Goal: Task Accomplishment & Management: Complete application form

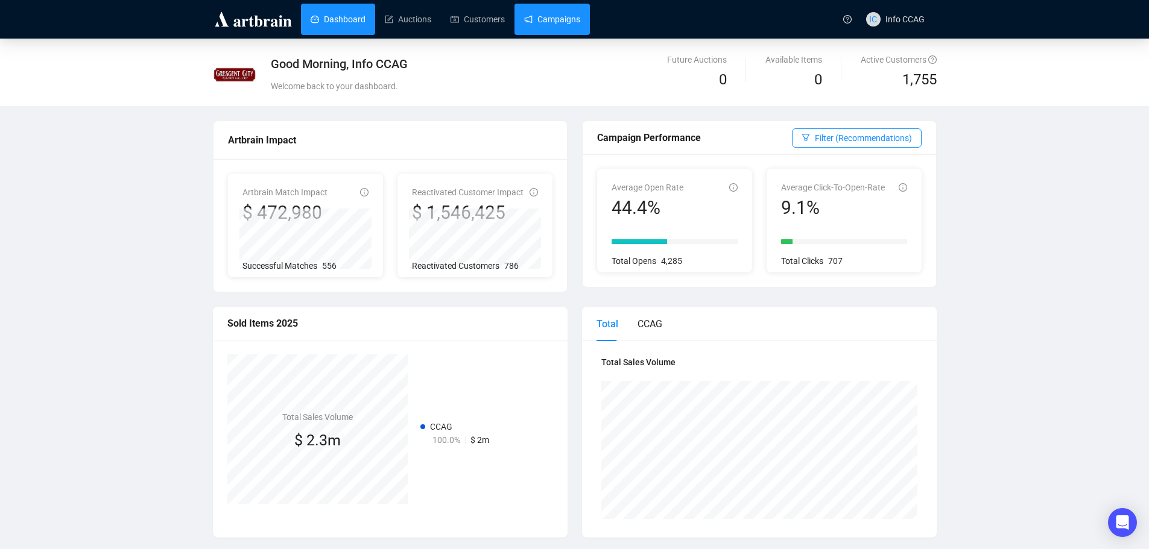
click at [545, 21] on link "Campaigns" at bounding box center [552, 19] width 56 height 31
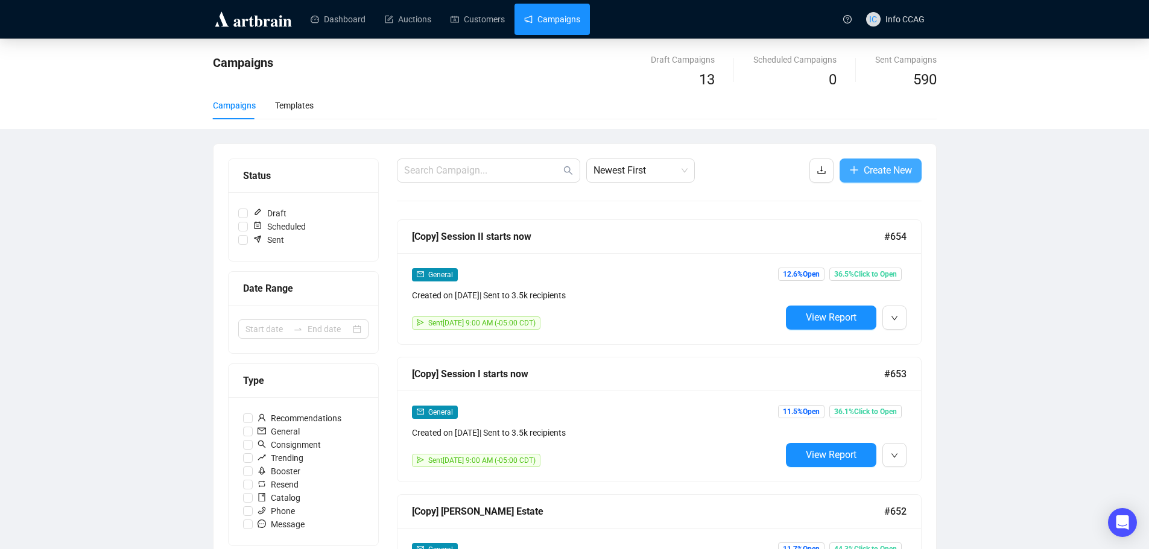
click at [885, 178] on button "Create New" at bounding box center [880, 171] width 82 height 24
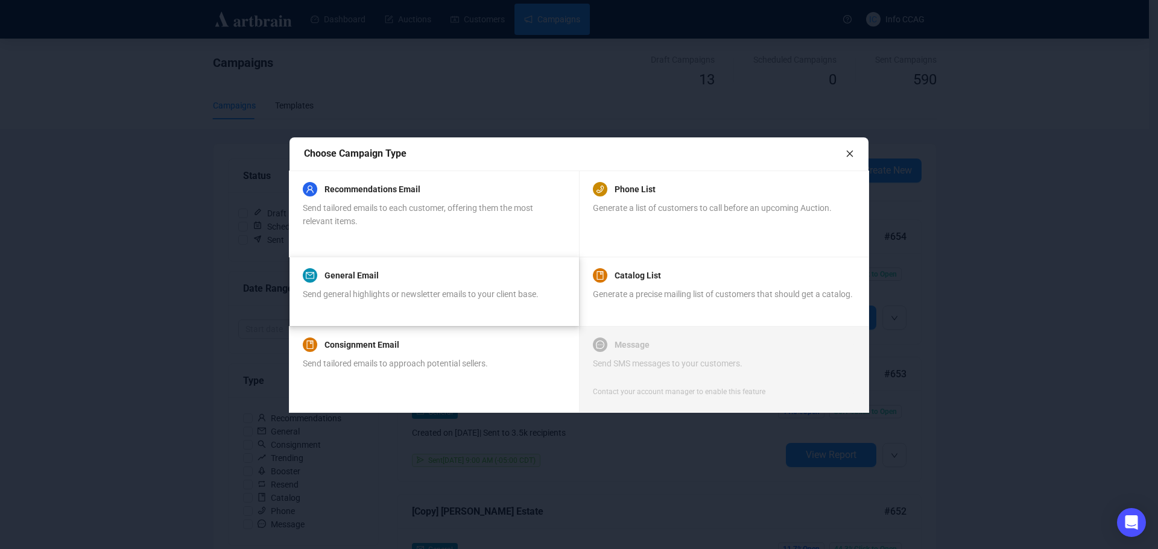
click at [499, 291] on span "Send general highlights or newsletter emails to your client base." at bounding box center [421, 294] width 236 height 10
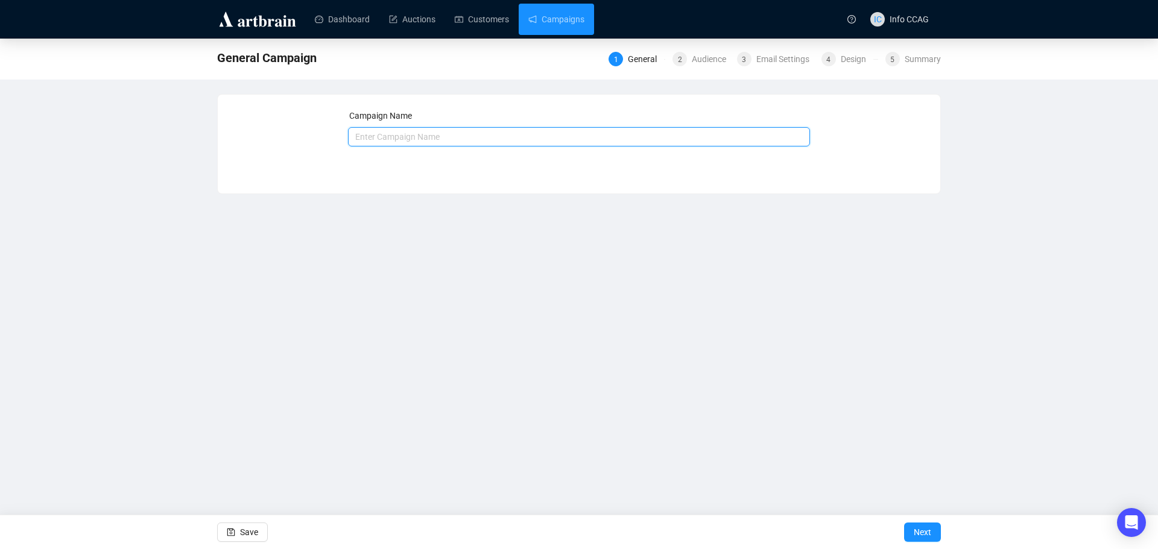
click at [415, 139] on input "text" at bounding box center [579, 136] width 462 height 19
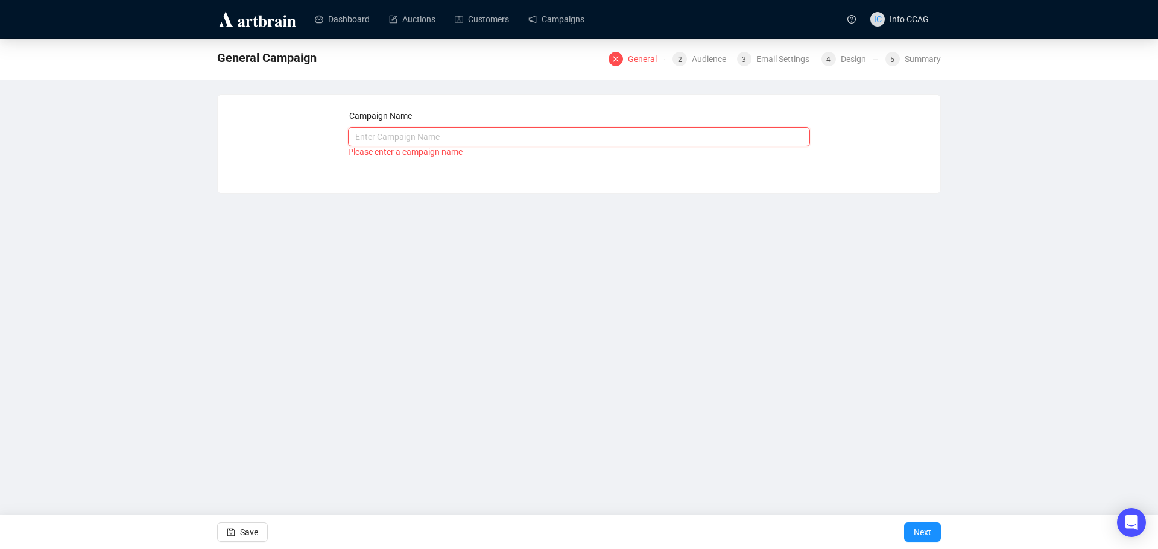
click at [402, 137] on input "text" at bounding box center [579, 136] width 462 height 19
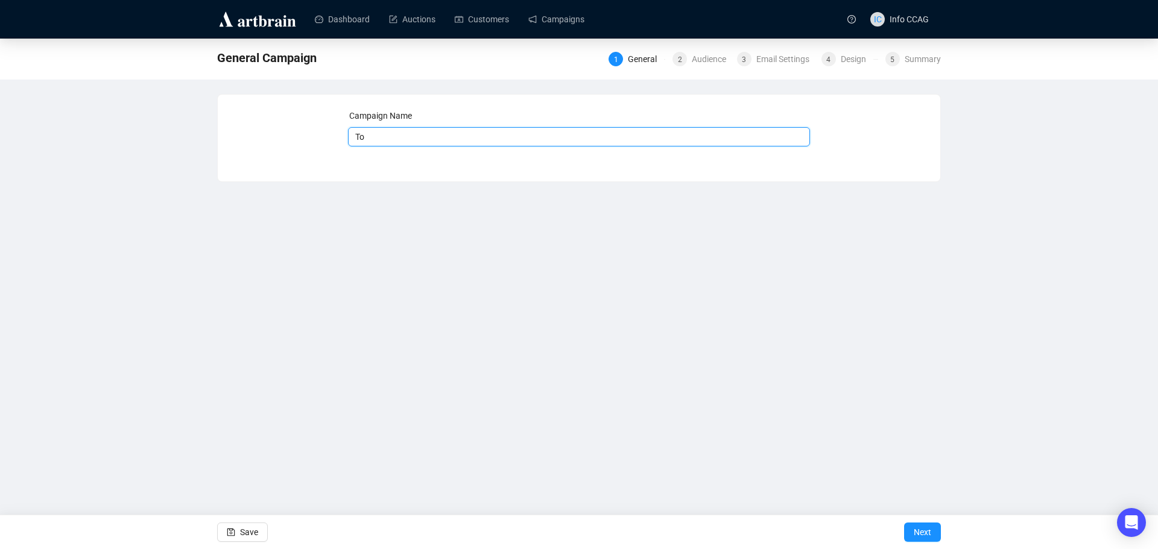
type input "T"
type input "Highlights & Post sale"
click at [930, 530] on span "Next" at bounding box center [922, 533] width 17 height 34
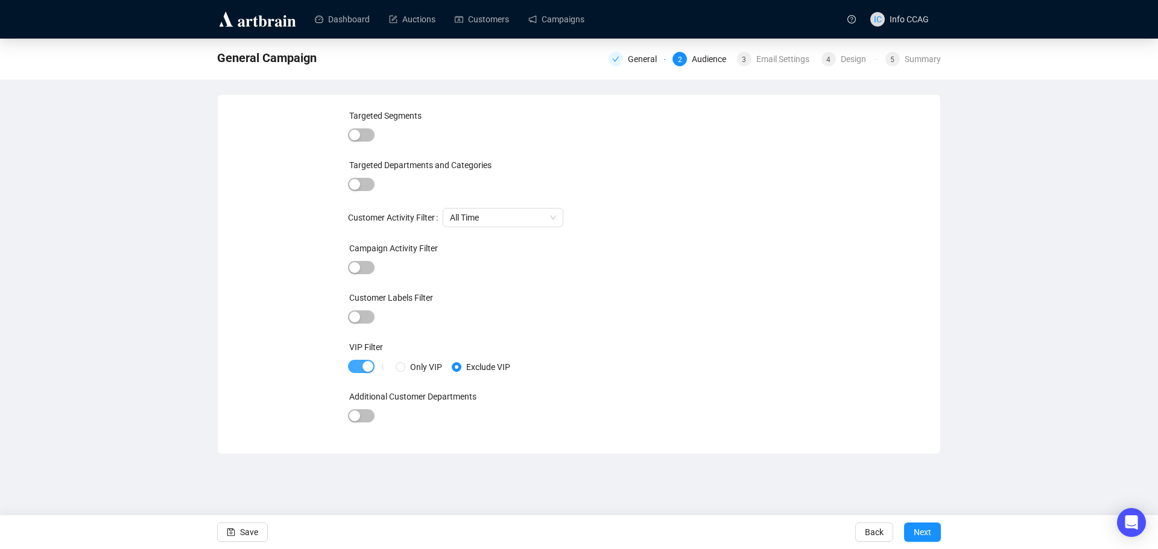
click at [361, 368] on span "button" at bounding box center [361, 366] width 27 height 13
click at [920, 532] on span "Next" at bounding box center [922, 533] width 17 height 34
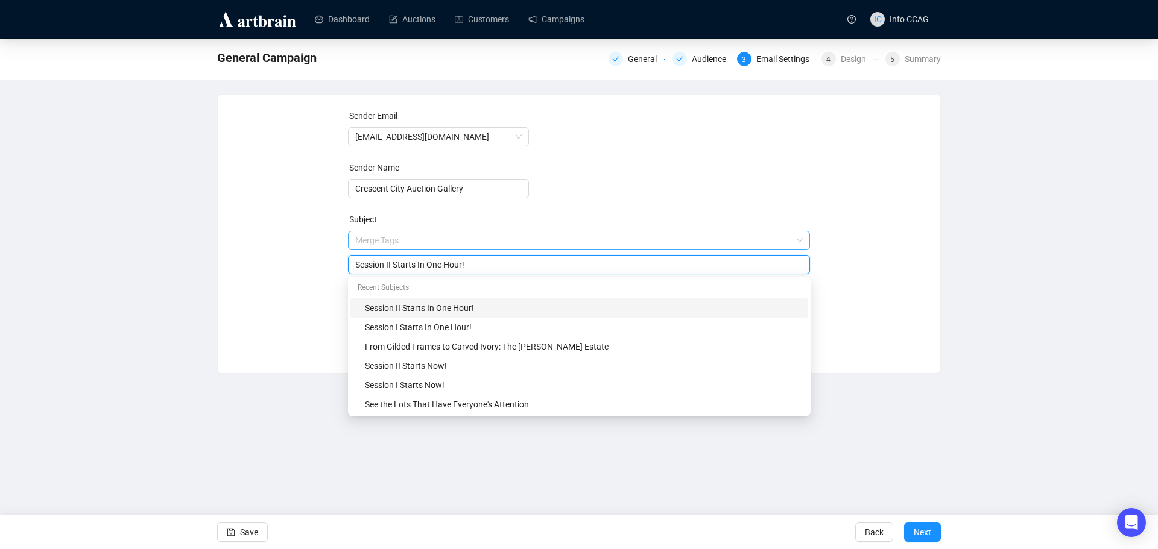
drag, startPoint x: 487, startPoint y: 244, endPoint x: 385, endPoint y: 245, distance: 102.5
click at [385, 245] on span "Merge Tags Session II Starts In One Hour!" at bounding box center [579, 253] width 462 height 34
click at [466, 257] on div "Session II Starts In One Hour!" at bounding box center [579, 264] width 462 height 19
click at [476, 271] on input "Session II Starts In One Hour!" at bounding box center [579, 264] width 448 height 13
drag, startPoint x: 476, startPoint y: 265, endPoint x: 315, endPoint y: 265, distance: 161.0
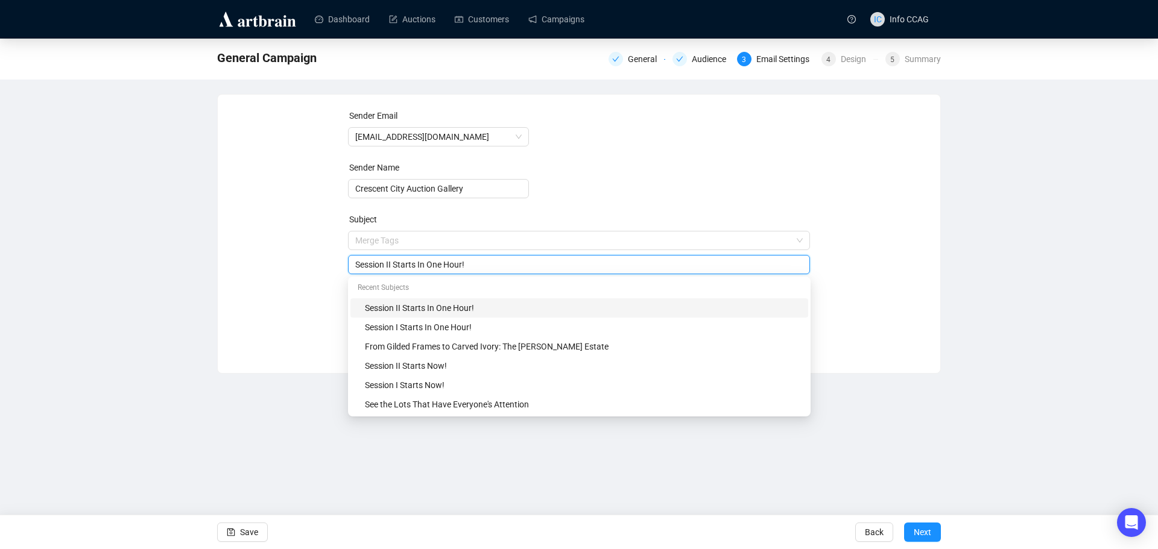
click at [315, 265] on div "Sender Email info@crescentcityauctiongallery.com Sender Name Crescent City Auct…" at bounding box center [578, 225] width 693 height 232
type input "Highlights from the September Auction"
click at [839, 210] on div "Sender Email info@crescentcityauctiongallery.com Sender Name Crescent City Auct…" at bounding box center [578, 225] width 693 height 232
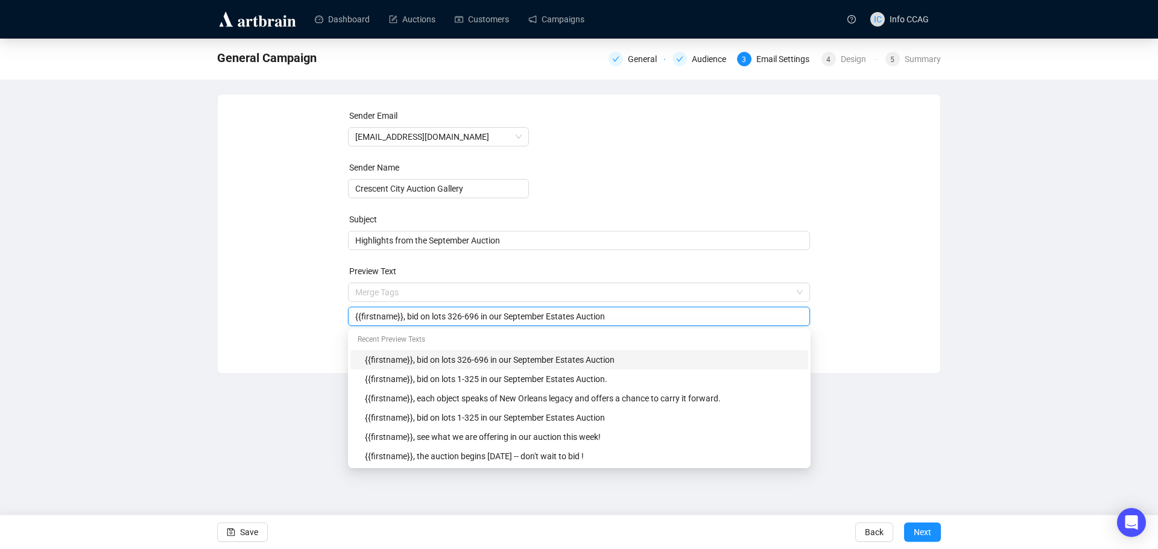
drag, startPoint x: 616, startPoint y: 321, endPoint x: 405, endPoint y: 322, distance: 211.0
click at [405, 322] on input "{{firstname}}, bid on lots 326-696 in our September Estates Auction" at bounding box center [579, 316] width 448 height 13
type input "{{firstname}}, and our unsolds catalog is available until Friday!"
click at [847, 317] on div "Sender Email info@crescentcityauctiongallery.com Sender Name Crescent City Auct…" at bounding box center [578, 225] width 693 height 232
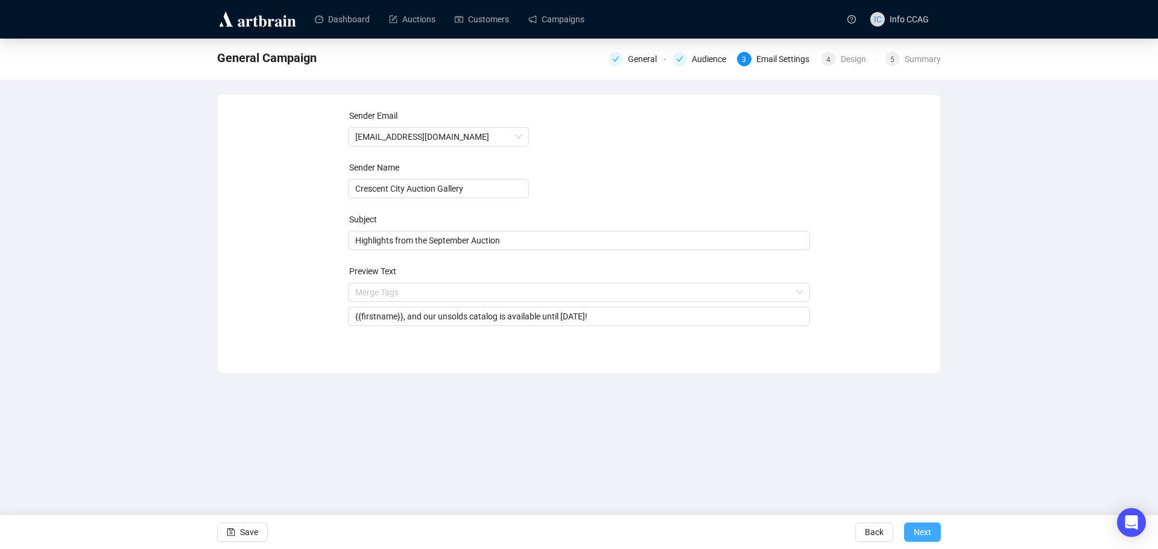
click at [931, 534] on button "Next" at bounding box center [922, 532] width 37 height 19
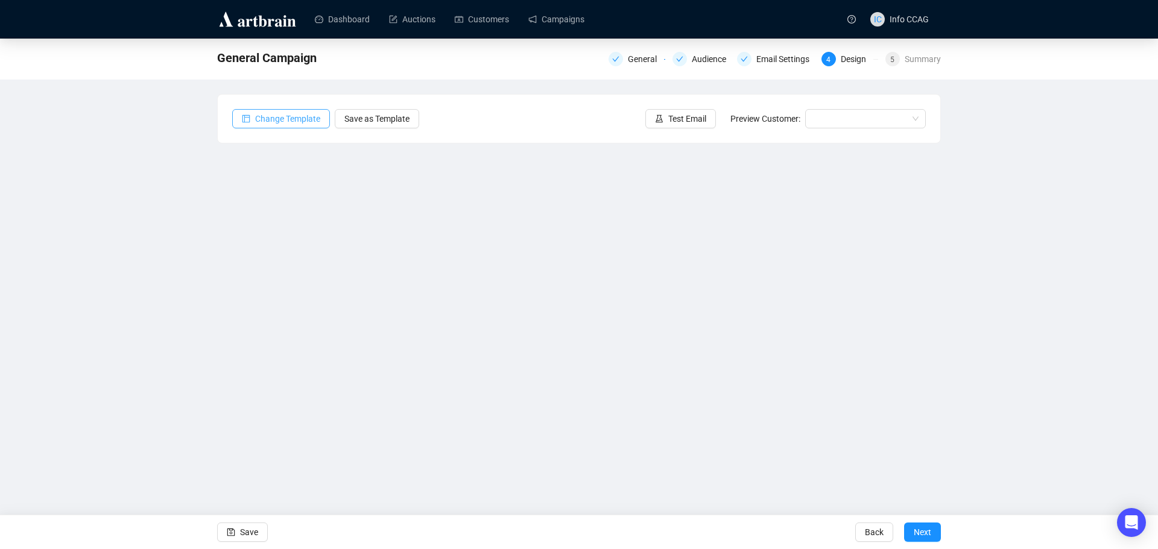
click at [305, 120] on span "Change Template" at bounding box center [287, 118] width 65 height 13
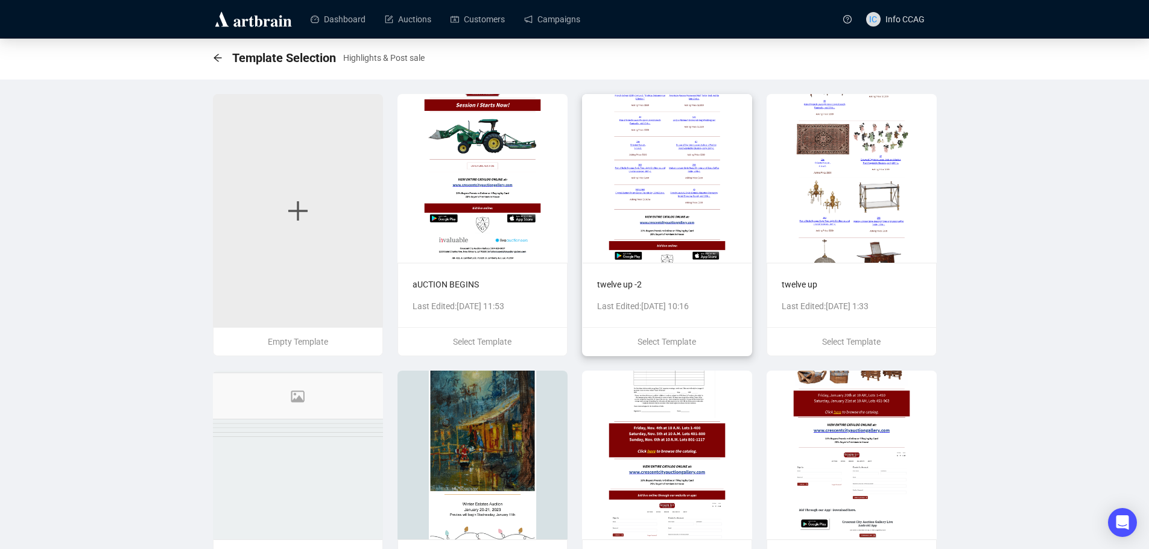
click at [704, 195] on img at bounding box center [667, 178] width 170 height 169
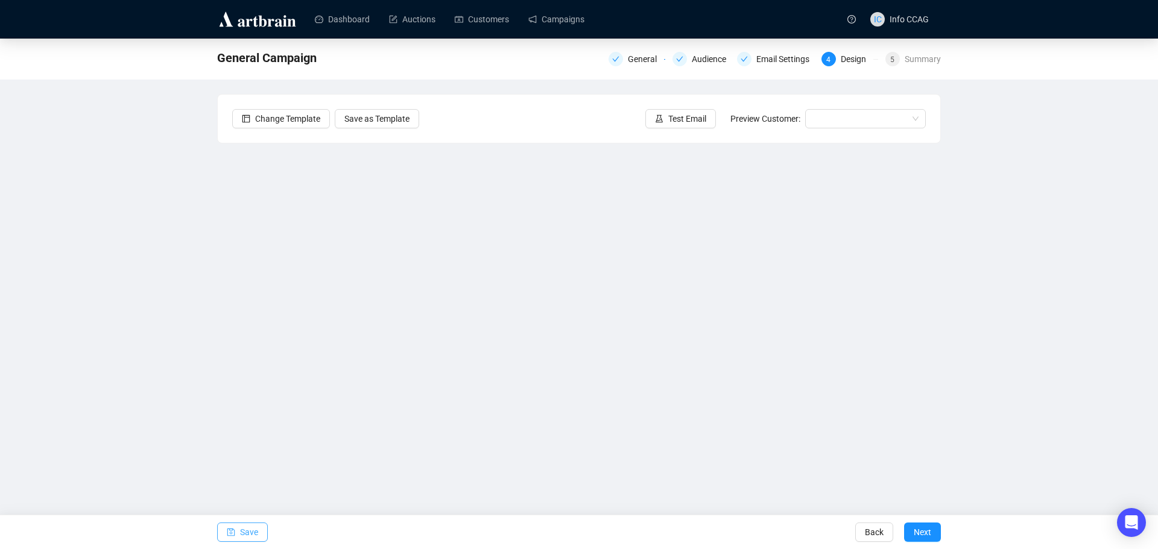
click at [247, 531] on span "Save" at bounding box center [249, 533] width 18 height 34
click at [250, 529] on span "Save" at bounding box center [249, 533] width 18 height 34
click at [248, 531] on span "Save" at bounding box center [249, 533] width 18 height 34
click at [255, 536] on span "Save" at bounding box center [249, 533] width 18 height 34
click at [252, 529] on span "Save" at bounding box center [249, 533] width 18 height 34
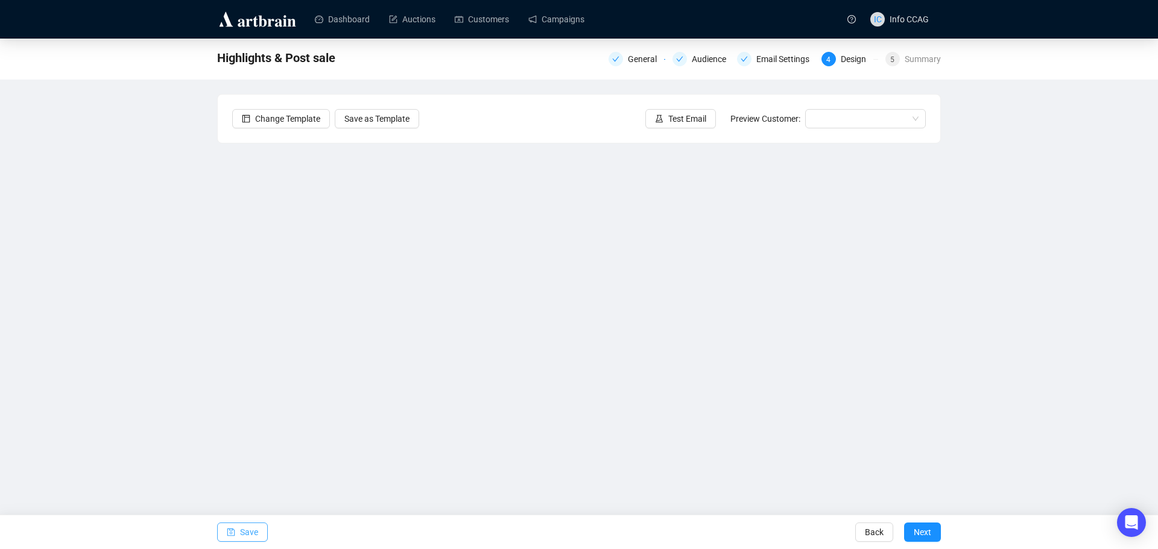
click at [253, 527] on span "Save" at bounding box center [249, 533] width 18 height 34
click at [242, 529] on span "Save" at bounding box center [249, 533] width 18 height 34
click at [231, 536] on icon "save" at bounding box center [231, 533] width 8 height 8
click at [252, 531] on span "Save" at bounding box center [249, 533] width 18 height 34
click at [230, 534] on icon "save" at bounding box center [231, 532] width 8 height 8
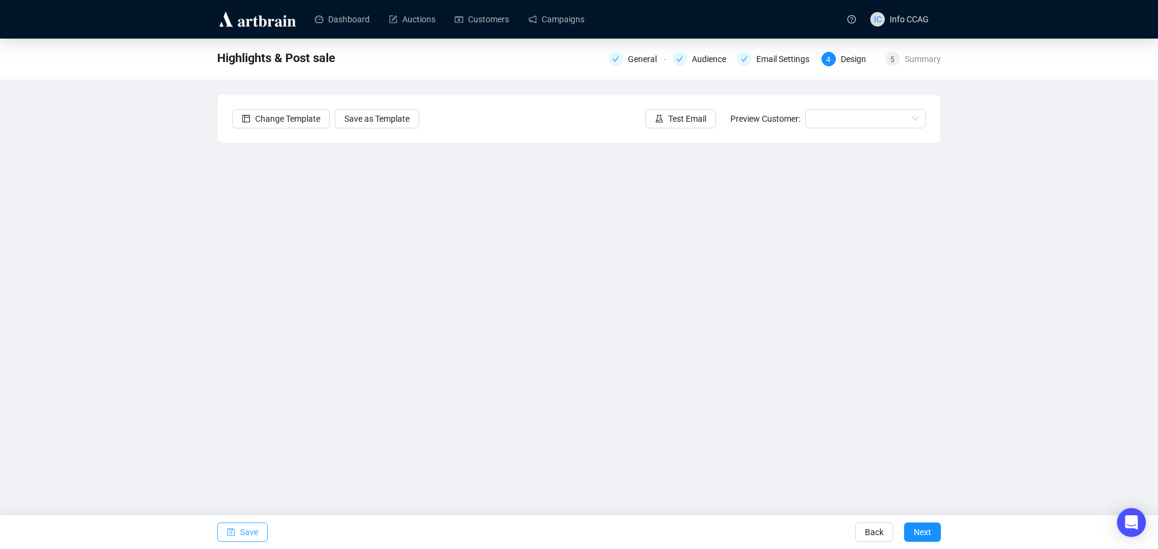
click at [253, 529] on span "Save" at bounding box center [249, 533] width 18 height 34
click at [236, 535] on button "Save" at bounding box center [242, 532] width 51 height 19
click at [238, 525] on button "Save" at bounding box center [242, 532] width 51 height 19
click at [239, 532] on button "Save" at bounding box center [242, 532] width 51 height 19
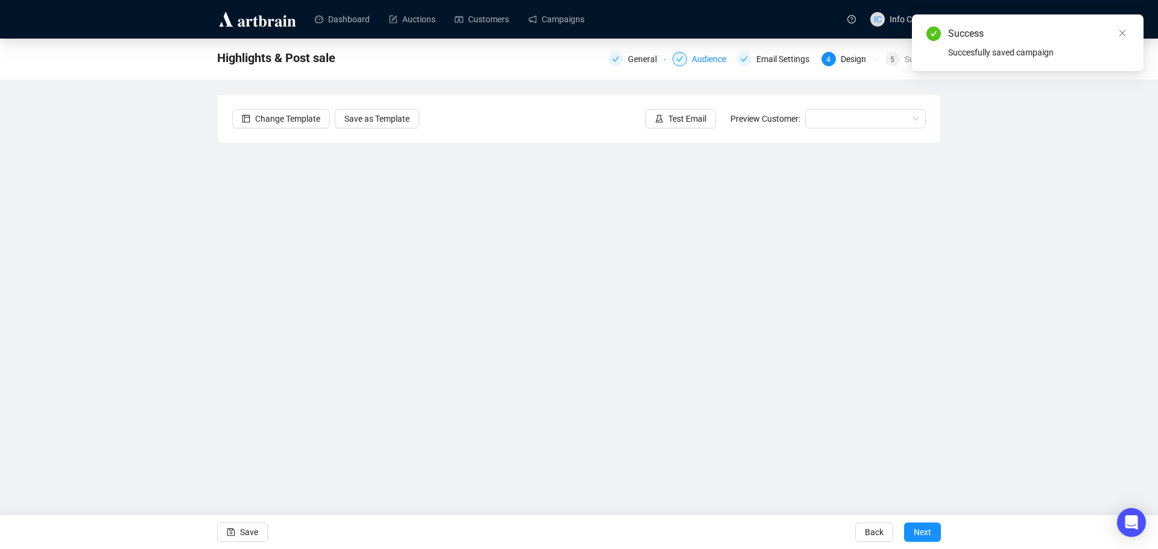
click at [699, 52] on div "Audience" at bounding box center [713, 59] width 42 height 14
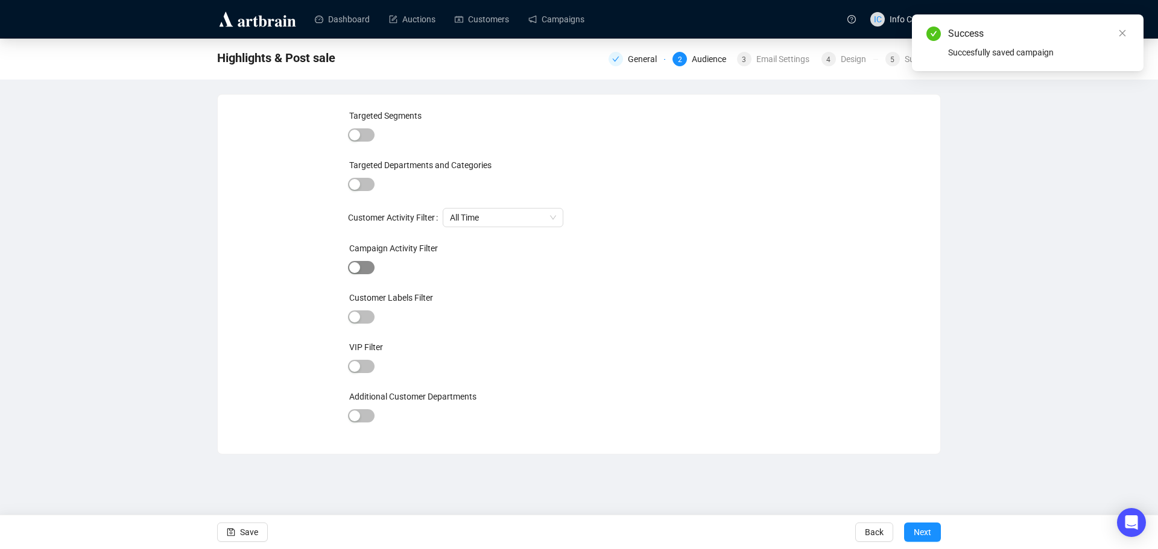
click at [364, 265] on span "button" at bounding box center [361, 267] width 27 height 13
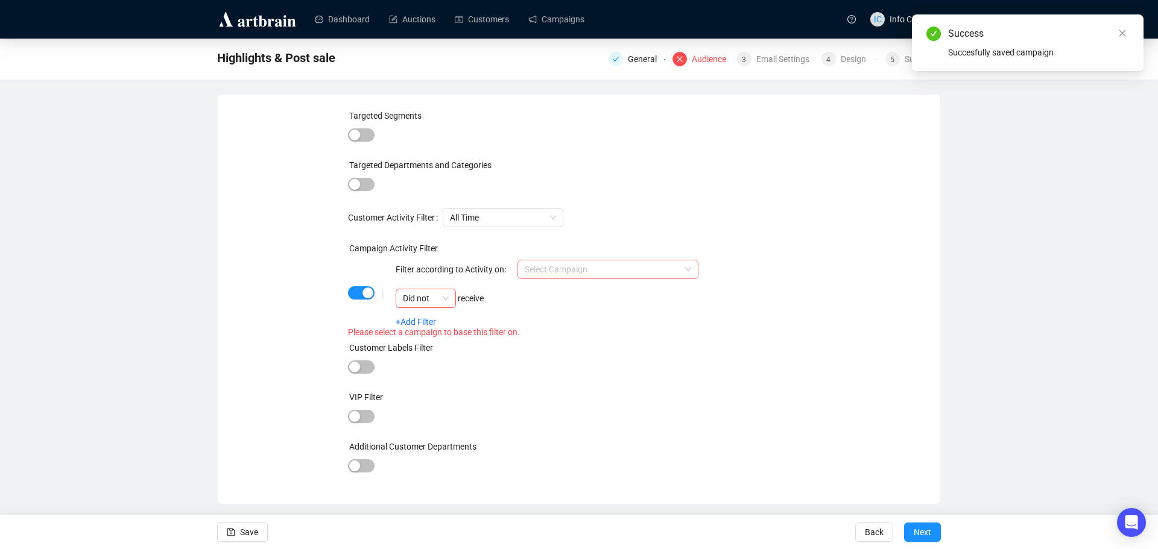
click at [658, 273] on input "search" at bounding box center [603, 269] width 156 height 18
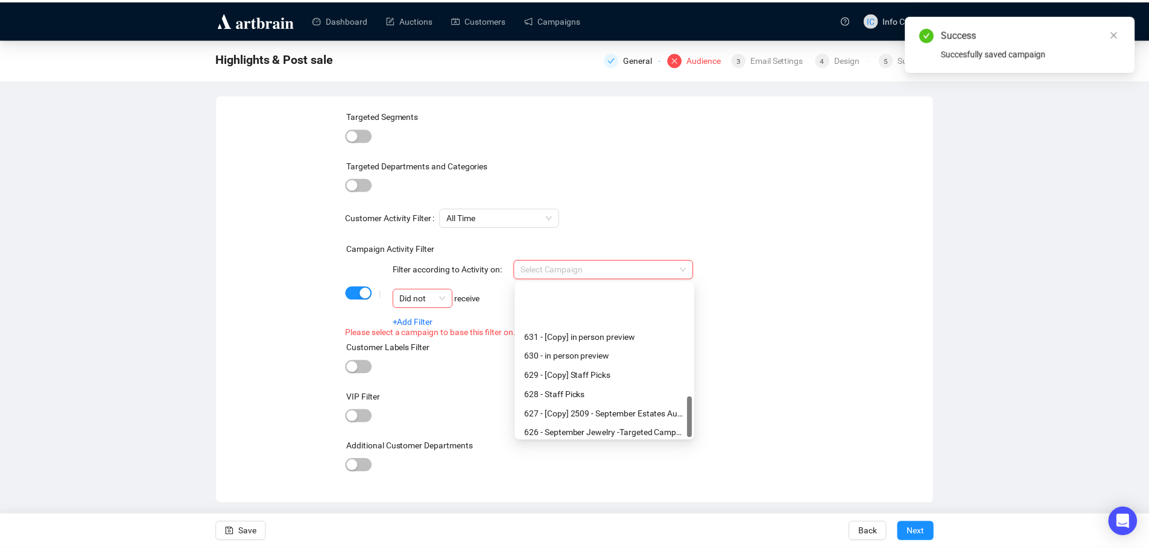
scroll to position [425, 0]
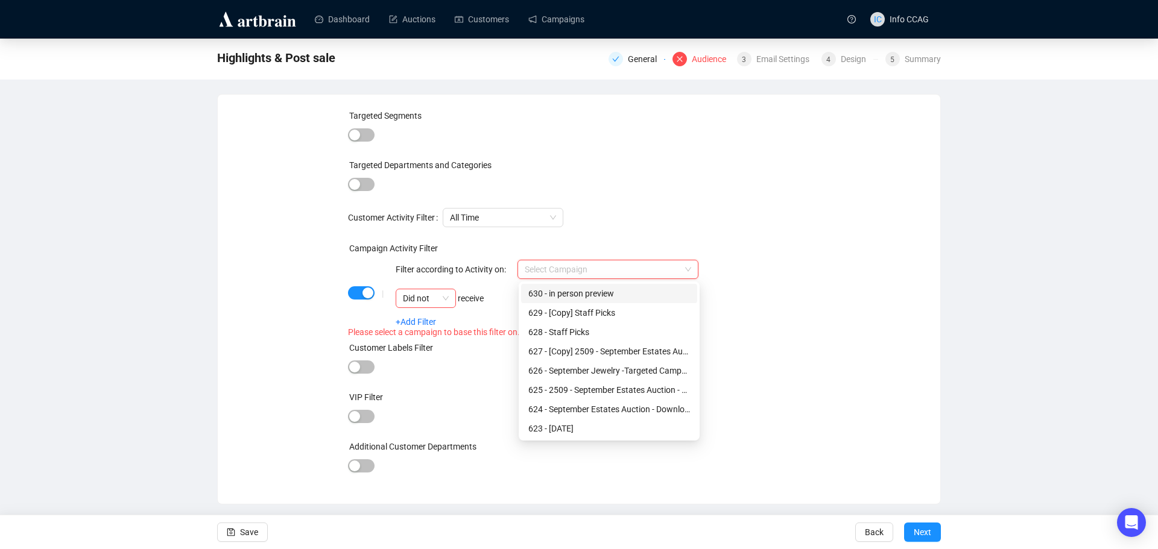
click at [623, 298] on div "630 - in person preview" at bounding box center [609, 293] width 162 height 13
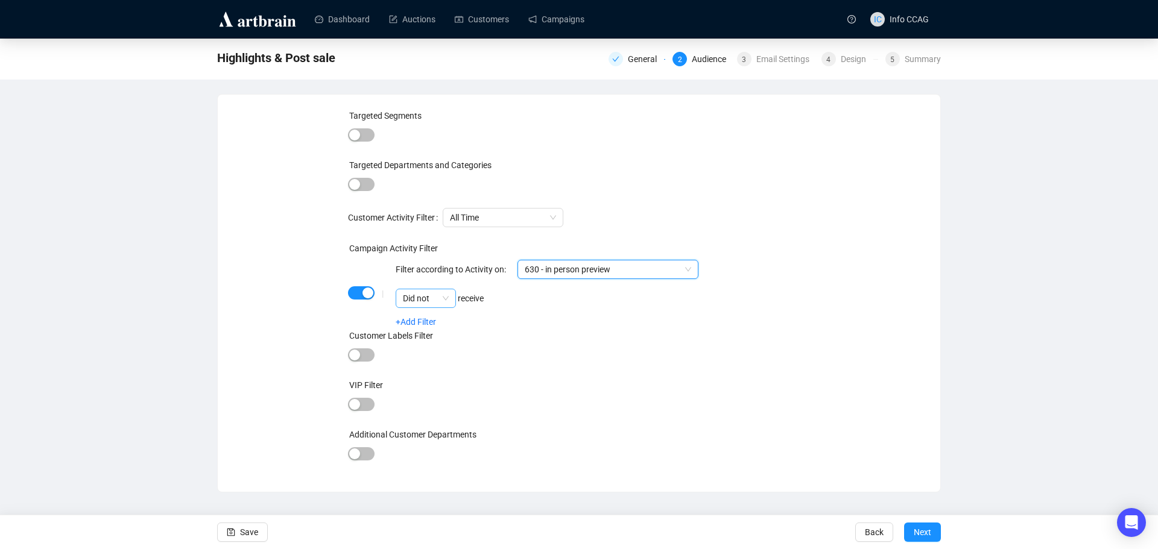
click at [443, 298] on span "Did not" at bounding box center [426, 298] width 46 height 18
click at [434, 323] on div "Did" at bounding box center [425, 322] width 41 height 13
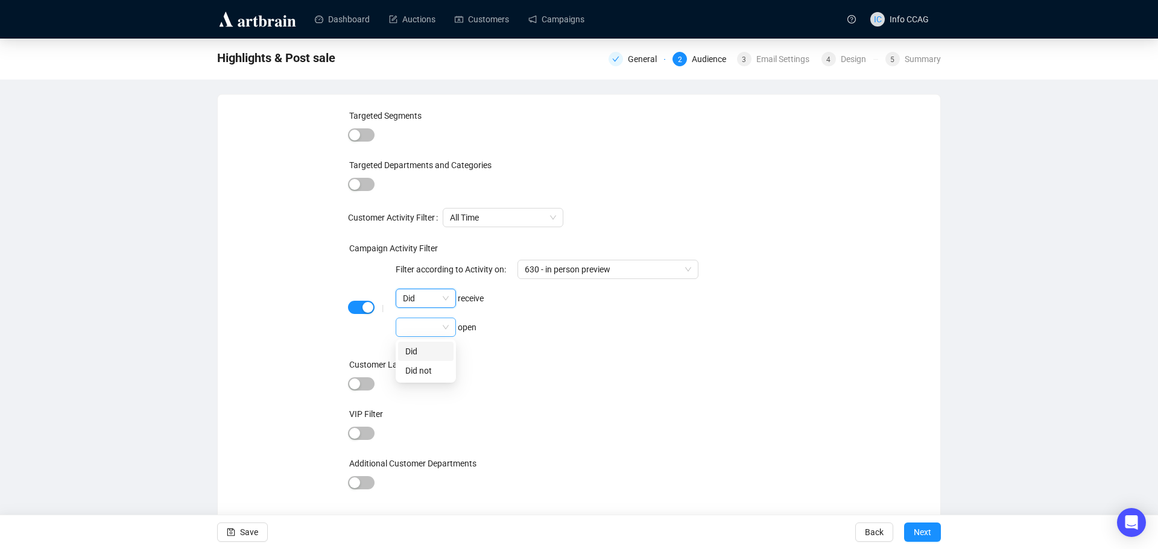
drag, startPoint x: 446, startPoint y: 329, endPoint x: 442, endPoint y: 336, distance: 7.6
click at [444, 329] on span at bounding box center [426, 327] width 46 height 18
click at [438, 351] on div "Did" at bounding box center [425, 351] width 41 height 13
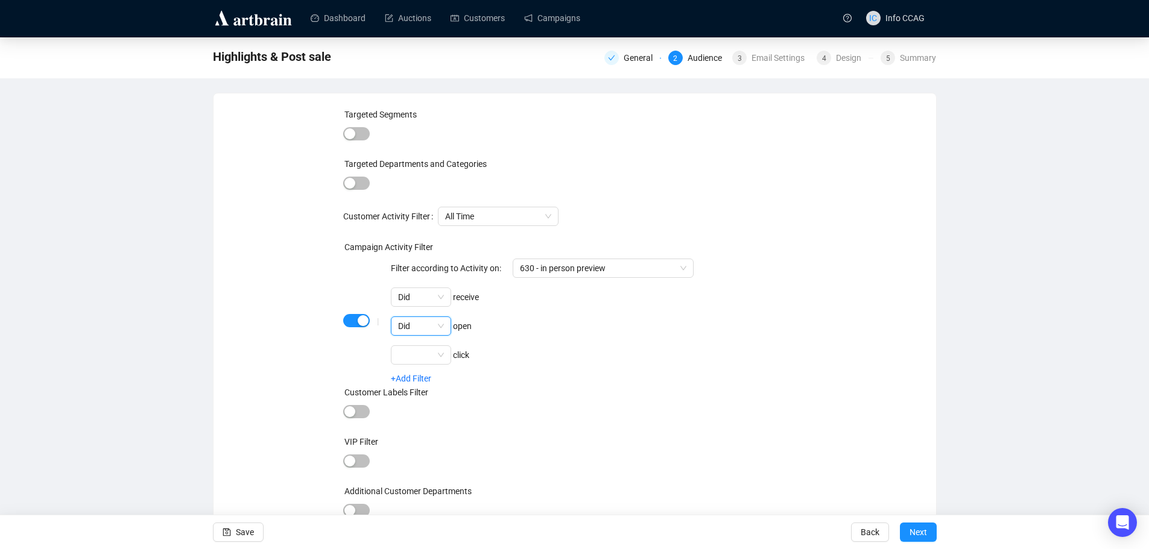
scroll to position [3, 0]
click at [245, 535] on span "Save" at bounding box center [245, 533] width 18 height 34
click at [779, 54] on div "Email Settings" at bounding box center [781, 58] width 60 height 14
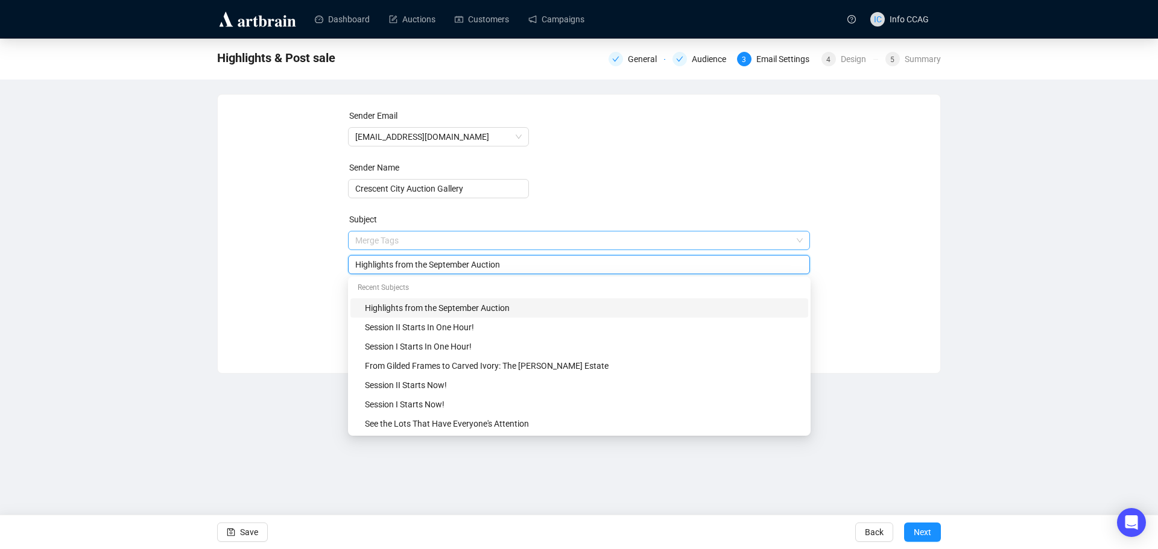
drag, startPoint x: 516, startPoint y: 243, endPoint x: 407, endPoint y: 242, distance: 109.1
click at [407, 242] on span "Merge Tags Highlights from the September Auction" at bounding box center [579, 253] width 462 height 34
click at [490, 266] on input "Highlights from the September Auction" at bounding box center [579, 264] width 448 height 13
drag, startPoint x: 527, startPoint y: 265, endPoint x: 323, endPoint y: 263, distance: 203.8
click at [323, 263] on div "Sender Email info@crescentcityauctiongallery.com Sender Name Crescent City Auct…" at bounding box center [578, 225] width 693 height 232
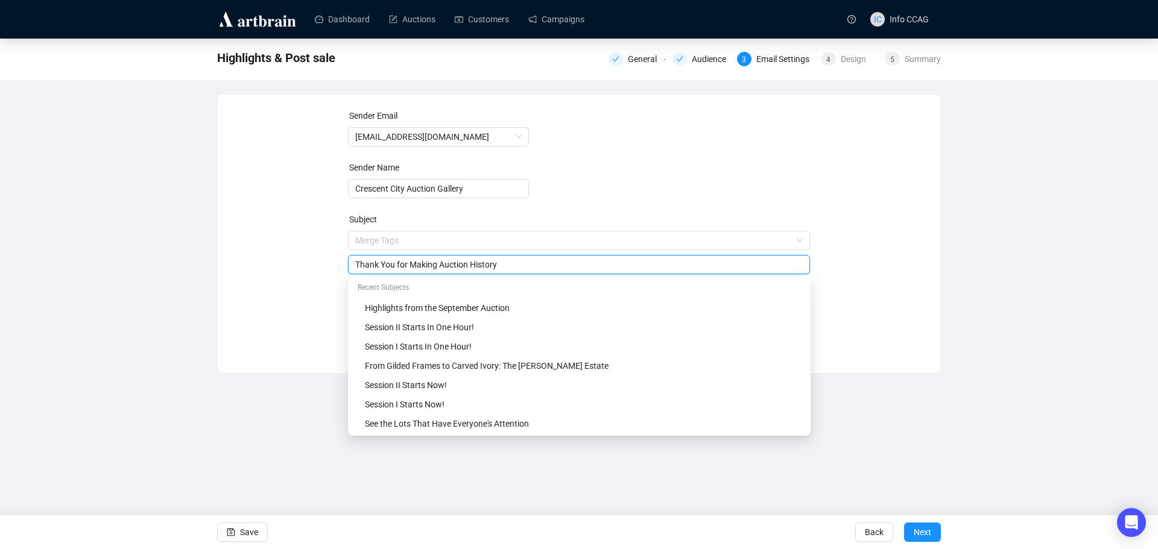
type input "Thank You for Making Auction History"
click at [777, 212] on form "Sender Email info@crescentcityauctiongallery.com Sender Name Crescent City Auct…" at bounding box center [579, 217] width 462 height 217
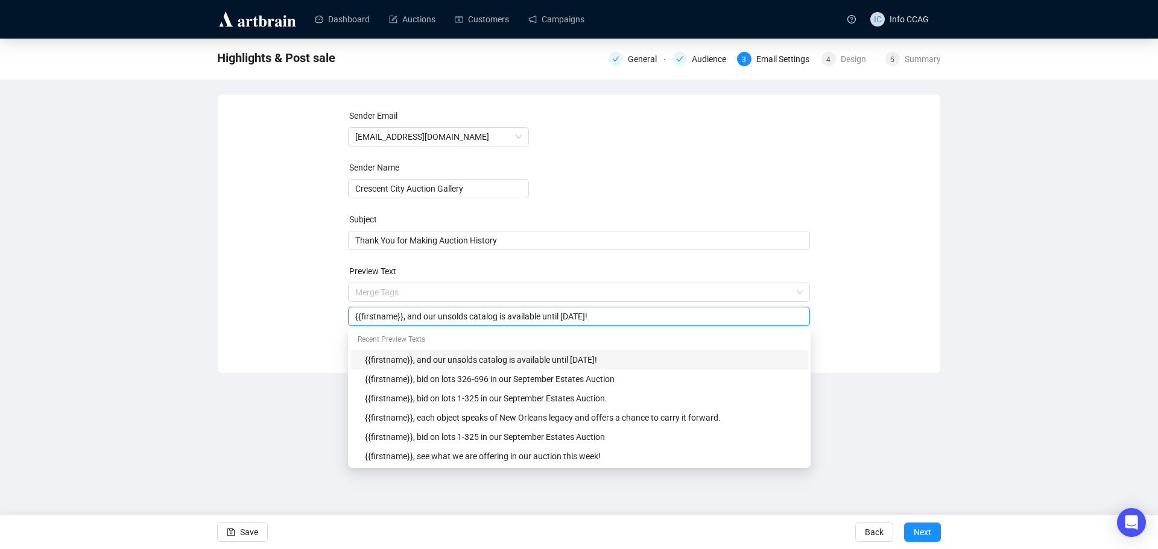
drag, startPoint x: 630, startPoint y: 321, endPoint x: 405, endPoint y: 315, distance: 224.4
click at [405, 315] on input "{{firstname}}, and our unsolds catalog is available until Friday!" at bounding box center [579, 316] width 448 height 13
type input "{{firstname}}, we are deeply grateful to our community of collectors, decorator…"
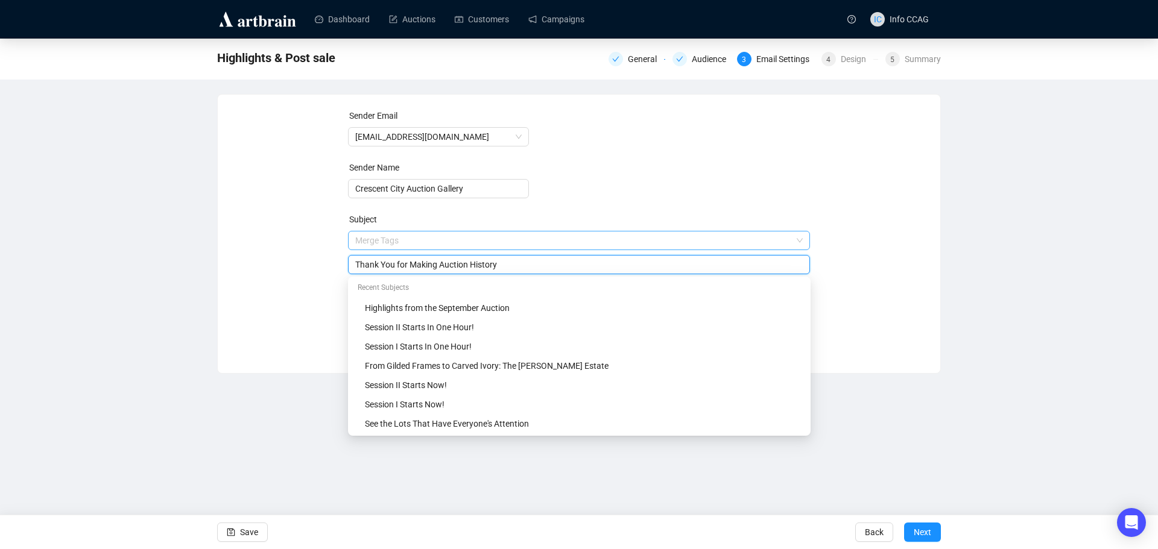
drag, startPoint x: 506, startPoint y: 242, endPoint x: 381, endPoint y: 246, distance: 124.9
click at [381, 246] on span "Merge Tags Thank You for Making Auction History" at bounding box center [579, 253] width 462 height 34
click at [485, 266] on input "Thank You for Making Auction History" at bounding box center [579, 264] width 448 height 13
drag, startPoint x: 508, startPoint y: 267, endPoint x: 354, endPoint y: 267, distance: 154.4
click at [354, 267] on div "Thank You for Making Auction History" at bounding box center [579, 264] width 462 height 19
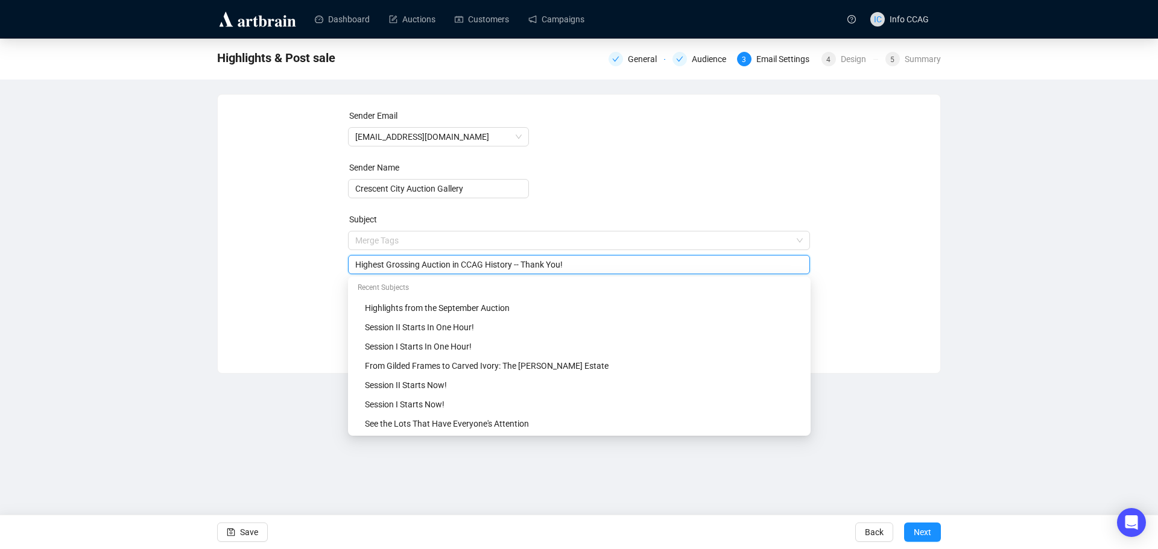
type input "Highest Grossing Auction in CCAG History -- Thank You!"
click at [642, 193] on form "Sender Email info@crescentcityauctiongallery.com Sender Name Crescent City Auct…" at bounding box center [579, 217] width 462 height 217
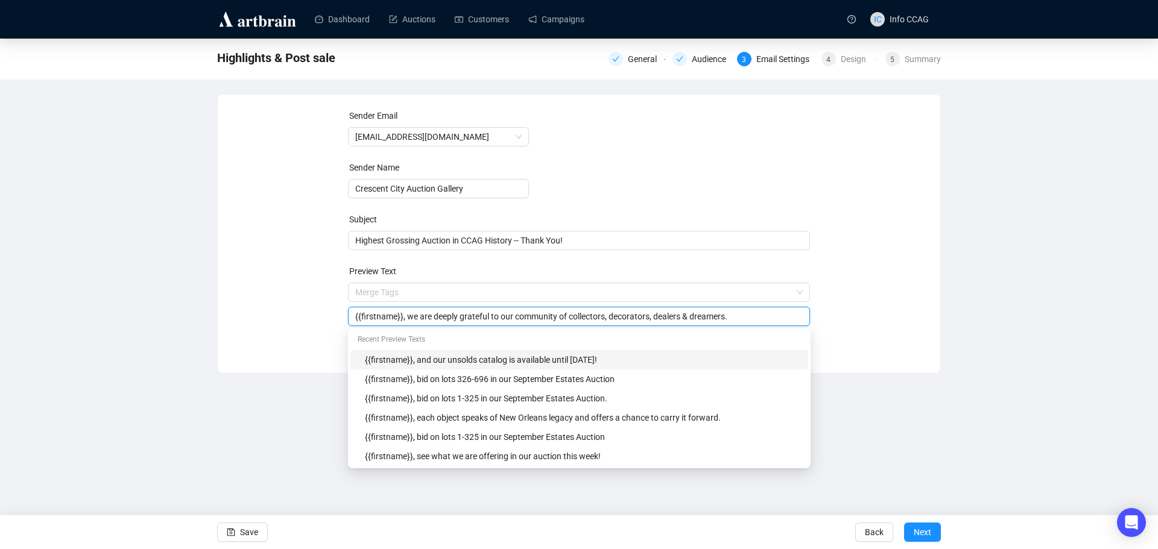
drag, startPoint x: 734, startPoint y: 319, endPoint x: 405, endPoint y: 330, distance: 329.4
click at [405, 330] on body "Dashboard Auctions Customers Campaigns IC Info CCAG Highlights & Post sale Gene…" at bounding box center [579, 274] width 1158 height 549
click at [851, 300] on div "Sender Email info@crescentcityauctiongallery.com Sender Name Crescent City Auct…" at bounding box center [578, 225] width 693 height 232
drag, startPoint x: 663, startPoint y: 318, endPoint x: 625, endPoint y: 321, distance: 38.7
click at [625, 321] on input "{{firstname}}, thank you for bidding, consigning, and being a part of our commu…" at bounding box center [579, 316] width 448 height 13
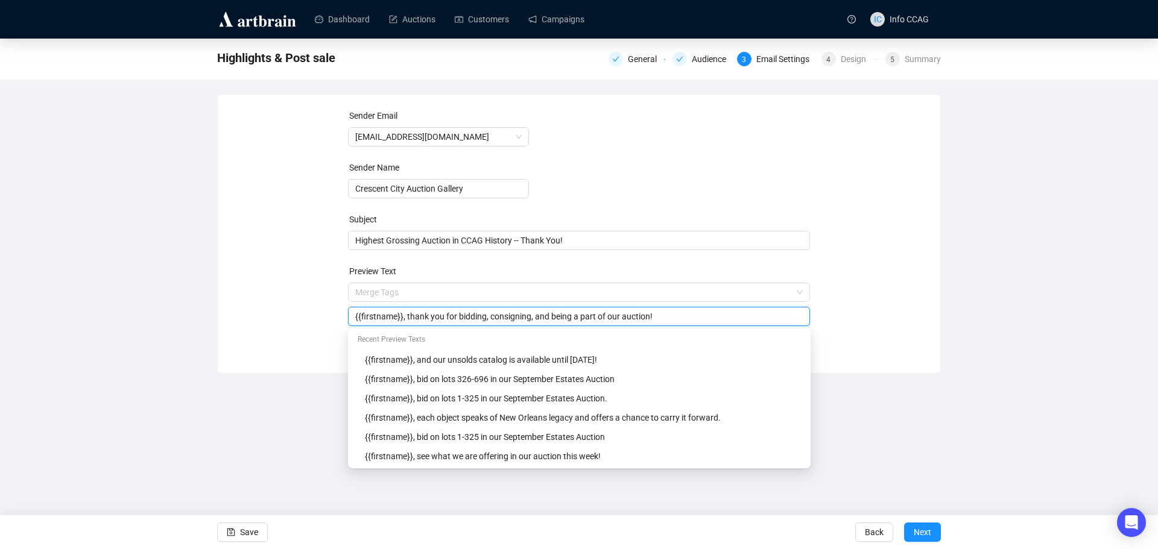
type input "{{firstname}}, thank you for bidding, consigning, and being a part of our aucti…"
click at [836, 288] on div "Sender Email info@crescentcityauctiongallery.com Sender Name Crescent City Auct…" at bounding box center [578, 225] width 693 height 232
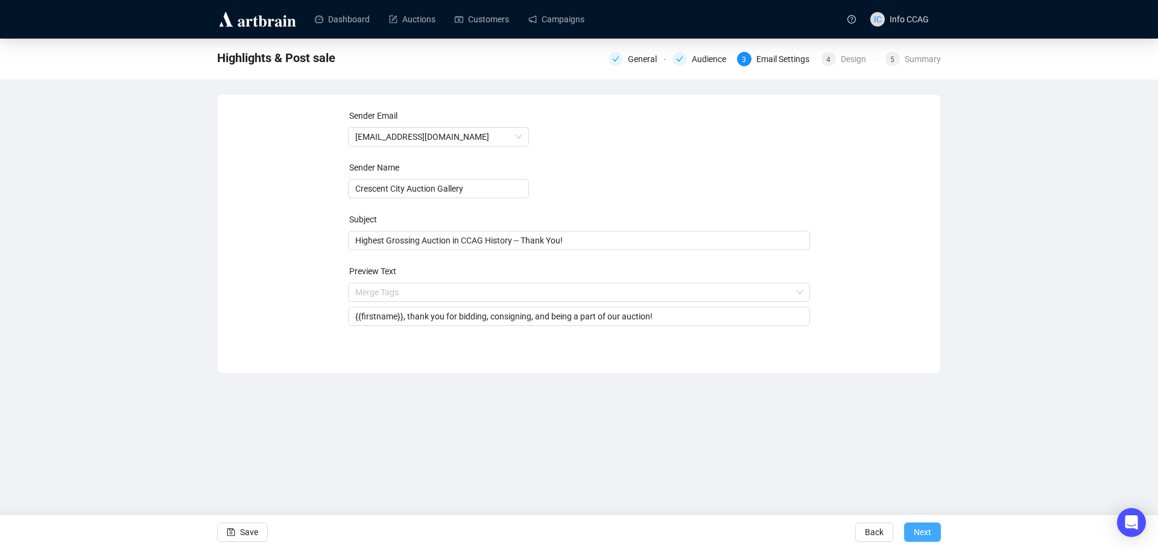
click at [916, 536] on span "Next" at bounding box center [922, 533] width 17 height 34
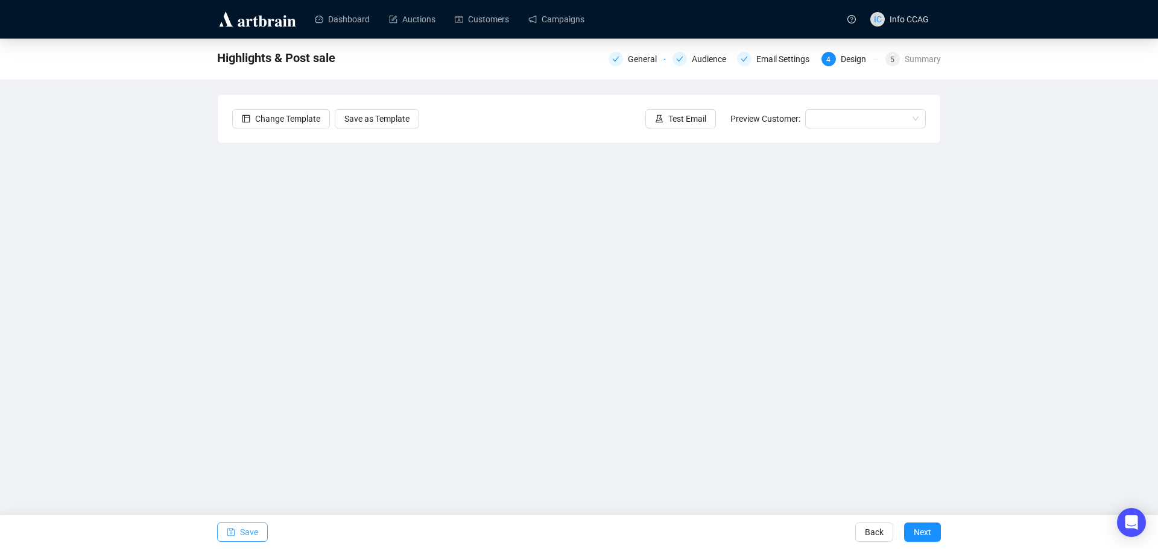
click at [248, 534] on span "Save" at bounding box center [249, 533] width 18 height 34
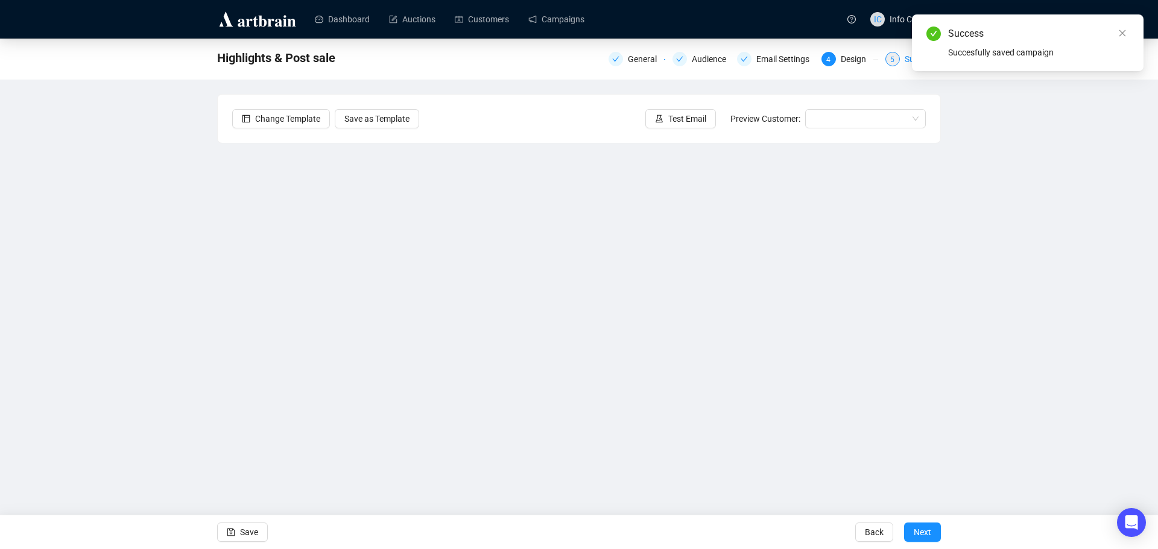
click at [893, 60] on span "5" at bounding box center [892, 59] width 4 height 8
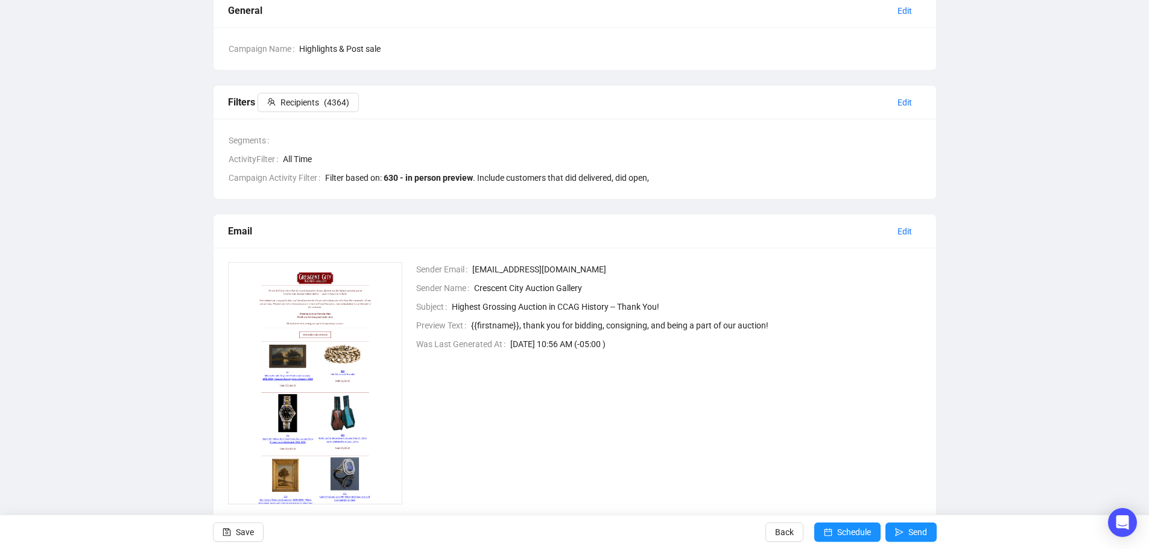
scroll to position [121, 0]
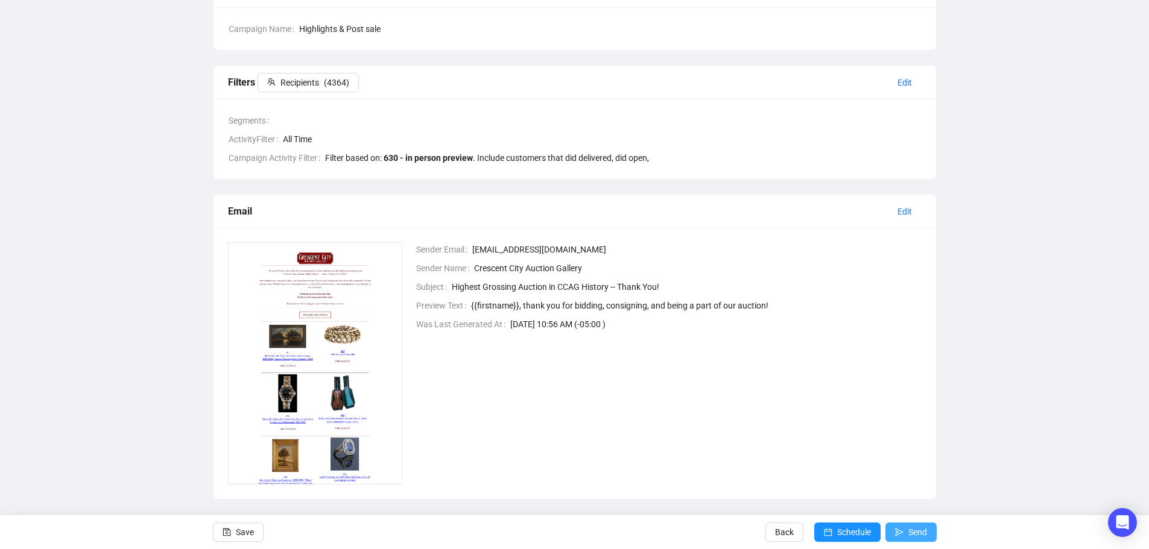
click at [910, 527] on span "Send" at bounding box center [917, 533] width 19 height 34
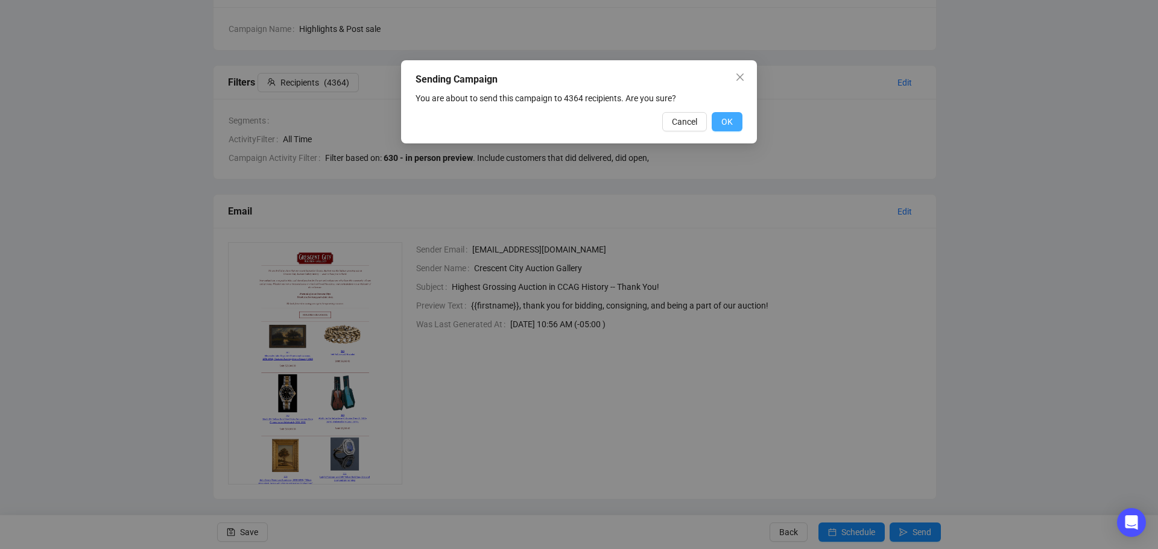
click at [734, 121] on button "OK" at bounding box center [727, 121] width 31 height 19
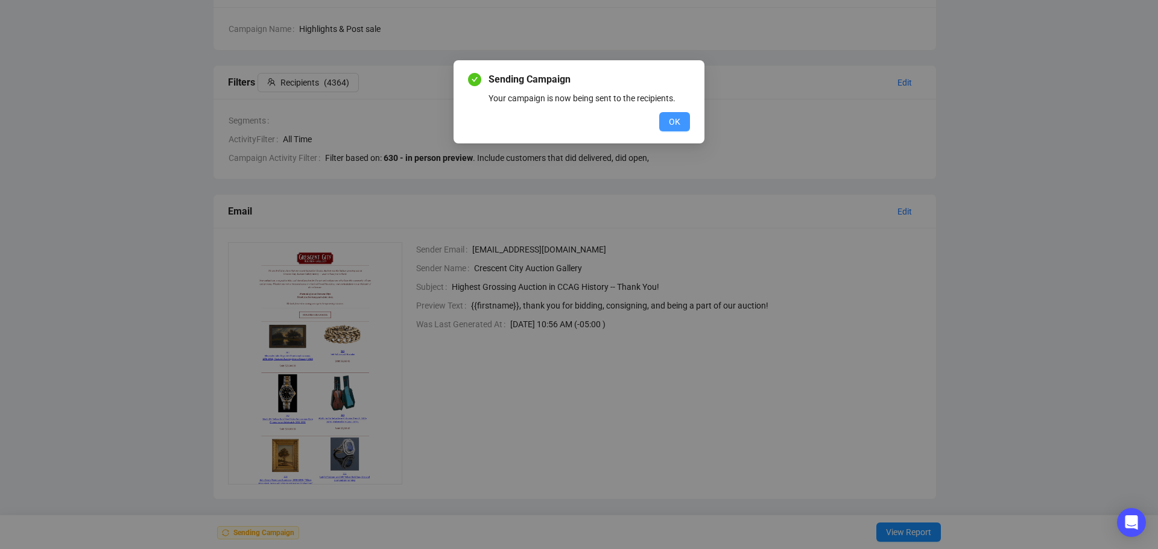
click at [674, 124] on span "OK" at bounding box center [674, 121] width 11 height 13
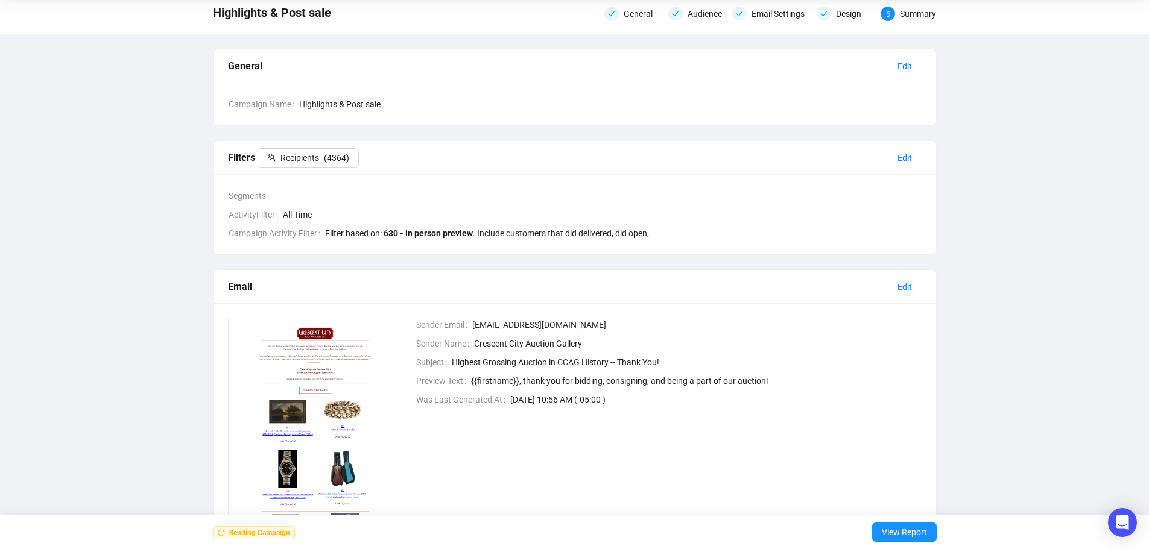
scroll to position [0, 0]
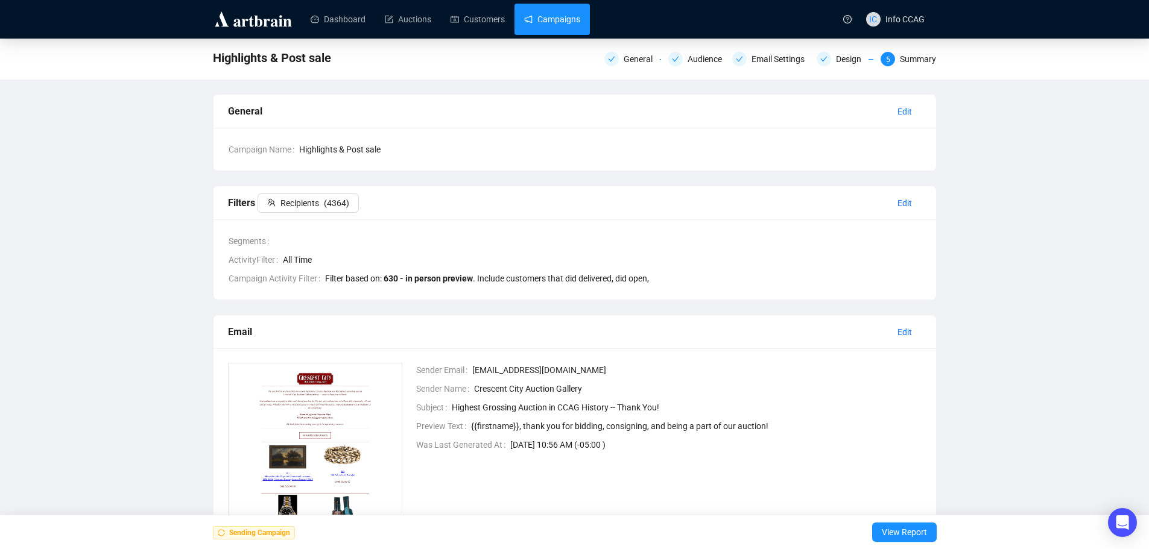
click at [549, 24] on link "Campaigns" at bounding box center [552, 19] width 56 height 31
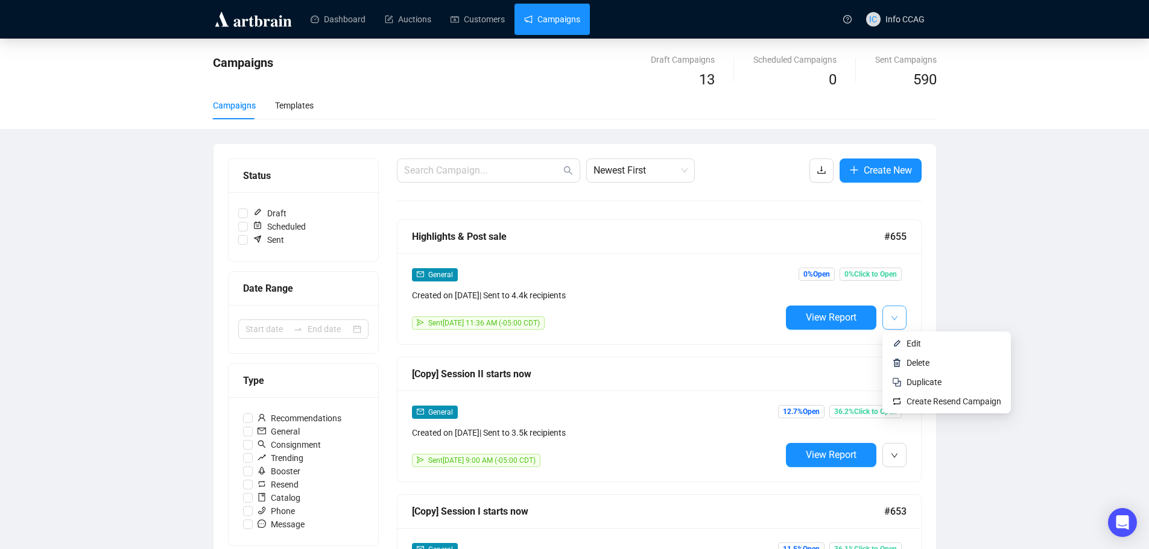
click at [891, 322] on span "button" at bounding box center [894, 317] width 7 height 15
click at [912, 380] on span "Duplicate" at bounding box center [923, 382] width 35 height 10
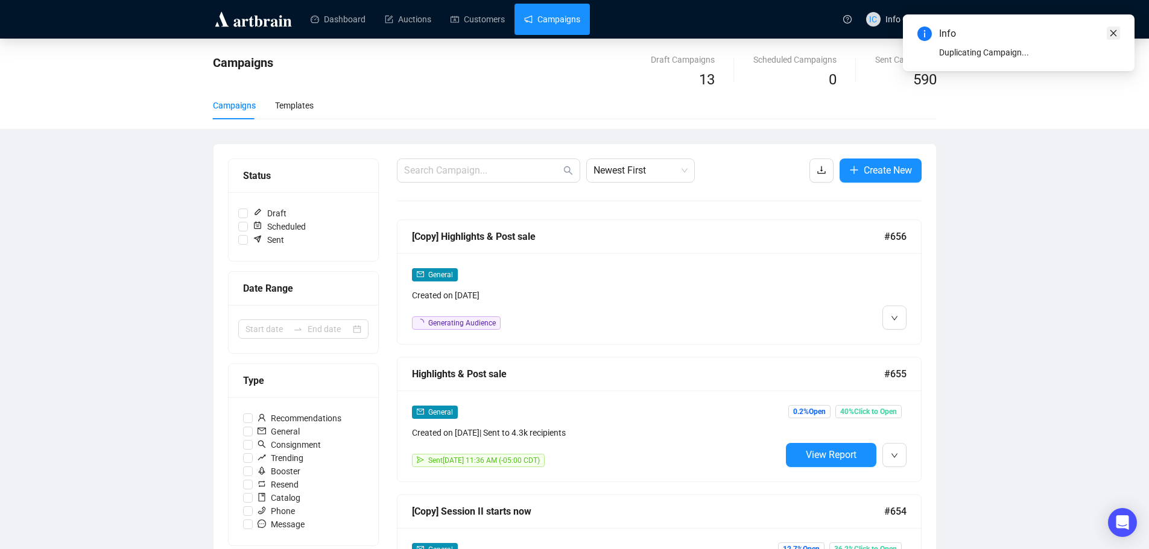
click at [1116, 33] on icon "close" at bounding box center [1113, 33] width 8 height 8
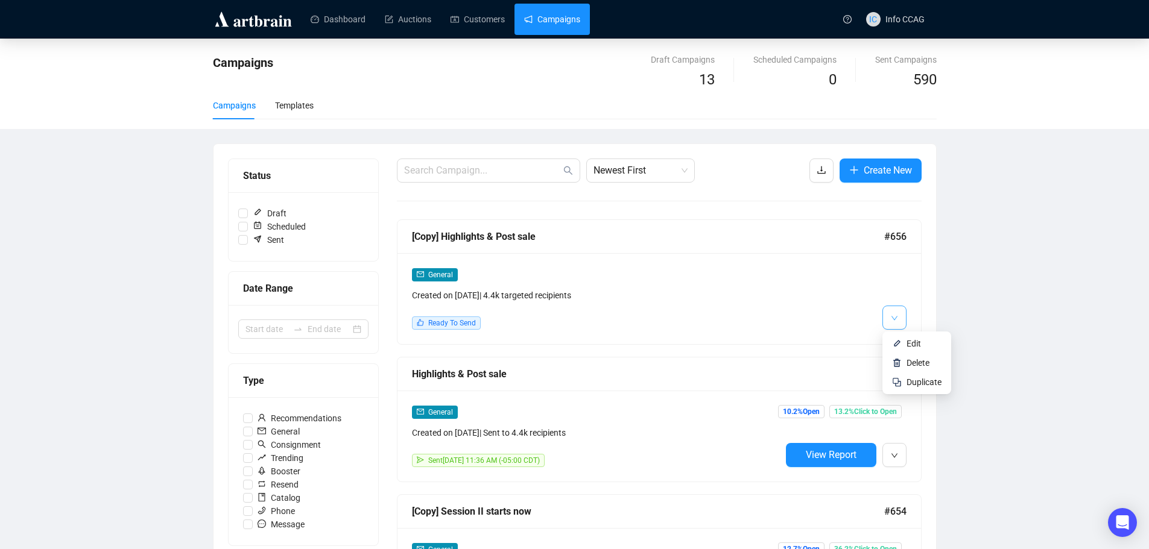
click at [891, 317] on icon "down" at bounding box center [894, 318] width 6 height 4
click at [901, 340] on li "Edit" at bounding box center [917, 343] width 64 height 19
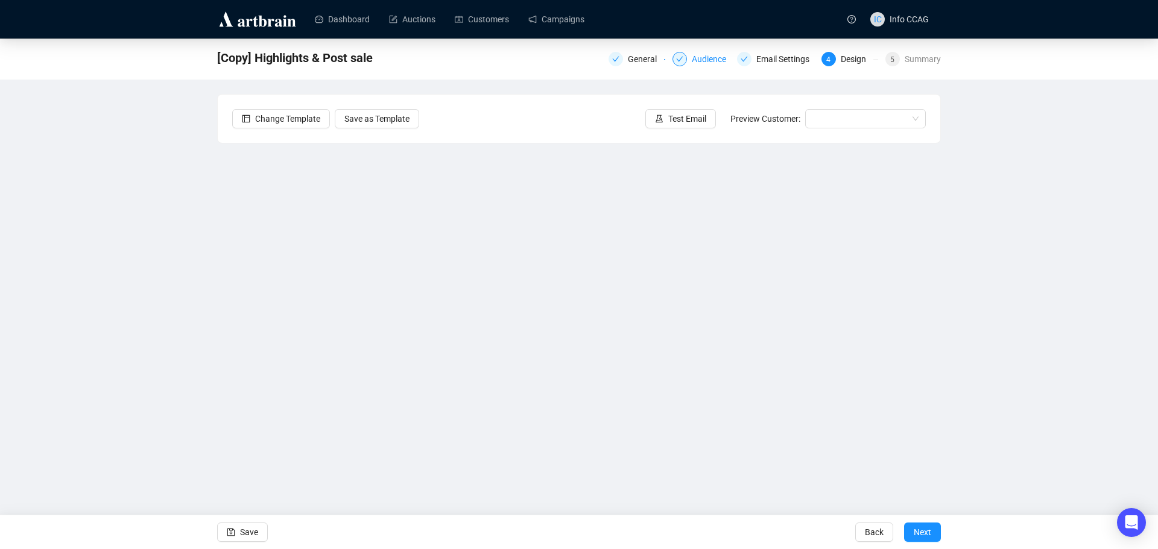
click at [713, 60] on div "Audience" at bounding box center [713, 59] width 42 height 14
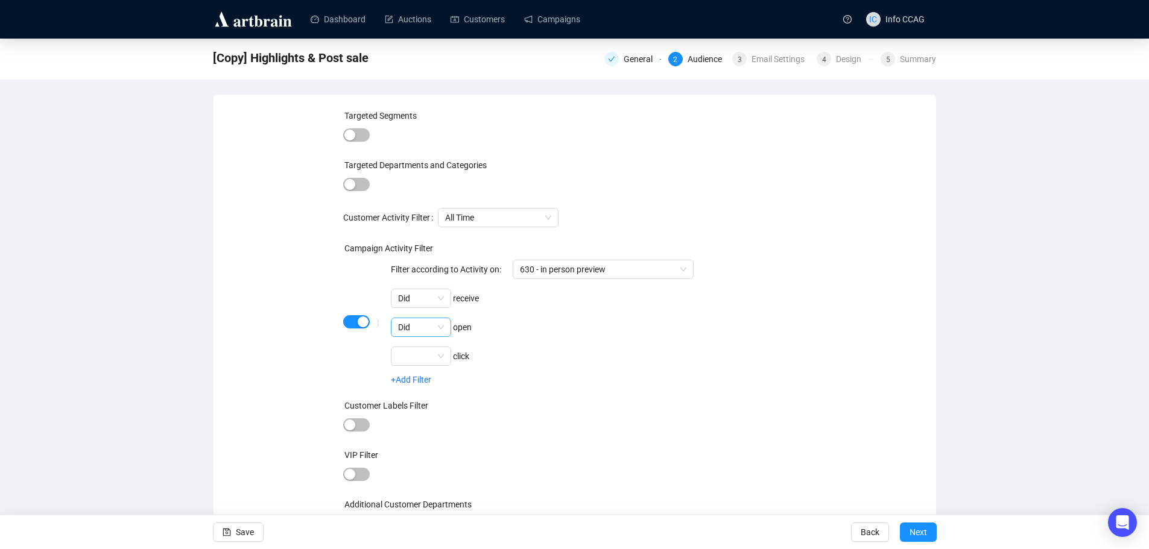
click at [437, 330] on span "Did" at bounding box center [421, 327] width 46 height 18
click at [424, 370] on div "Did not" at bounding box center [421, 370] width 41 height 13
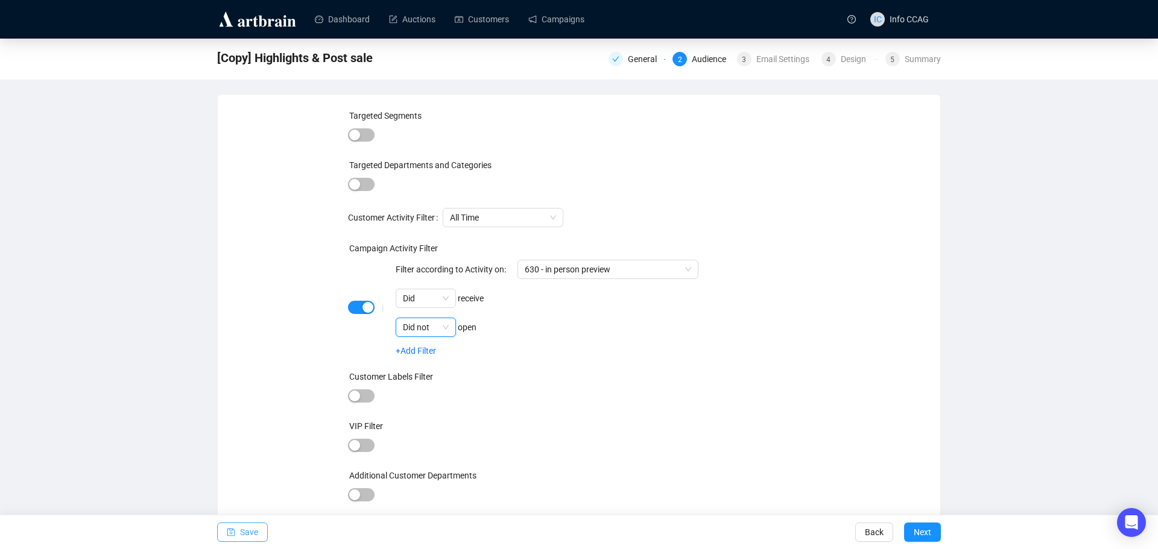
click at [260, 535] on button "Save" at bounding box center [242, 532] width 51 height 19
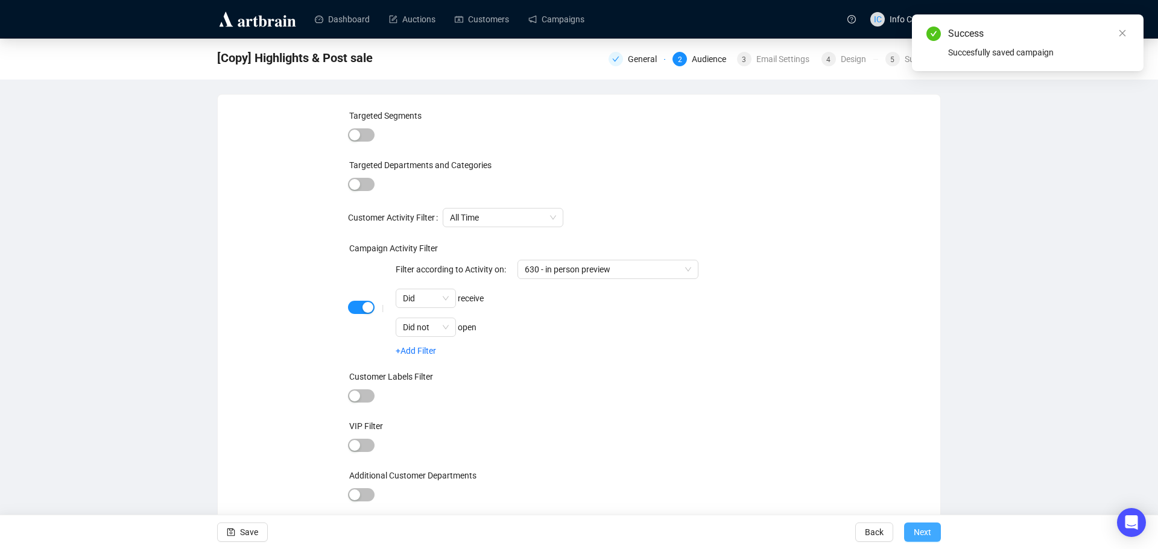
click at [925, 537] on span "Next" at bounding box center [922, 533] width 17 height 34
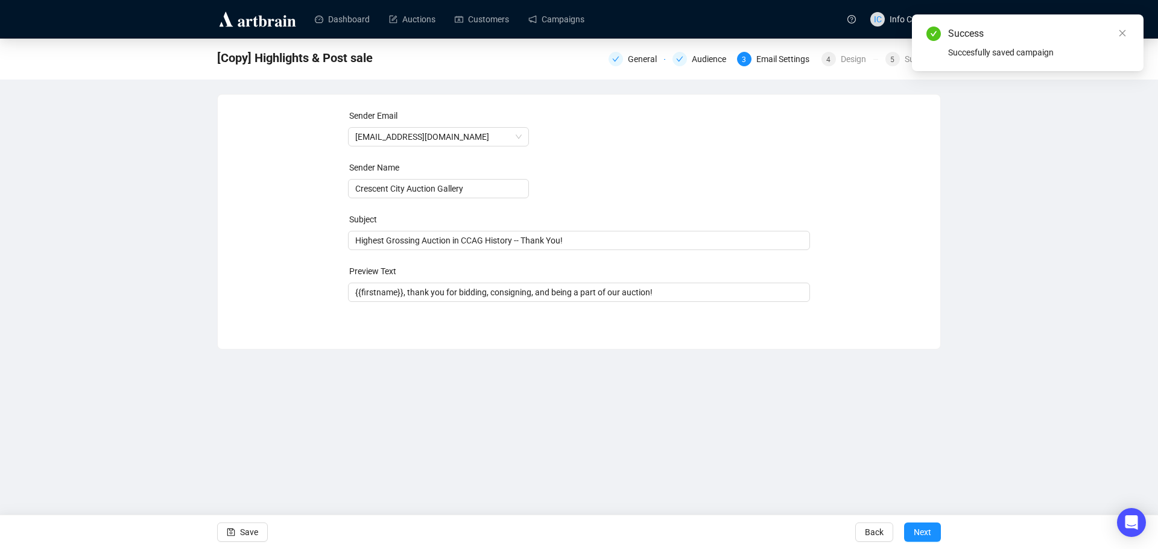
click at [926, 537] on span "Next" at bounding box center [922, 533] width 17 height 34
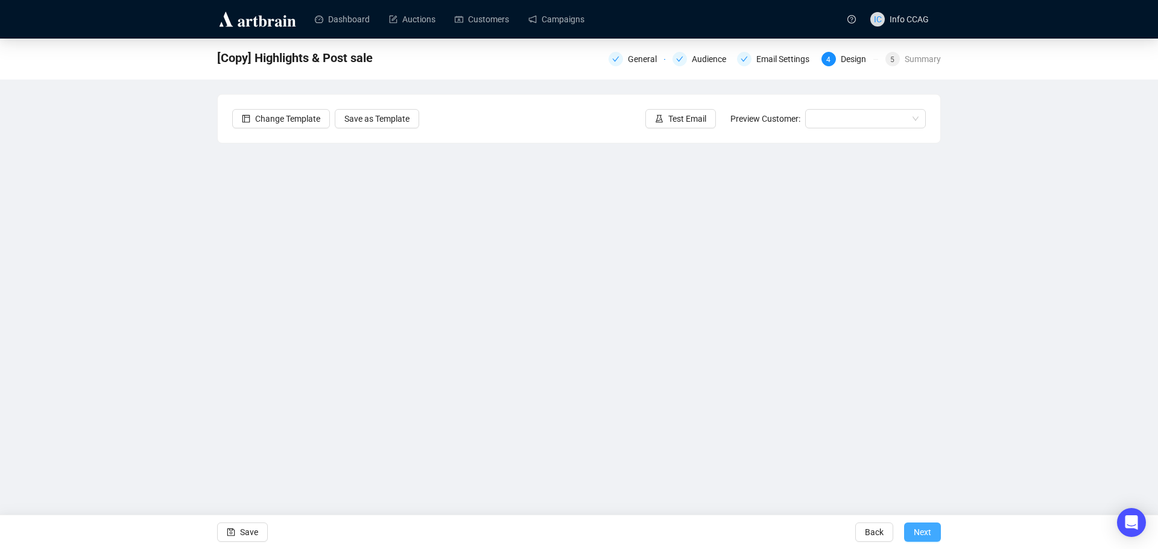
click at [923, 529] on span "Next" at bounding box center [922, 533] width 17 height 34
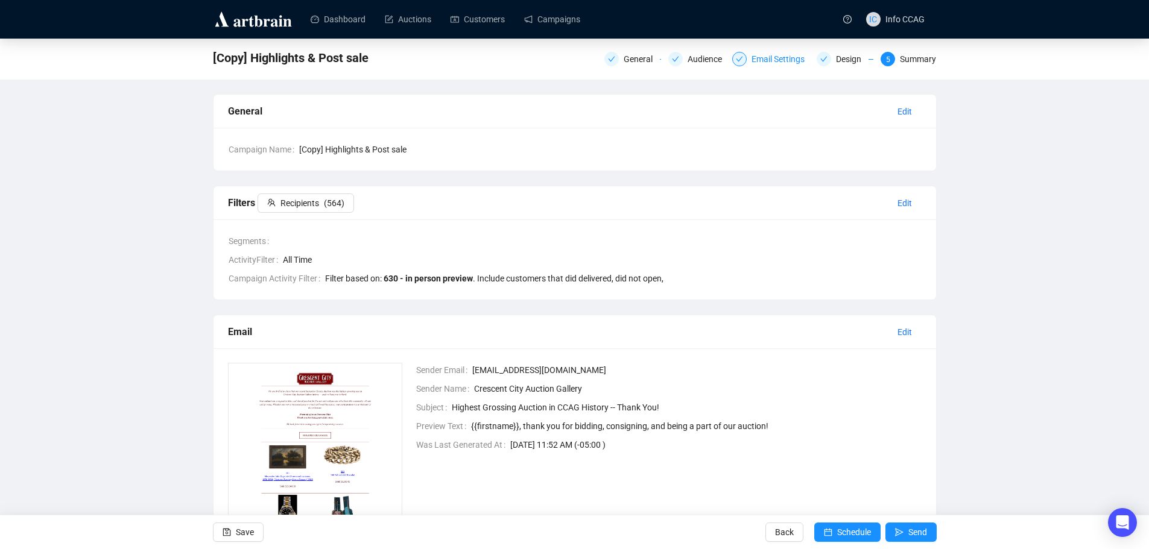
click at [742, 58] on icon "check" at bounding box center [739, 58] width 7 height 7
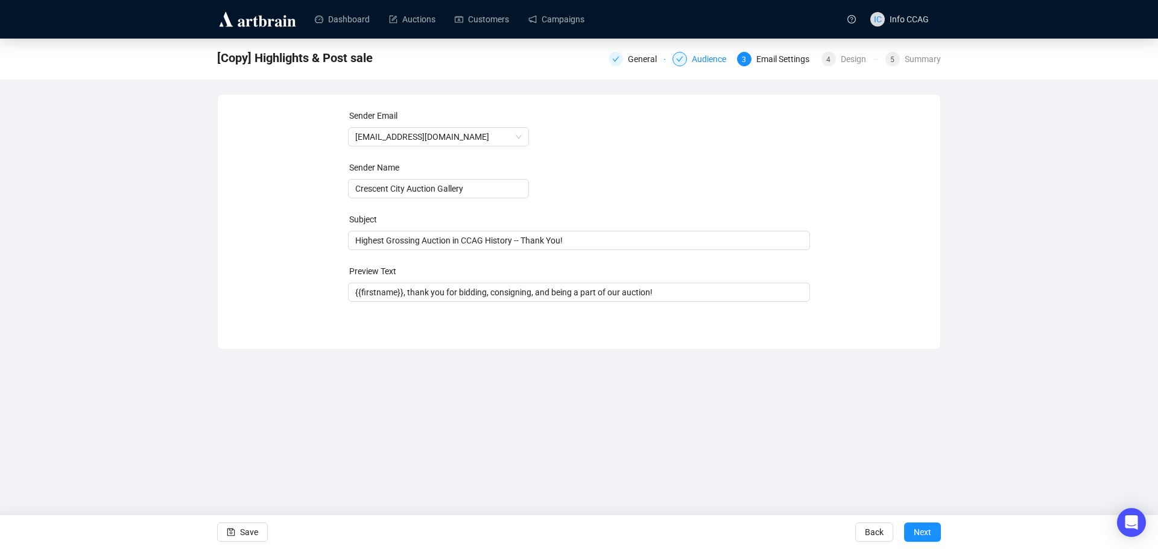
click at [704, 58] on div "Audience" at bounding box center [713, 59] width 42 height 14
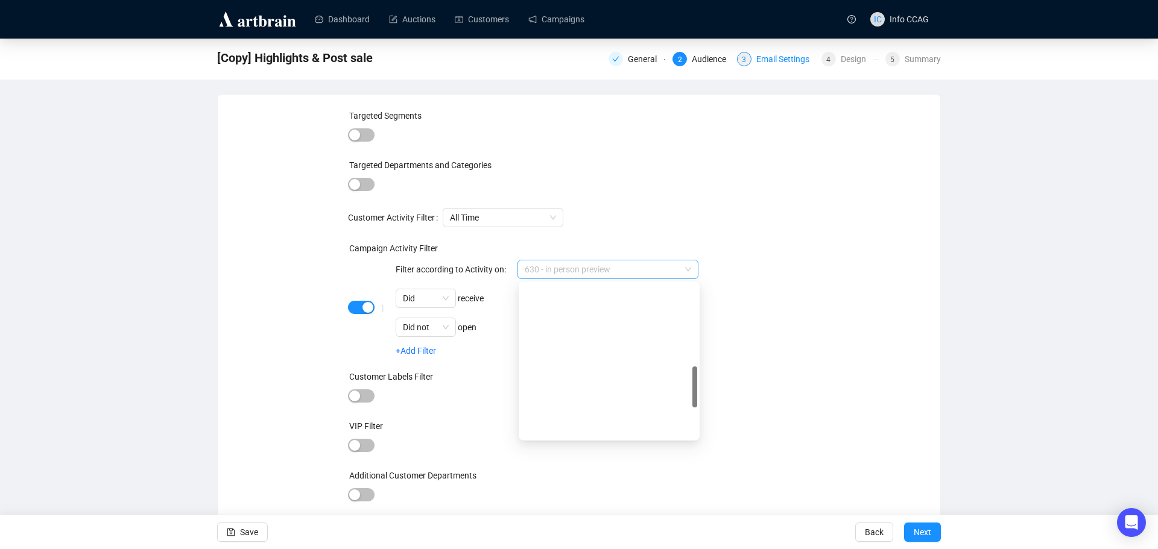
click at [614, 267] on span "630 - in person preview" at bounding box center [608, 269] width 166 height 18
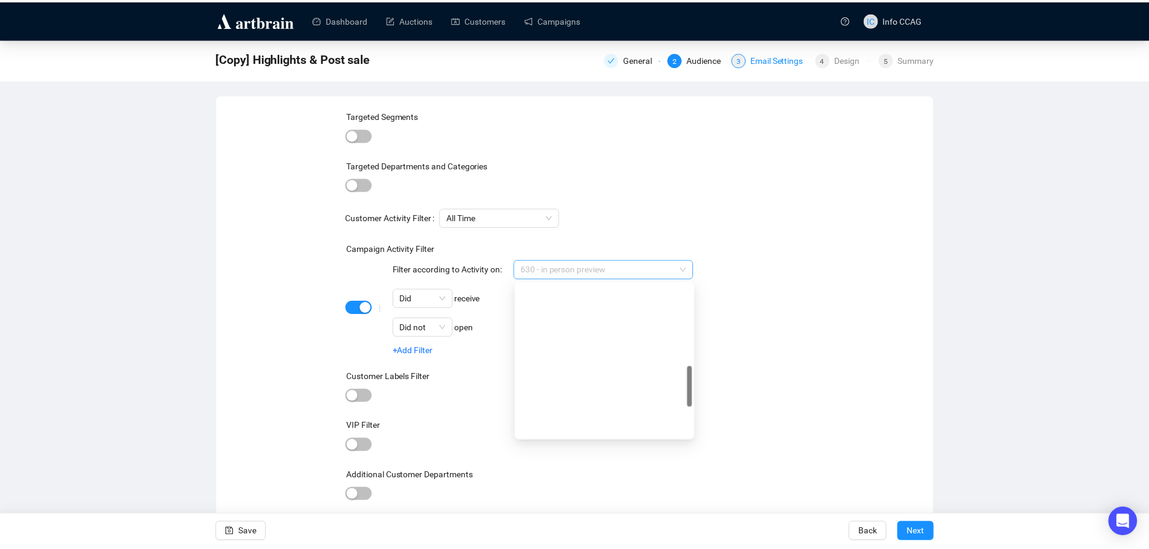
scroll to position [309, 0]
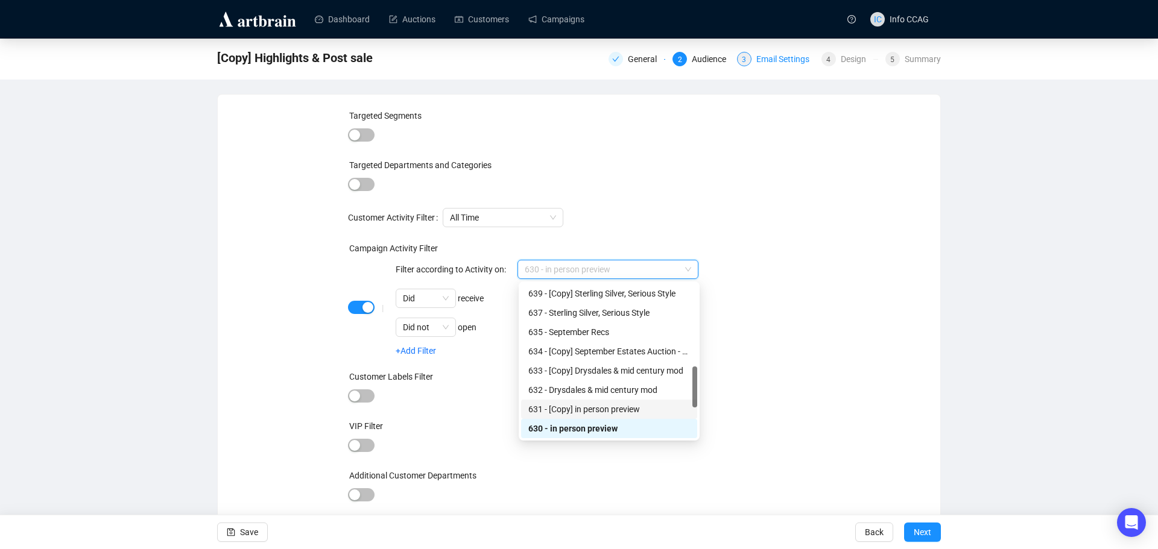
click at [605, 404] on div "631 - [Copy] in person preview" at bounding box center [609, 409] width 162 height 13
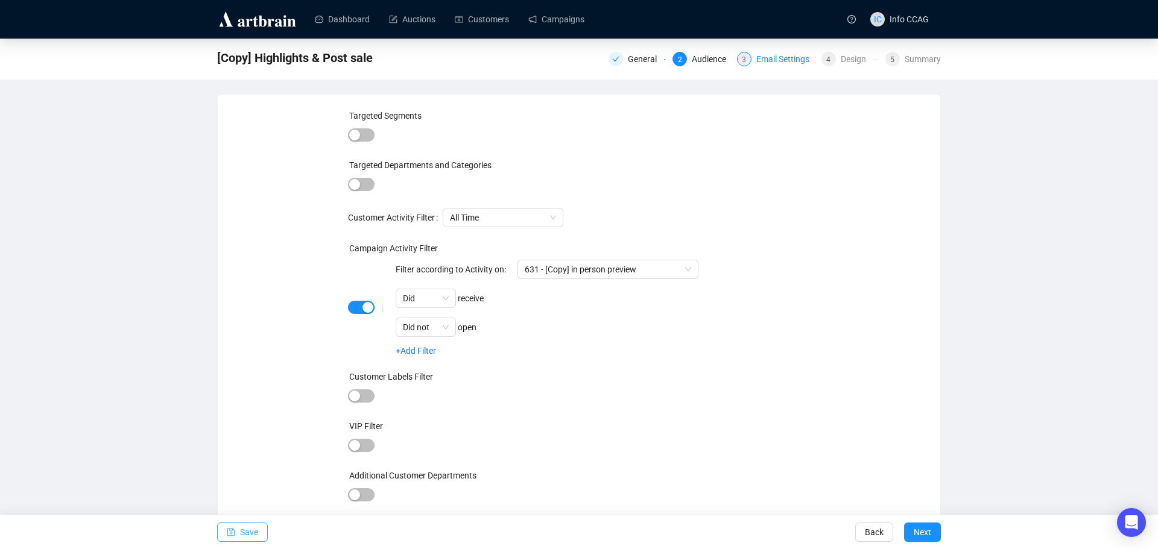
click at [233, 534] on icon "save" at bounding box center [231, 532] width 8 height 8
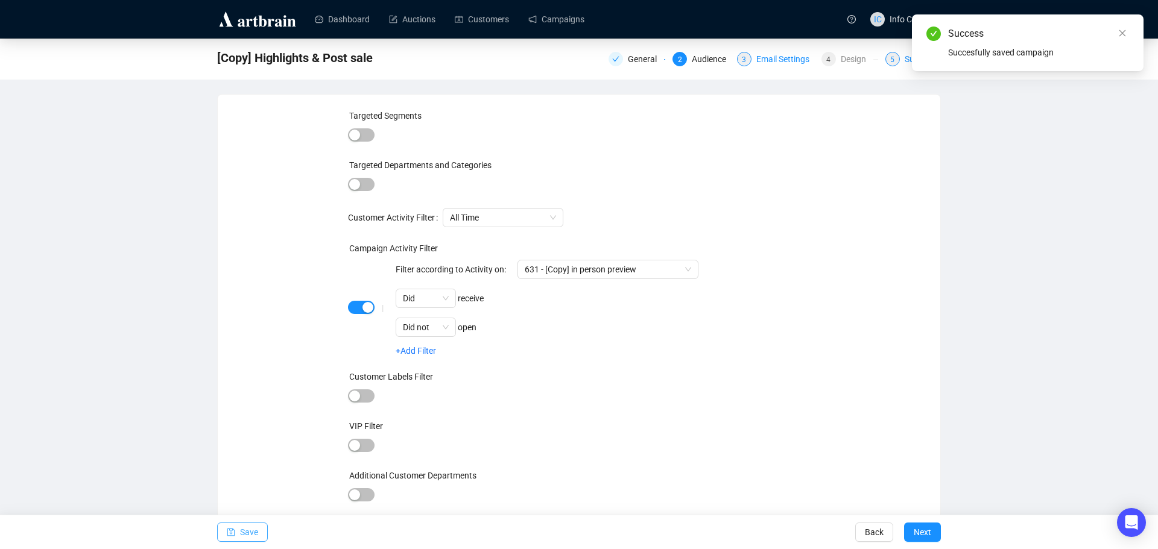
click at [891, 60] on div "5" at bounding box center [892, 59] width 14 height 14
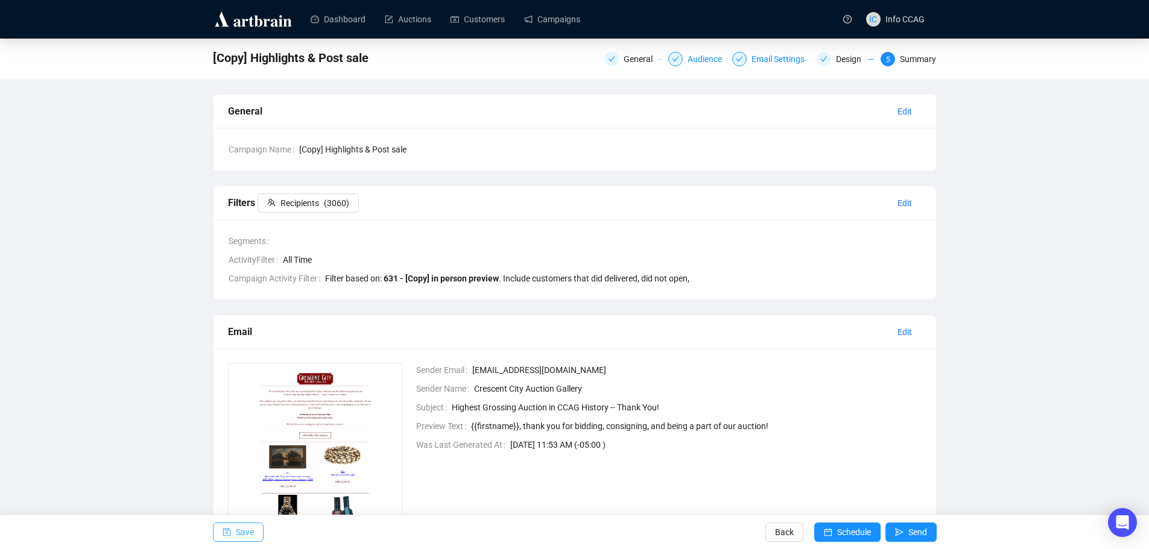
click at [690, 63] on div "Audience" at bounding box center [708, 59] width 42 height 14
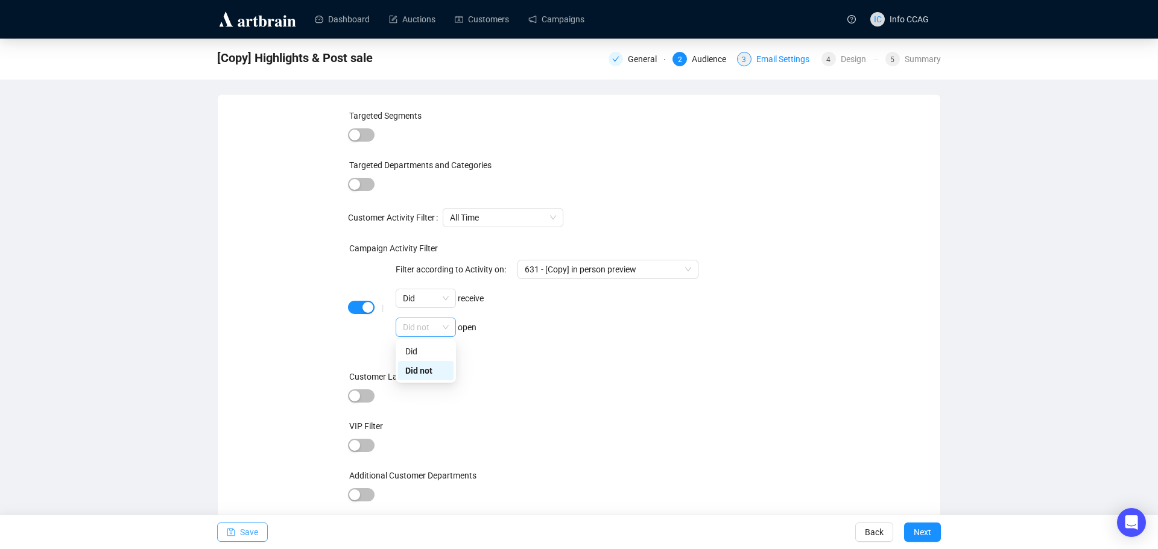
click at [444, 324] on span "Did not" at bounding box center [426, 327] width 46 height 18
click at [434, 353] on div "Did" at bounding box center [425, 351] width 41 height 13
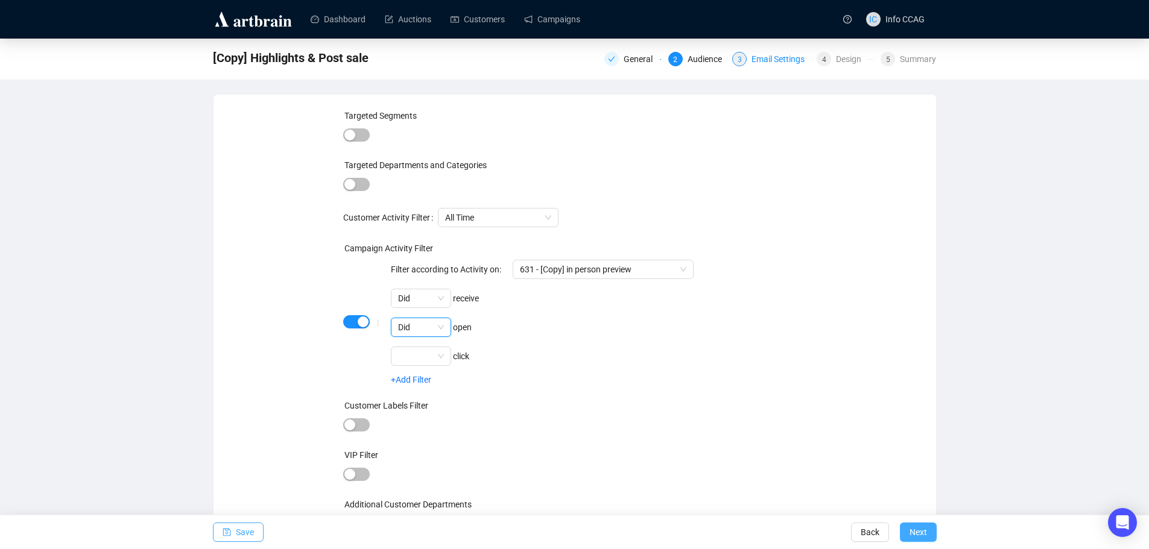
click at [919, 532] on span "Next" at bounding box center [917, 533] width 17 height 34
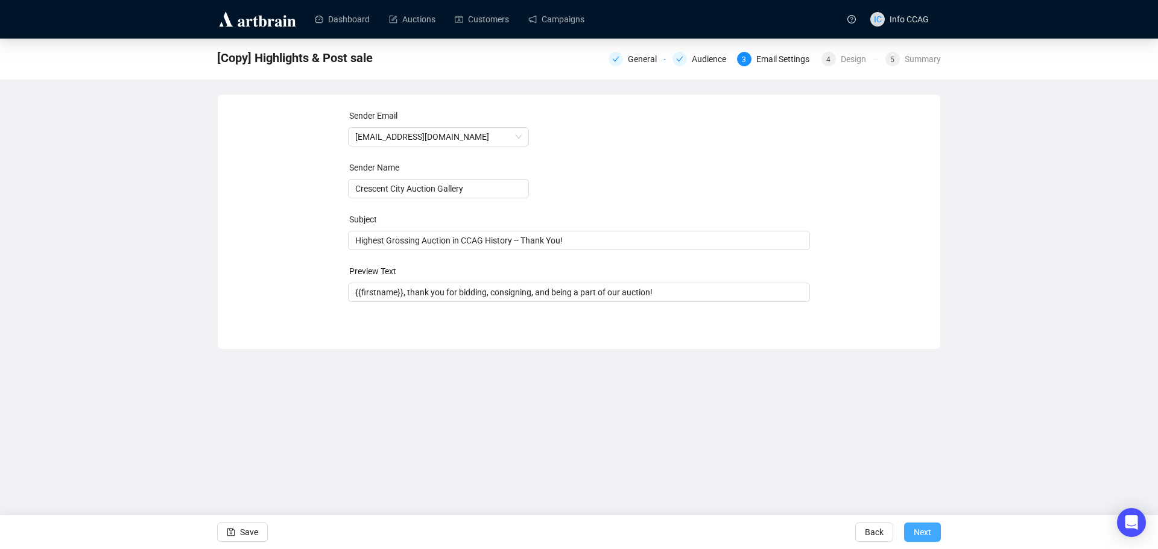
click at [919, 538] on span "Next" at bounding box center [922, 533] width 17 height 34
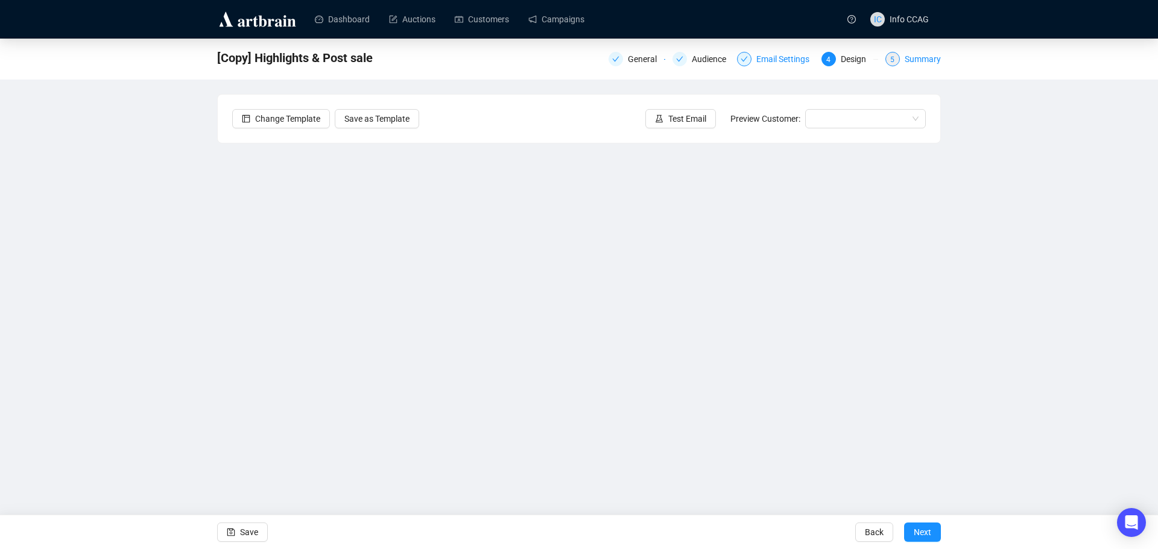
click at [926, 62] on div "Summary" at bounding box center [922, 59] width 36 height 14
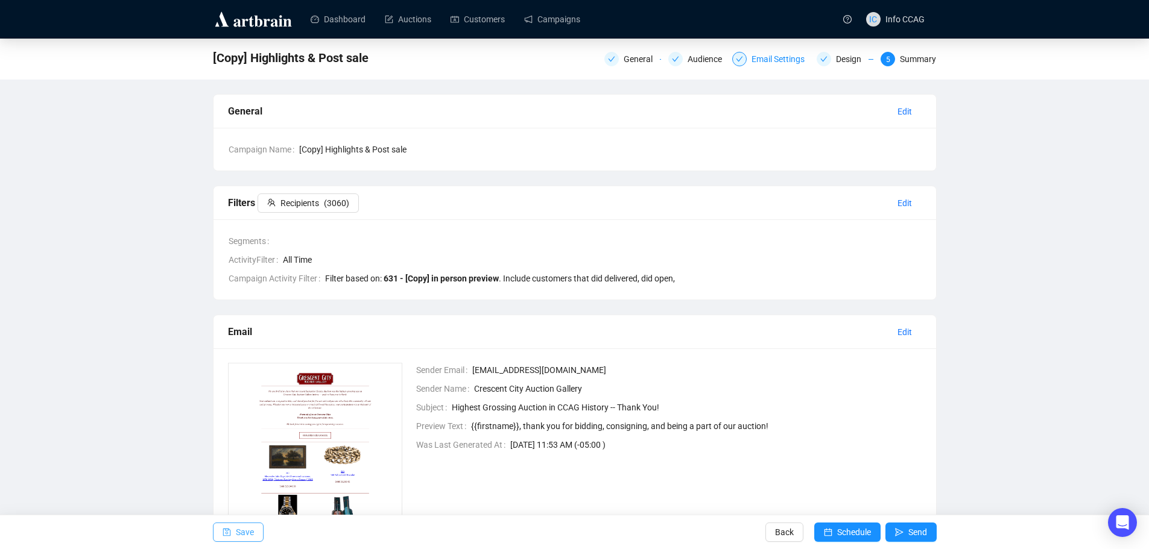
click at [239, 538] on span "Save" at bounding box center [245, 533] width 18 height 34
click at [902, 536] on icon "send" at bounding box center [899, 532] width 8 height 8
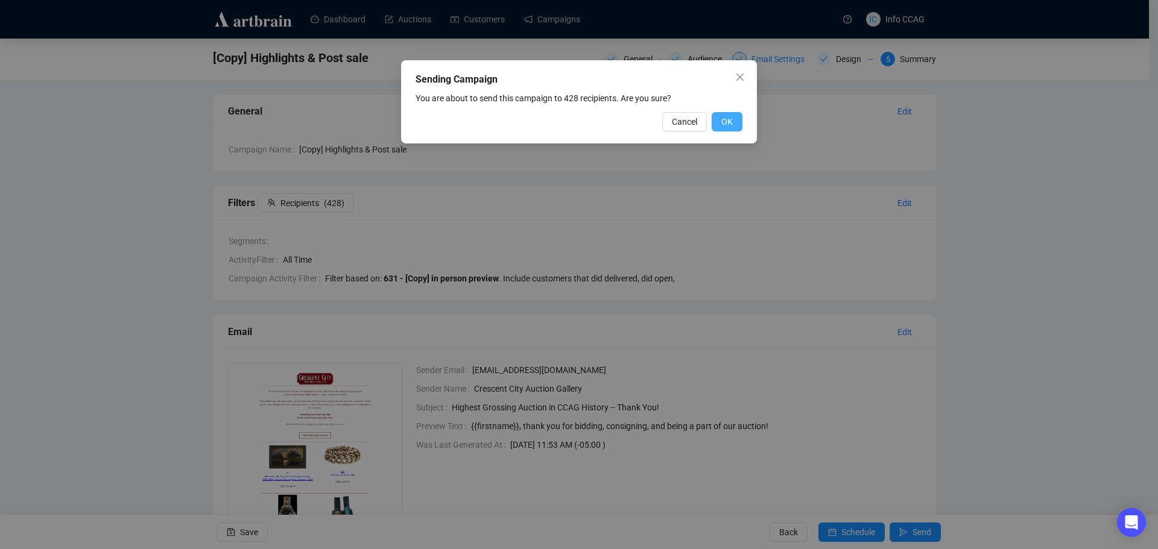
click at [729, 122] on span "OK" at bounding box center [726, 121] width 11 height 13
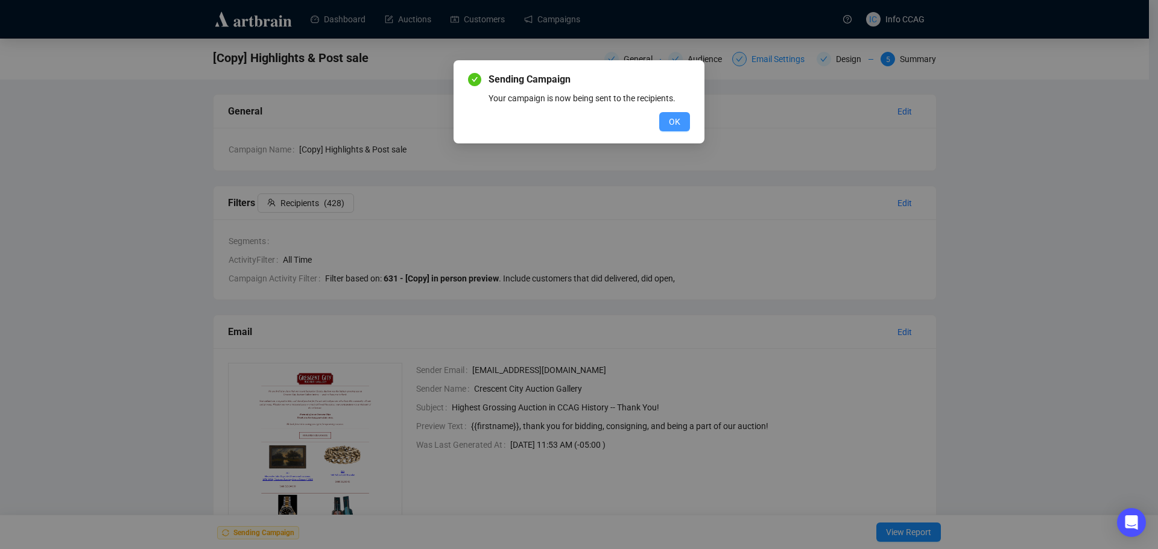
click at [665, 120] on button "OK" at bounding box center [674, 121] width 31 height 19
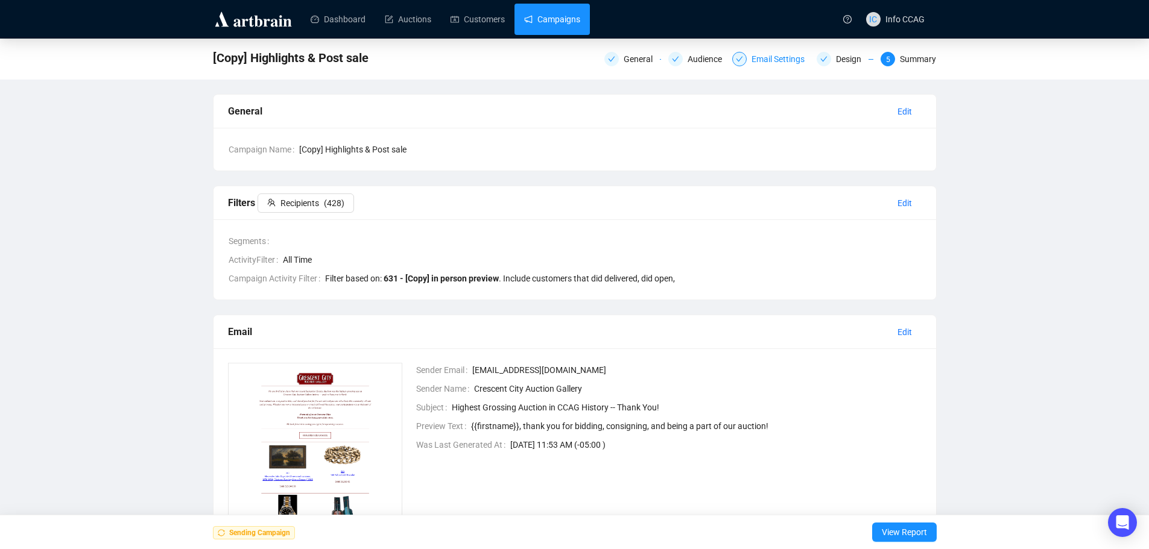
click at [553, 29] on link "Campaigns" at bounding box center [552, 19] width 56 height 31
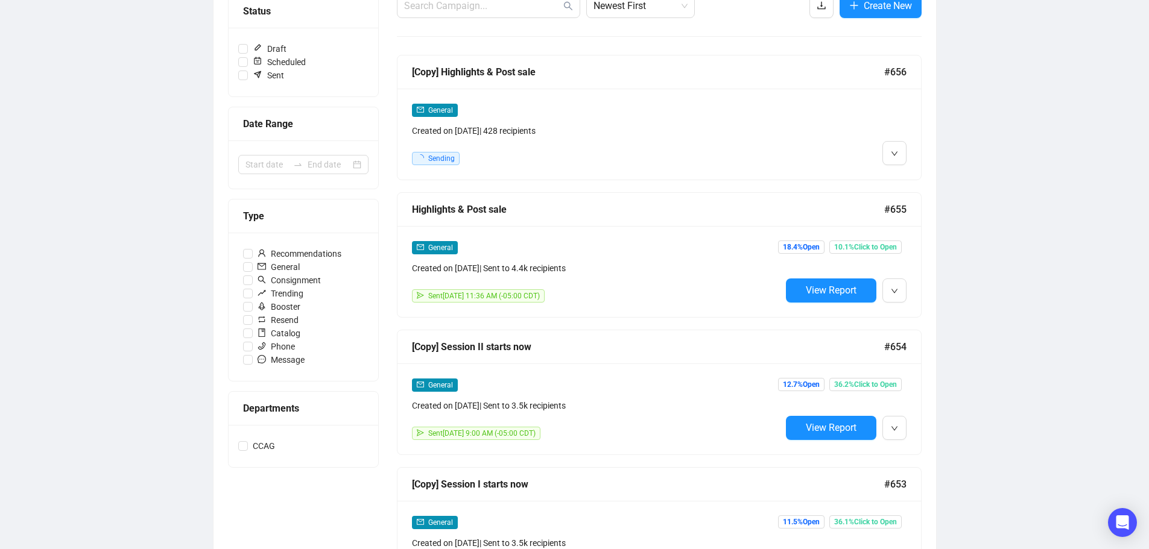
scroll to position [181, 0]
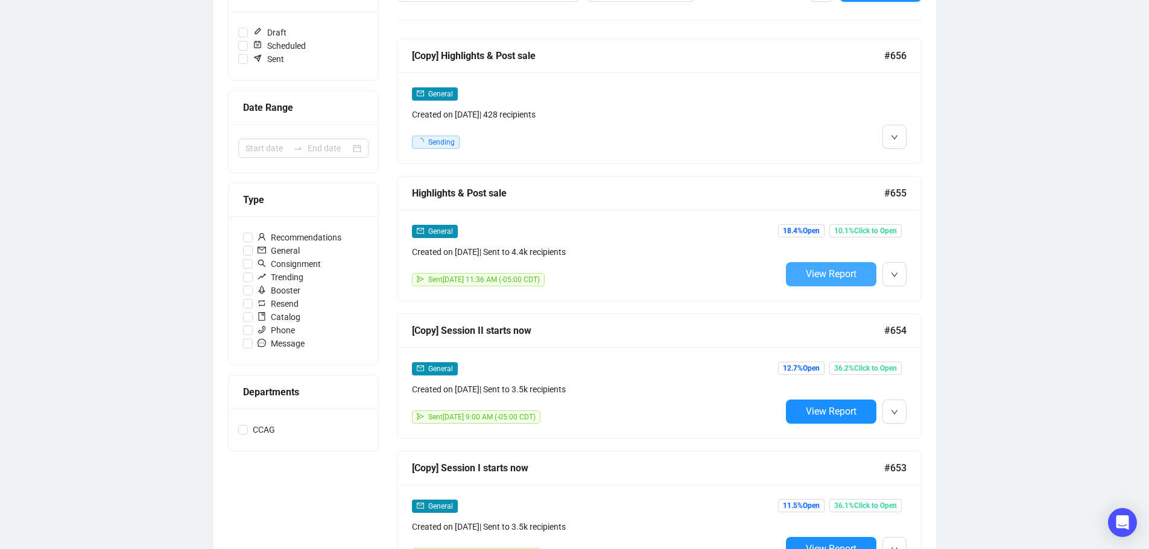
click at [851, 275] on span "View Report" at bounding box center [831, 273] width 51 height 11
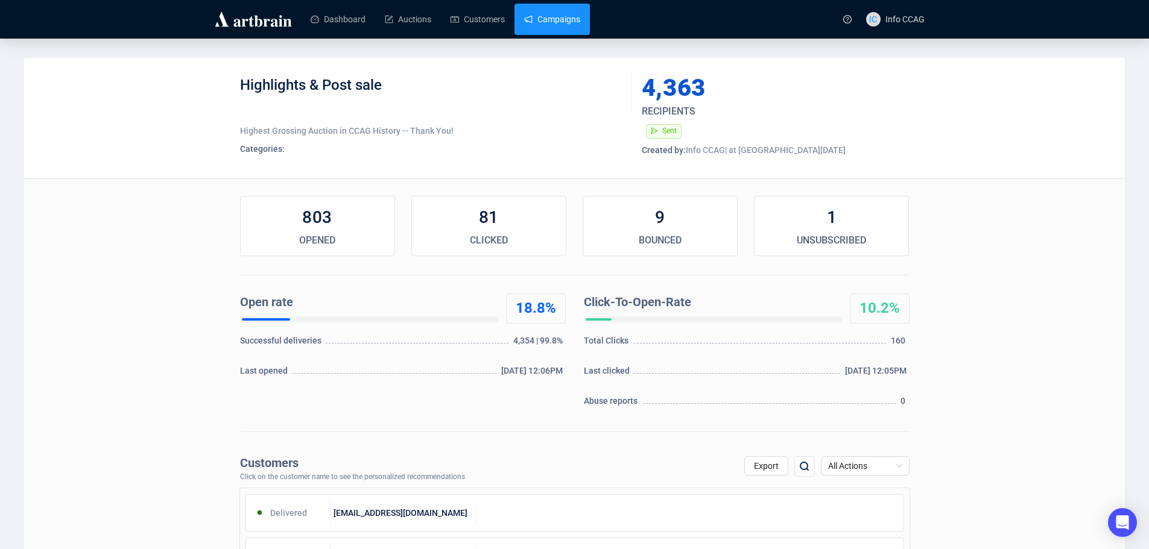
click at [579, 13] on link "Campaigns" at bounding box center [552, 19] width 56 height 31
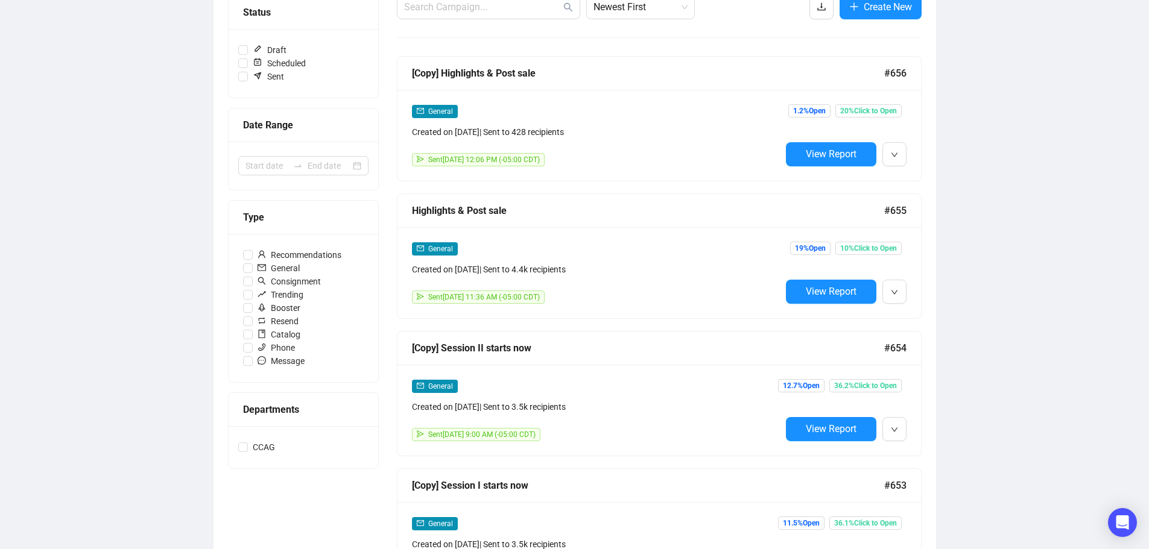
scroll to position [181, 0]
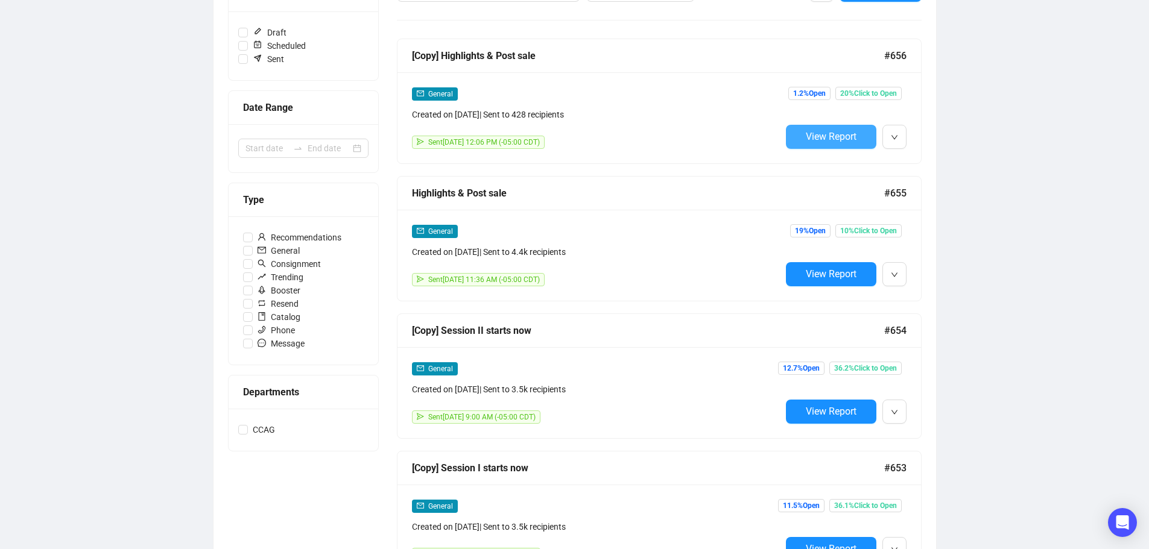
click at [847, 139] on span "View Report" at bounding box center [831, 136] width 51 height 11
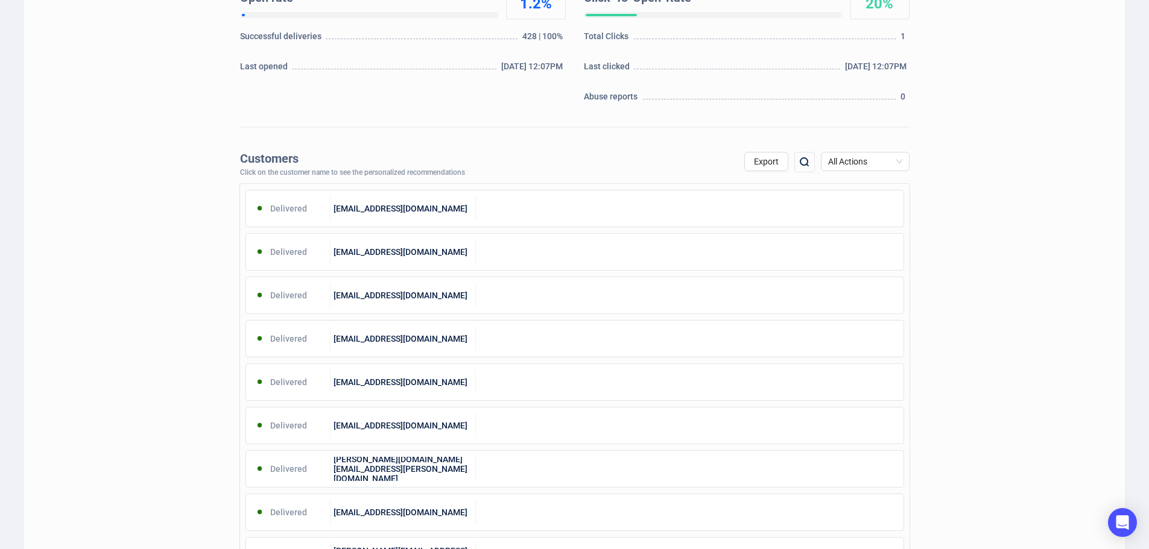
scroll to position [3, 0]
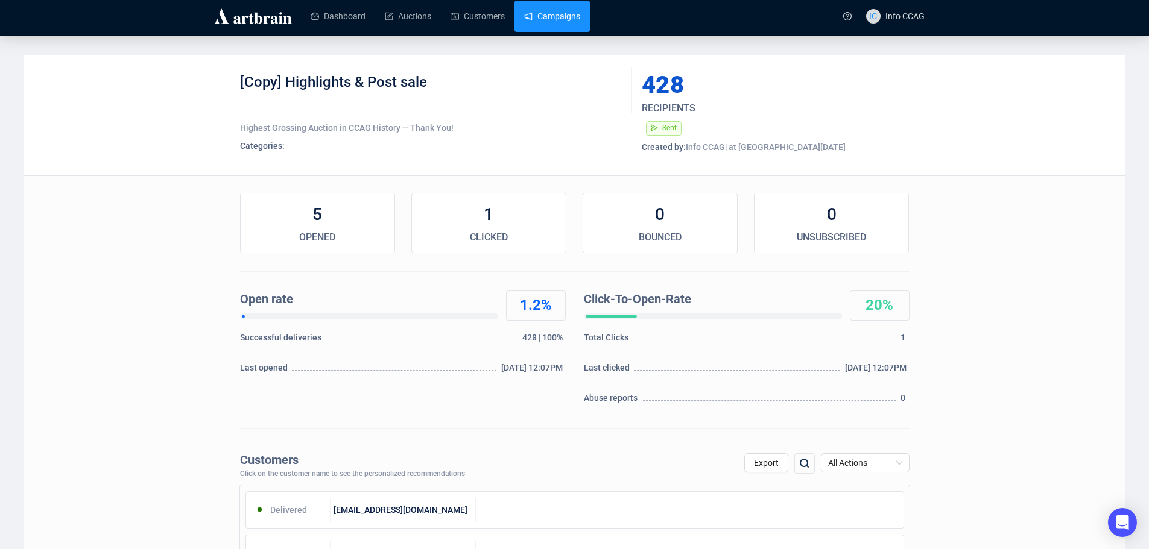
click at [573, 21] on link "Campaigns" at bounding box center [552, 16] width 56 height 31
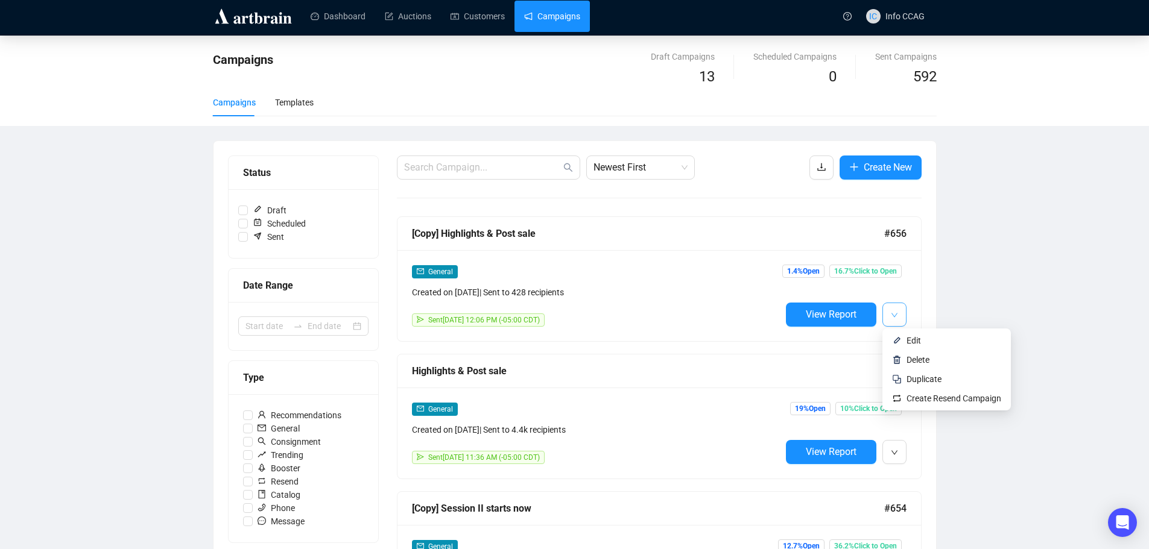
click at [894, 316] on icon "down" at bounding box center [894, 315] width 6 height 4
click at [914, 379] on span "Duplicate" at bounding box center [923, 379] width 35 height 10
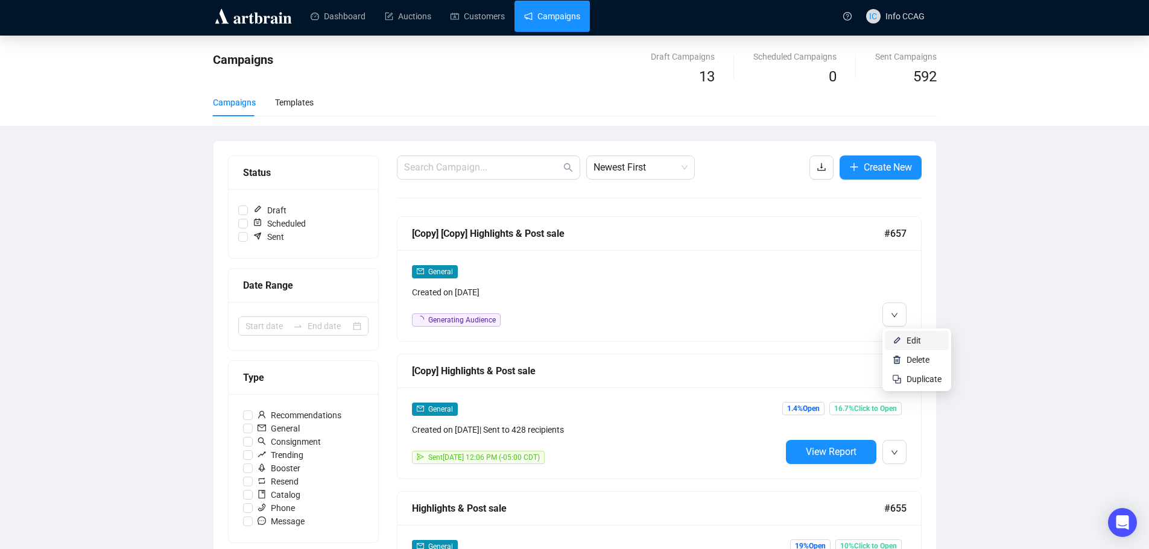
click at [903, 338] on li "Edit" at bounding box center [917, 340] width 64 height 19
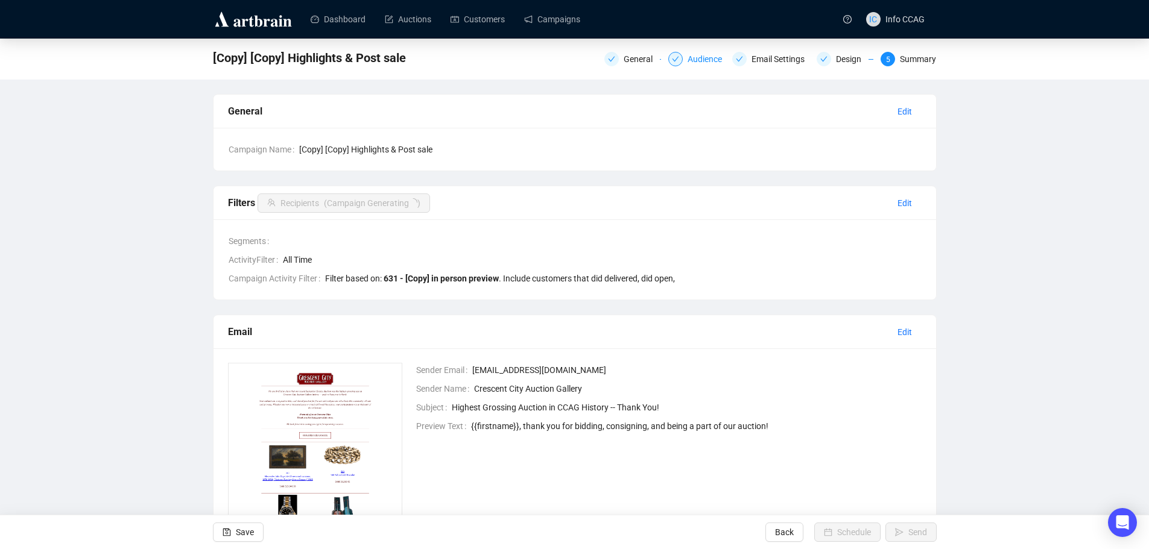
click at [692, 65] on div "Audience" at bounding box center [708, 59] width 42 height 14
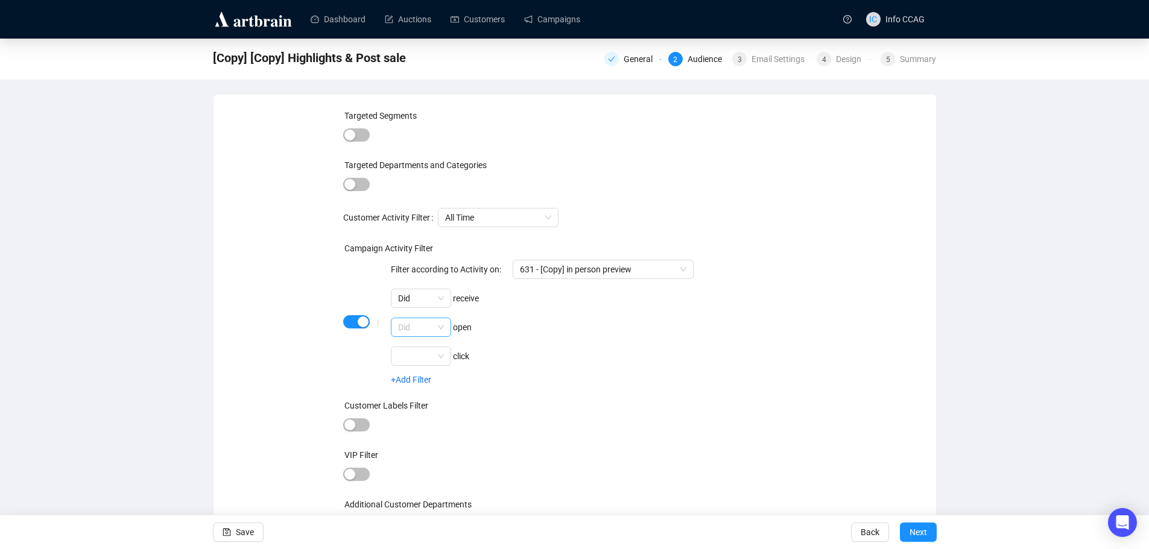
click at [437, 332] on span "Did" at bounding box center [421, 327] width 46 height 18
click at [423, 374] on div "Did not" at bounding box center [421, 370] width 41 height 13
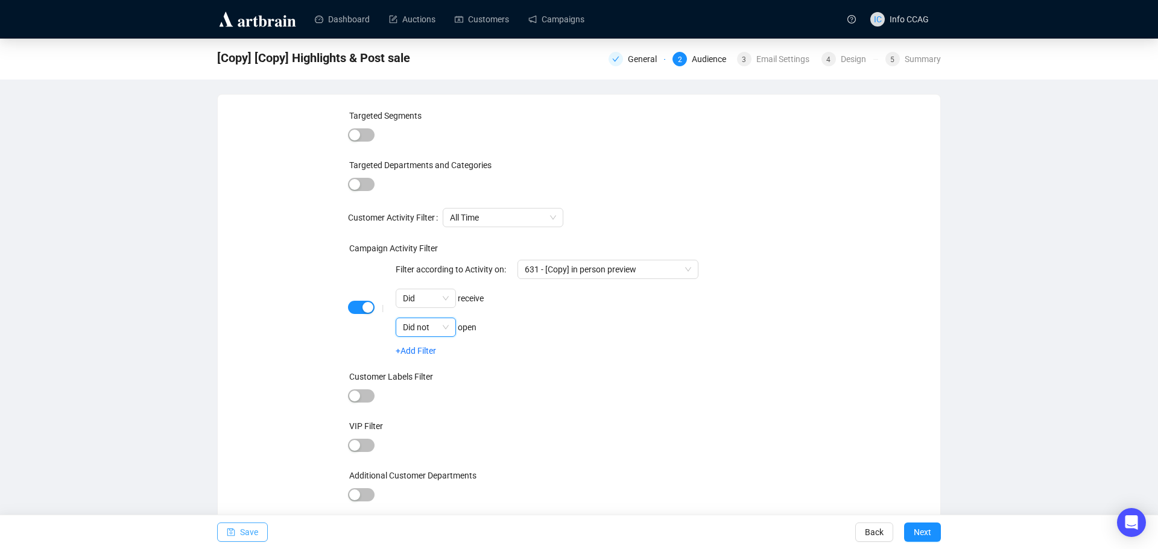
click at [250, 531] on span "Save" at bounding box center [249, 533] width 18 height 34
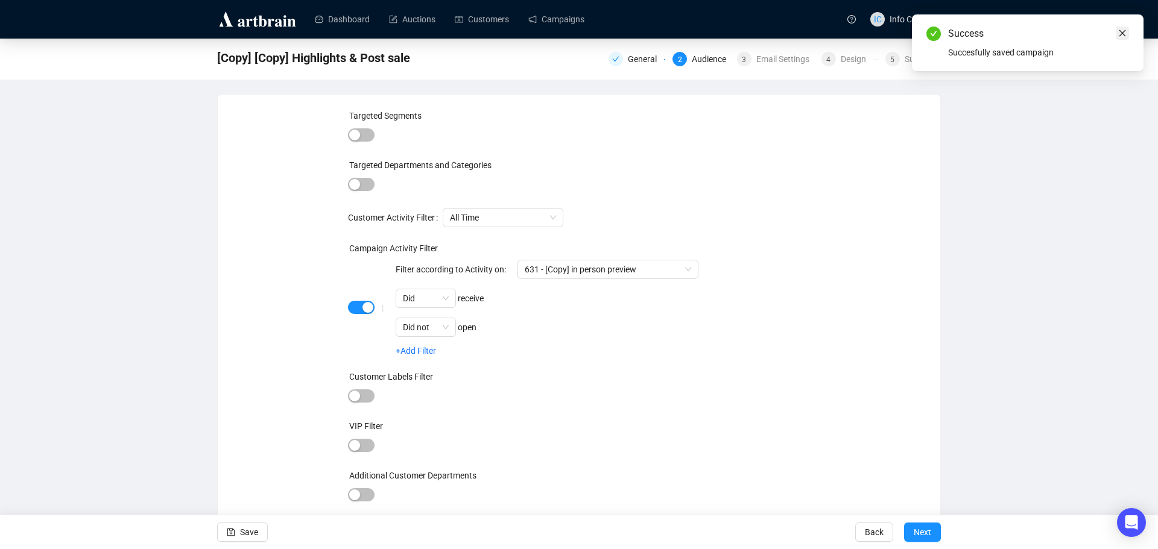
click at [1124, 33] on icon "close" at bounding box center [1122, 33] width 8 height 8
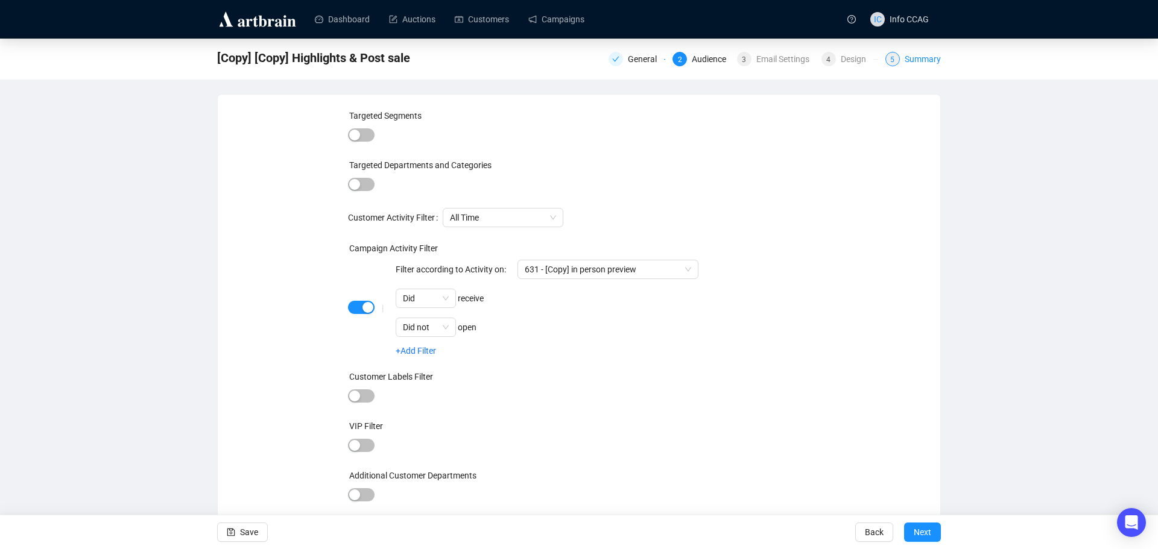
click at [926, 62] on div "Summary" at bounding box center [922, 59] width 36 height 14
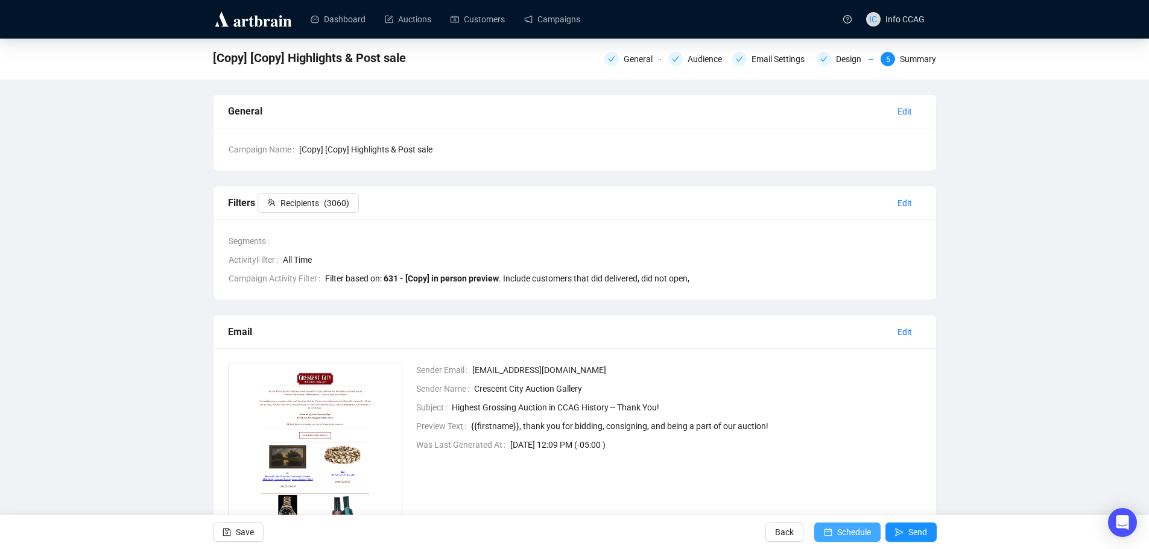
click at [834, 534] on button "Schedule" at bounding box center [847, 532] width 66 height 19
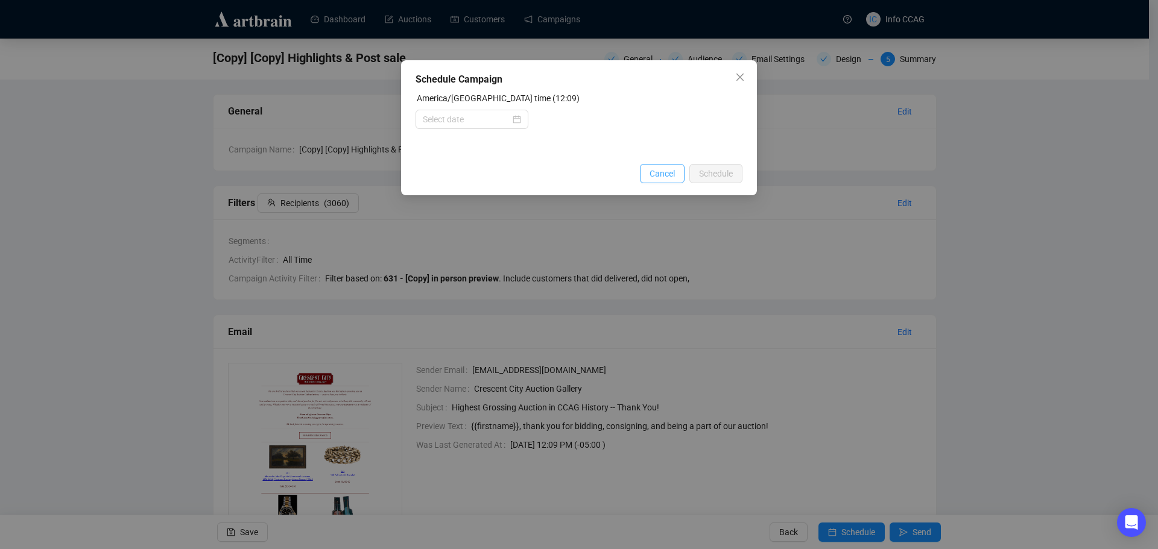
click at [656, 177] on span "Cancel" at bounding box center [661, 173] width 25 height 13
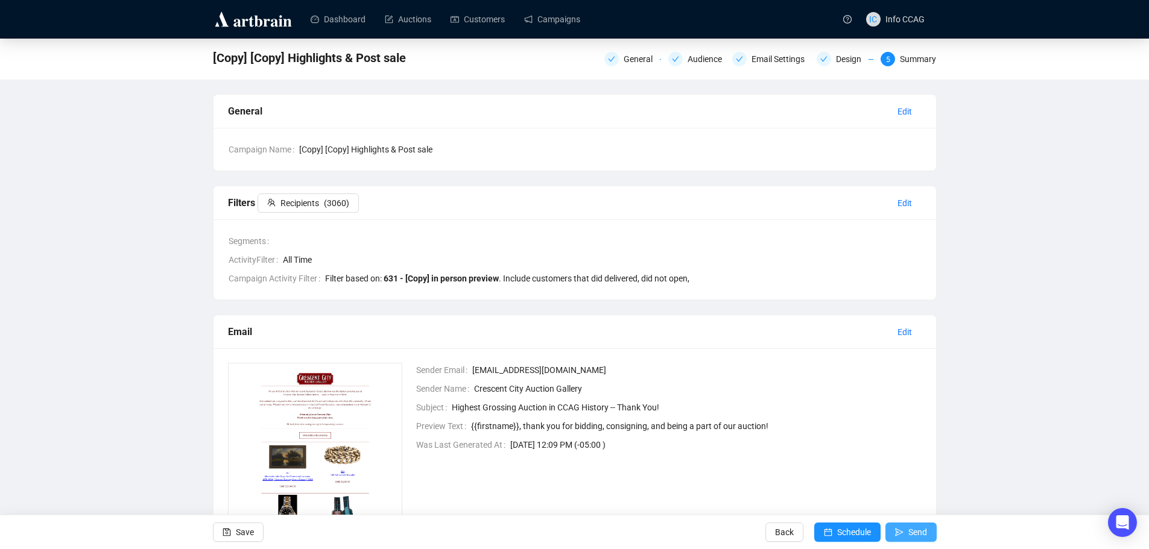
click at [914, 529] on span "Send" at bounding box center [917, 533] width 19 height 34
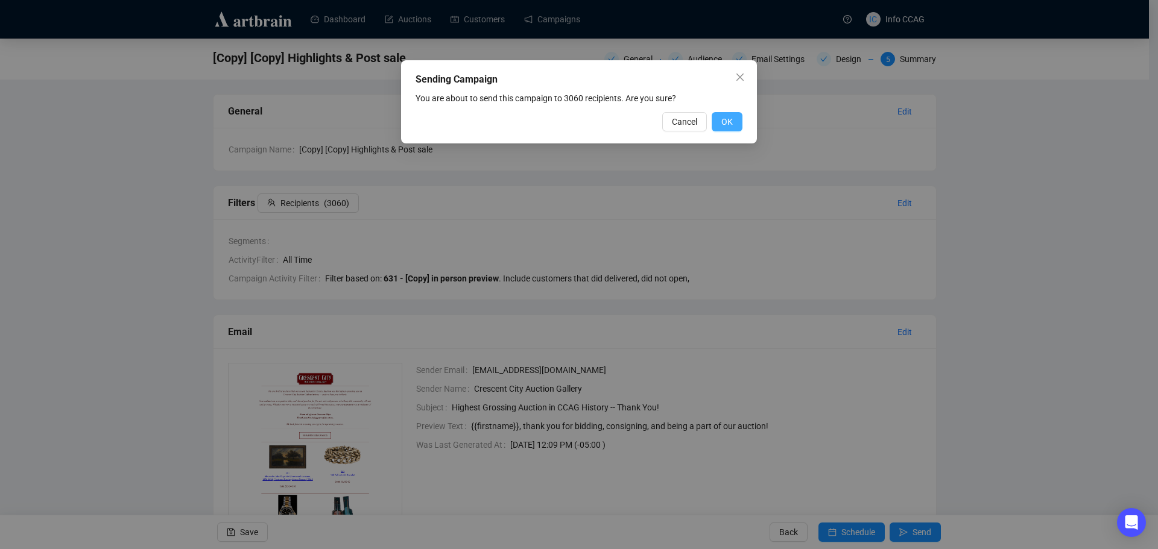
click at [734, 127] on button "OK" at bounding box center [727, 121] width 31 height 19
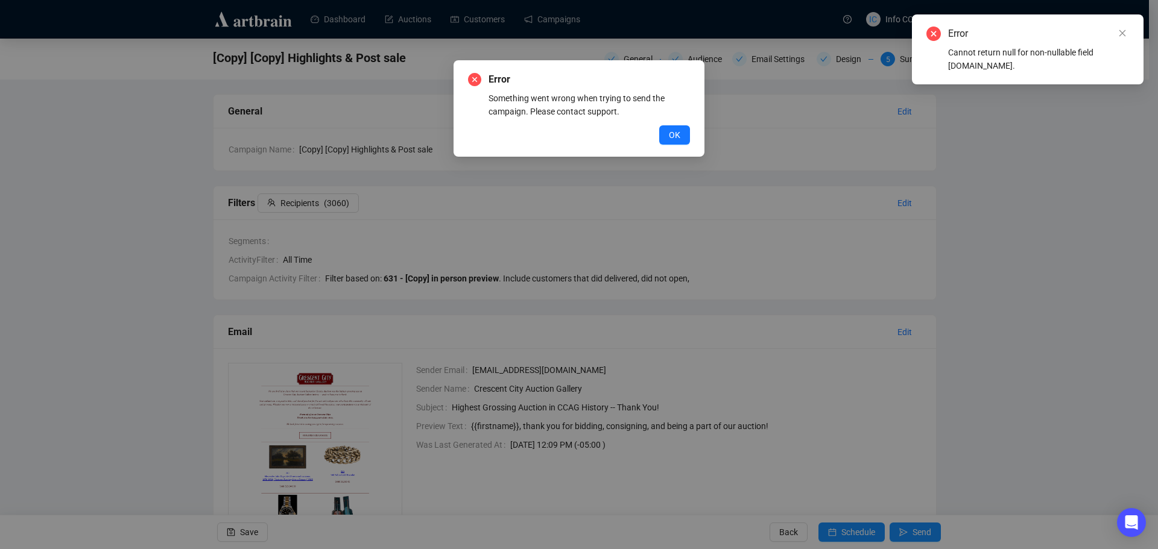
click at [677, 121] on div "Error Something went wrong when trying to send the campaign. Please contact sup…" at bounding box center [579, 108] width 222 height 72
click at [674, 145] on div "Error Something went wrong when trying to send the campaign. Please contact sup…" at bounding box center [578, 108] width 251 height 96
click at [675, 134] on span "OK" at bounding box center [674, 134] width 11 height 13
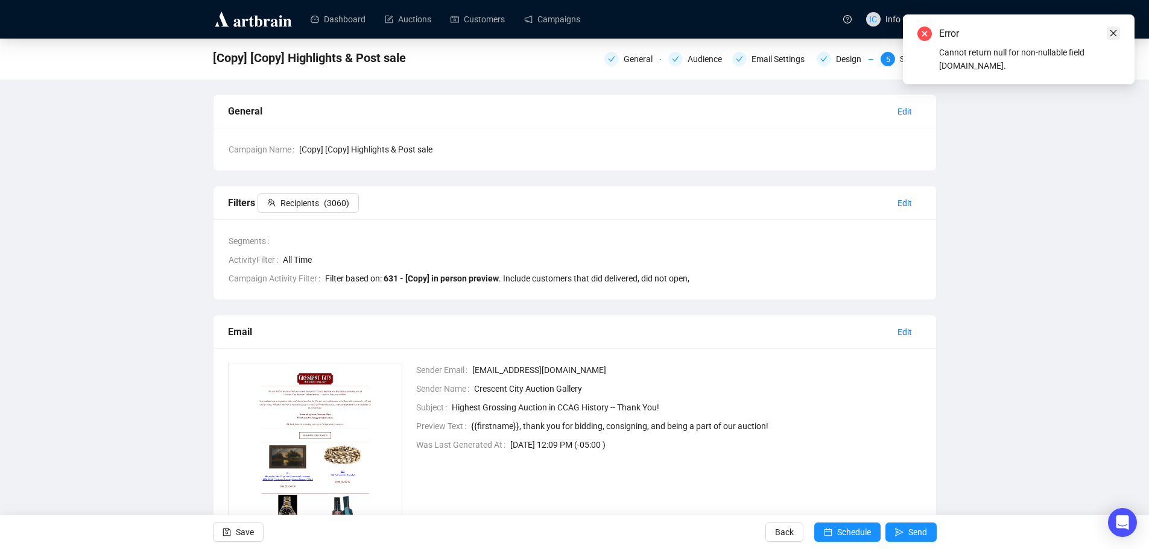
click at [1113, 36] on icon "close" at bounding box center [1113, 33] width 8 height 8
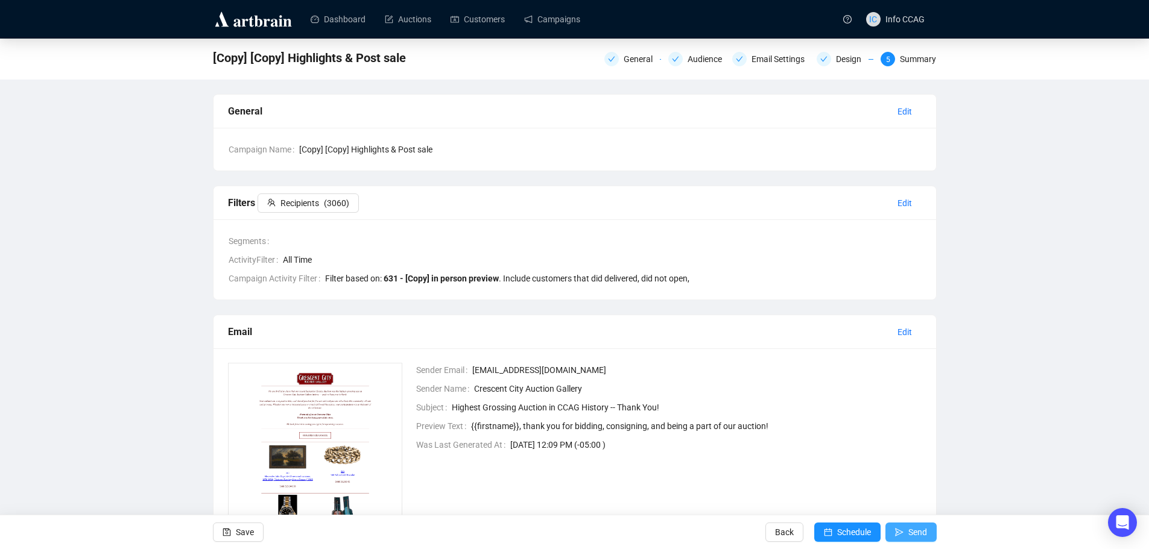
click at [915, 532] on span "Send" at bounding box center [917, 533] width 19 height 34
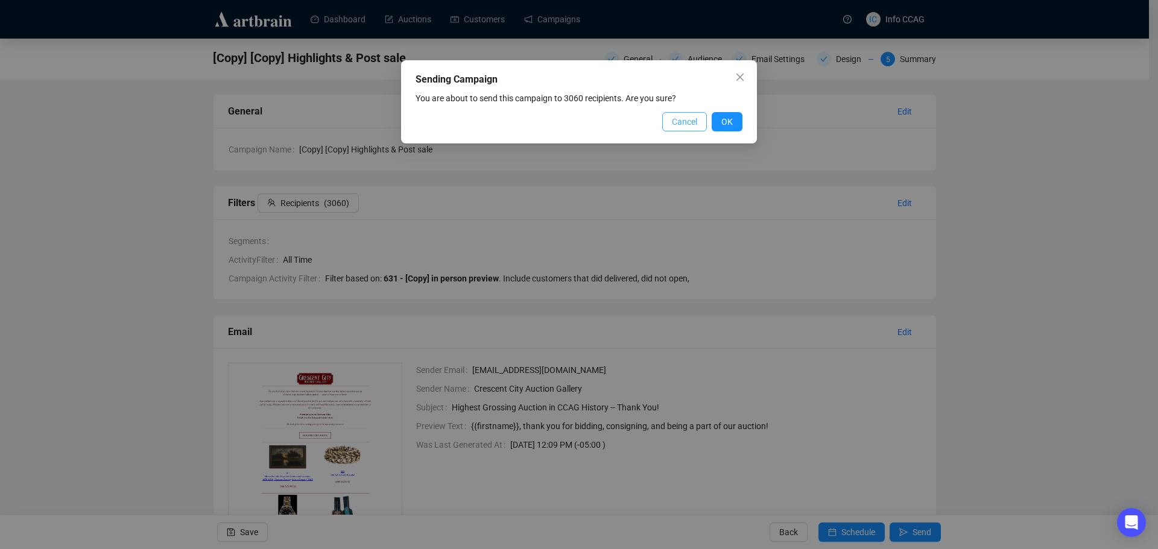
click at [681, 118] on span "Cancel" at bounding box center [684, 121] width 25 height 13
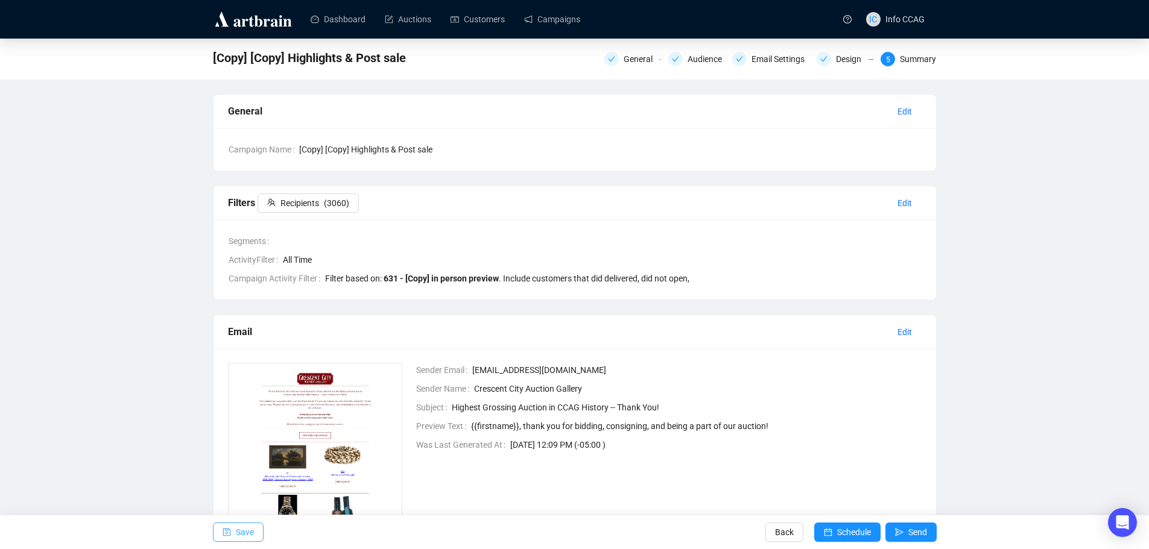
click at [239, 534] on span "Save" at bounding box center [245, 533] width 18 height 34
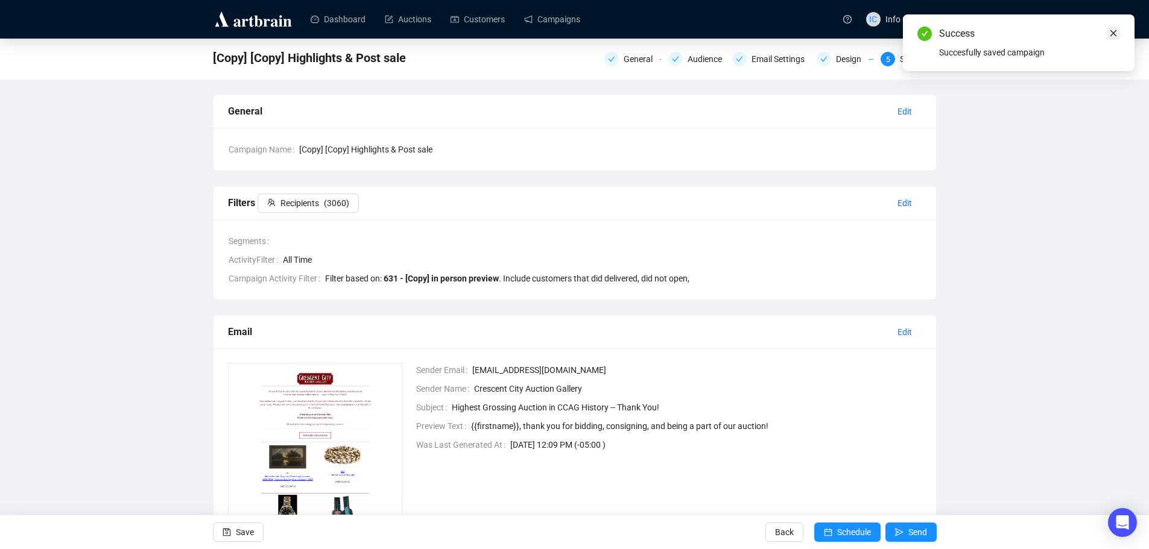
click at [1118, 34] on link "Close" at bounding box center [1112, 33] width 13 height 13
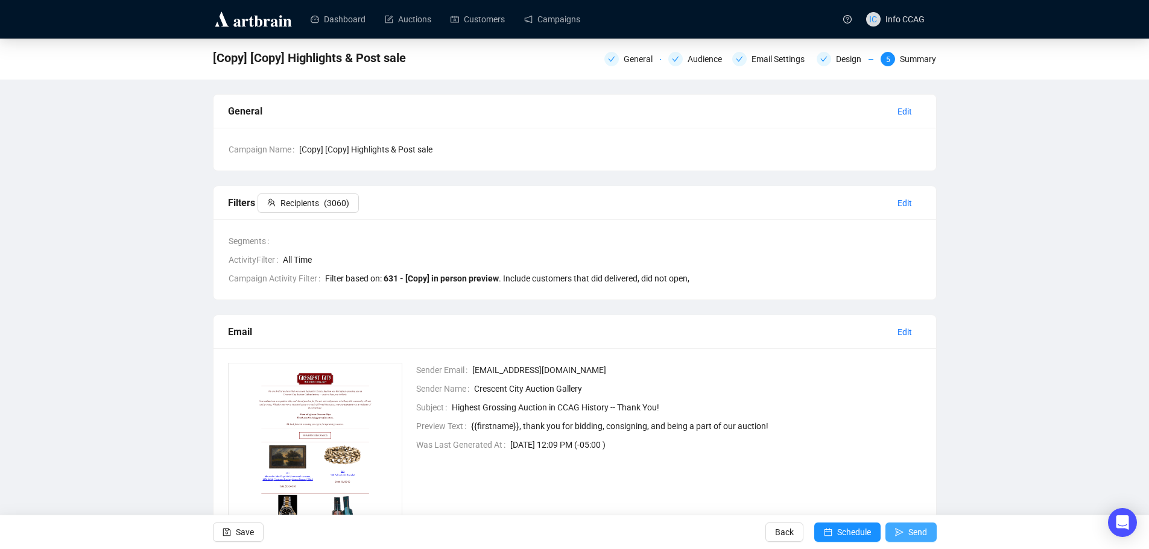
click at [914, 534] on span "Send" at bounding box center [917, 533] width 19 height 34
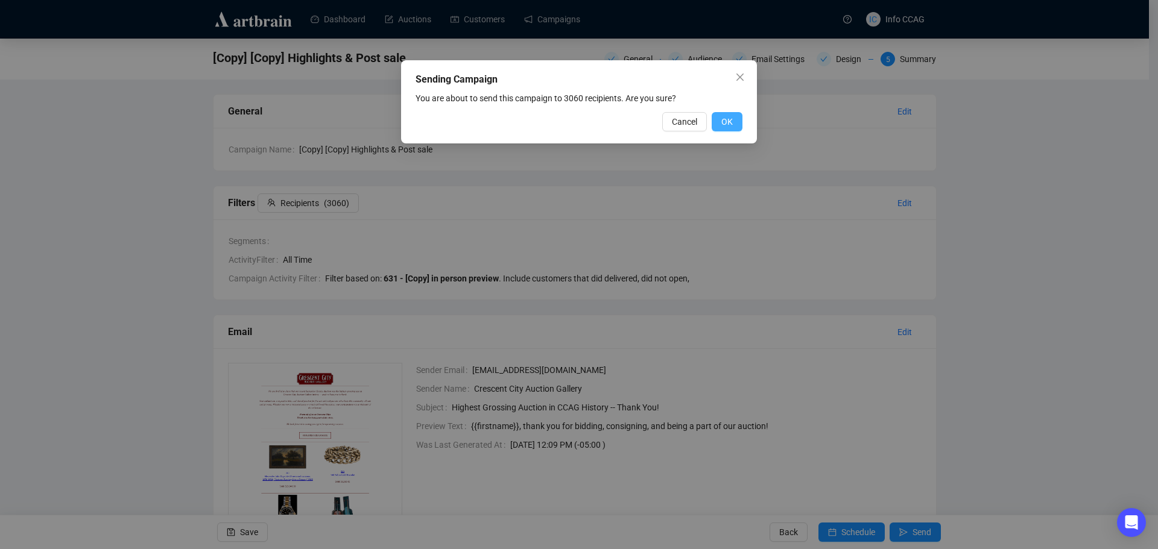
click at [737, 120] on button "OK" at bounding box center [727, 121] width 31 height 19
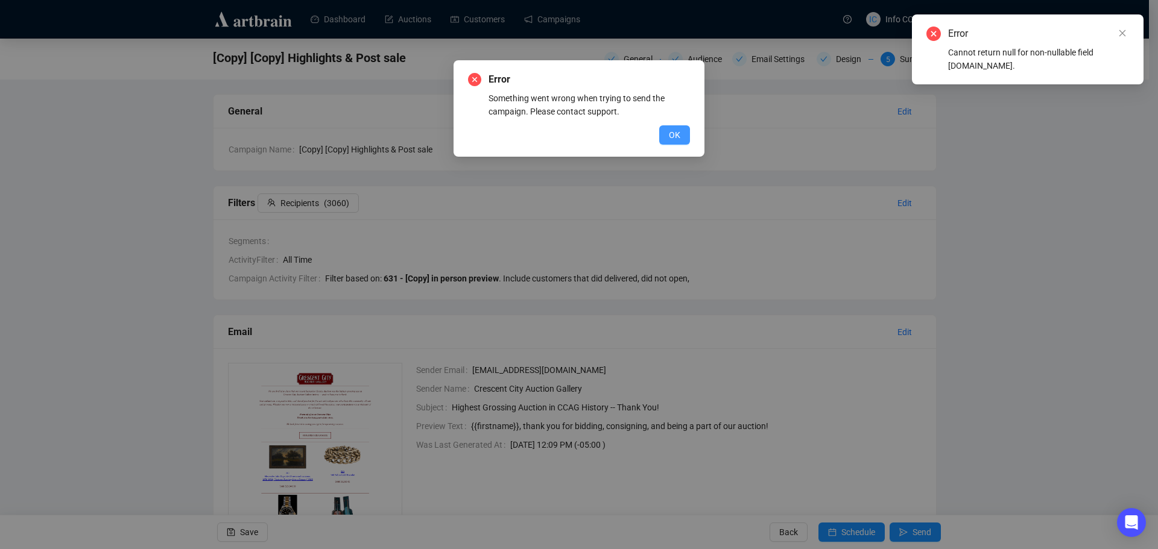
click at [672, 131] on span "OK" at bounding box center [674, 134] width 11 height 13
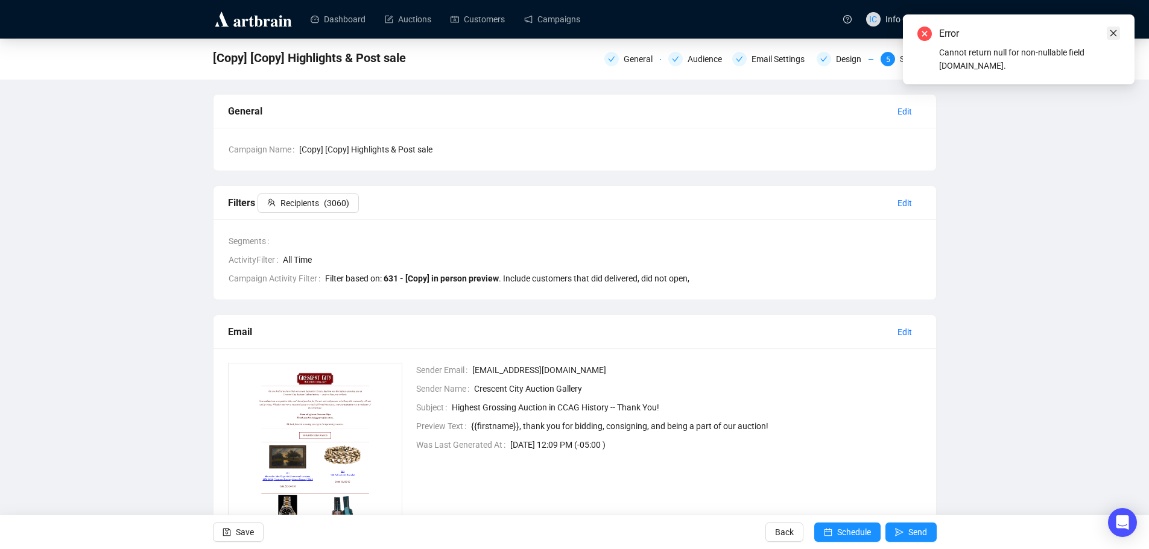
click at [1109, 35] on icon "close" at bounding box center [1113, 33] width 8 height 8
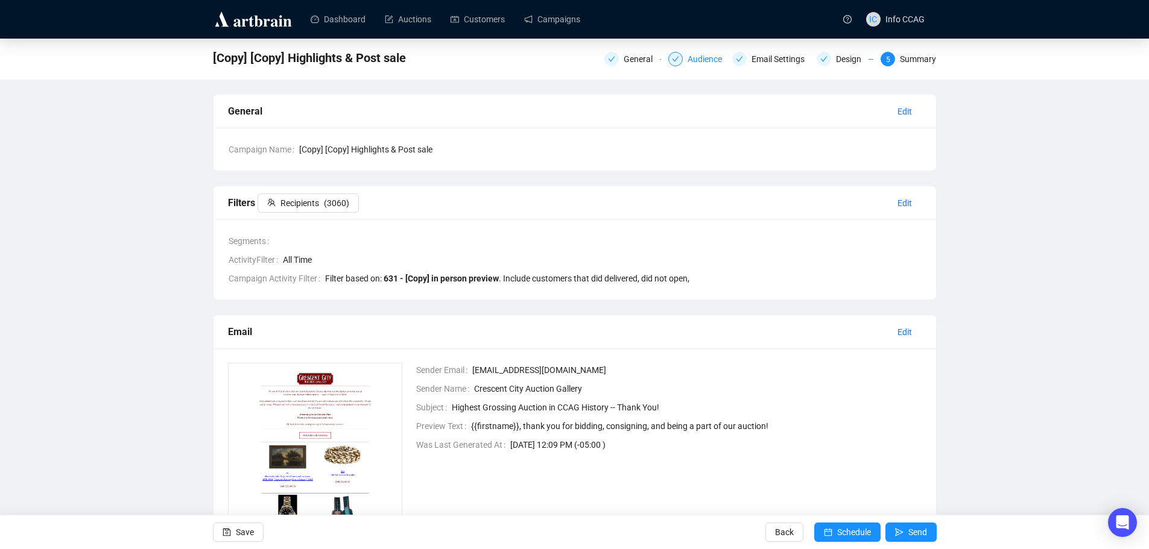
click at [688, 63] on div "Audience" at bounding box center [708, 59] width 42 height 14
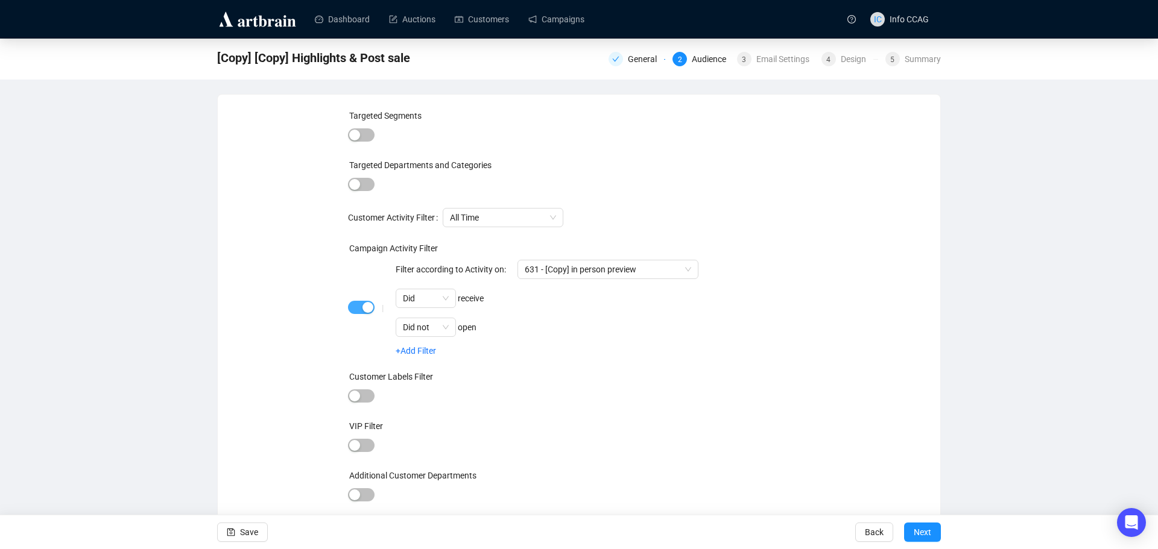
click at [361, 311] on span "button" at bounding box center [361, 307] width 27 height 13
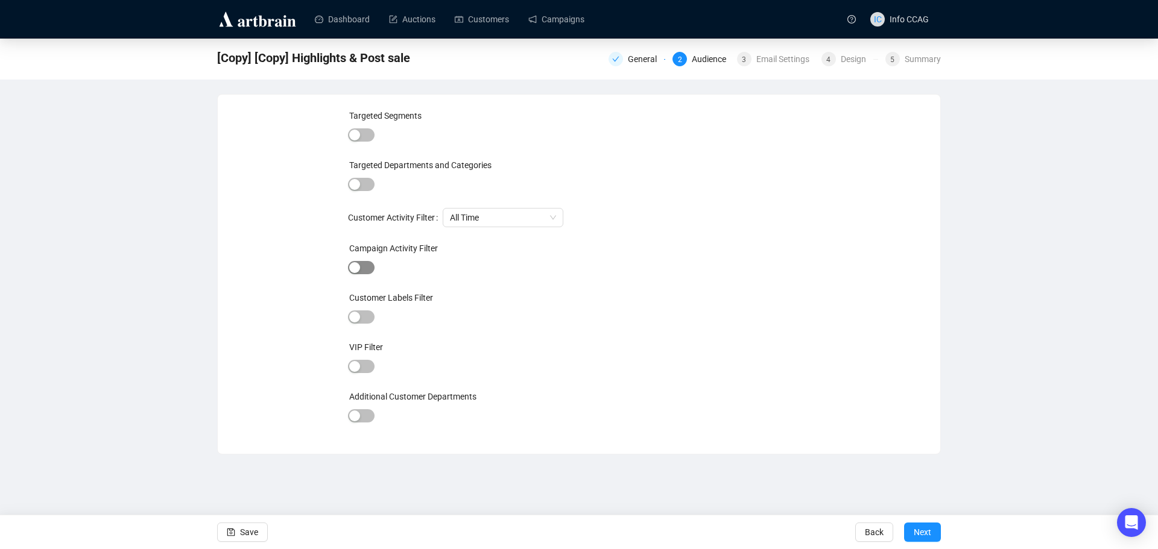
click at [367, 269] on span "button" at bounding box center [361, 267] width 27 height 13
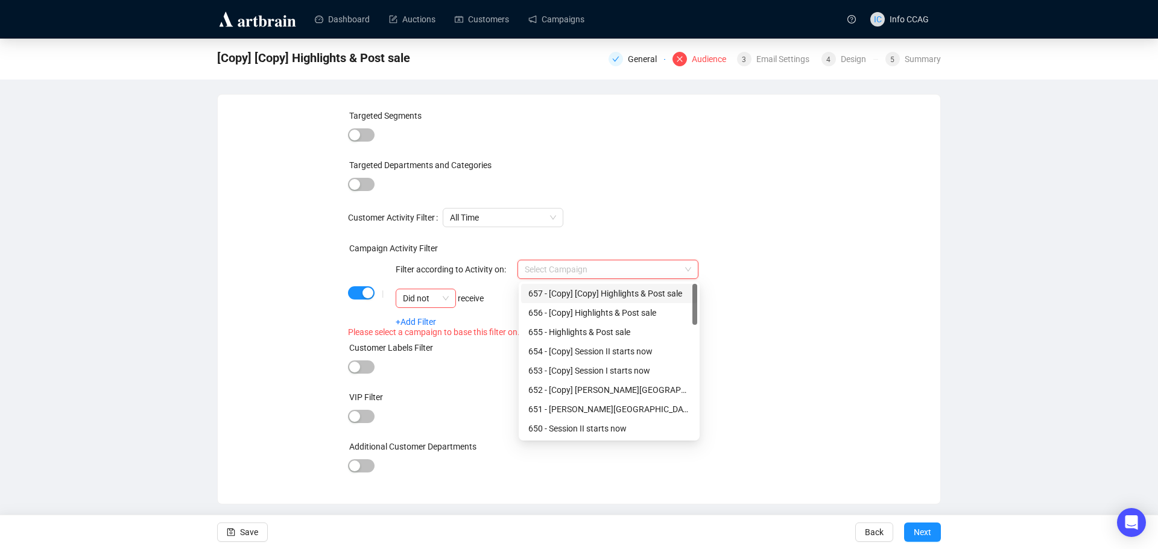
click at [588, 268] on input "search" at bounding box center [603, 269] width 156 height 18
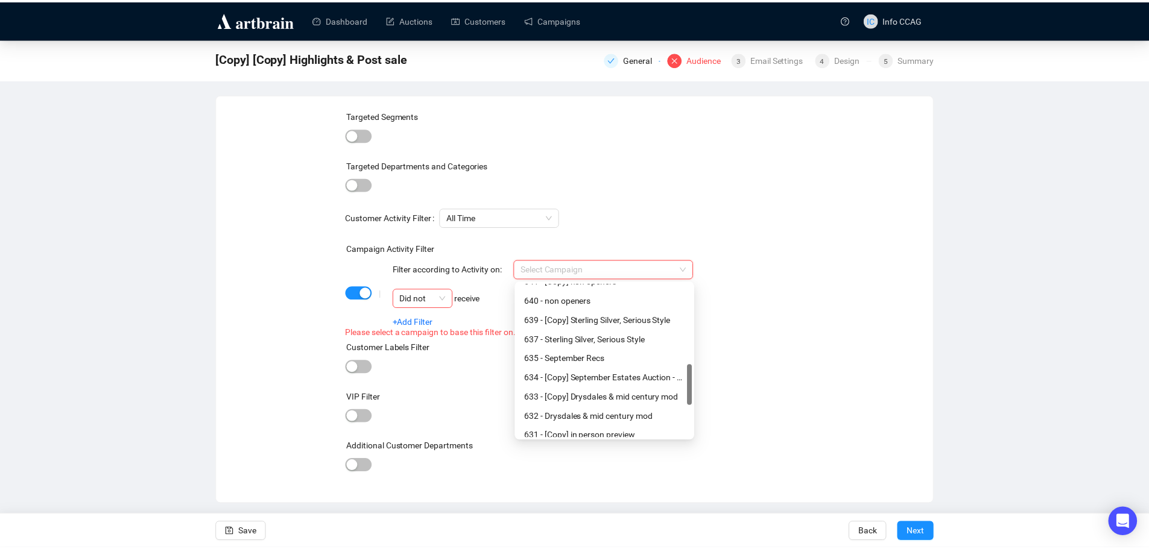
scroll to position [422, 0]
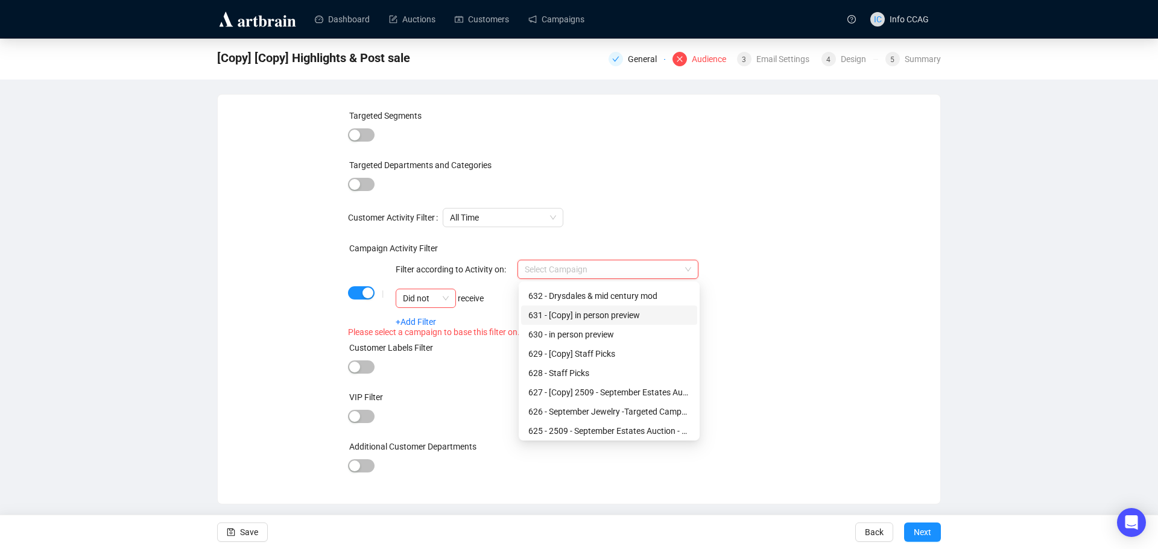
click at [616, 317] on div "631 - [Copy] in person preview" at bounding box center [609, 315] width 162 height 13
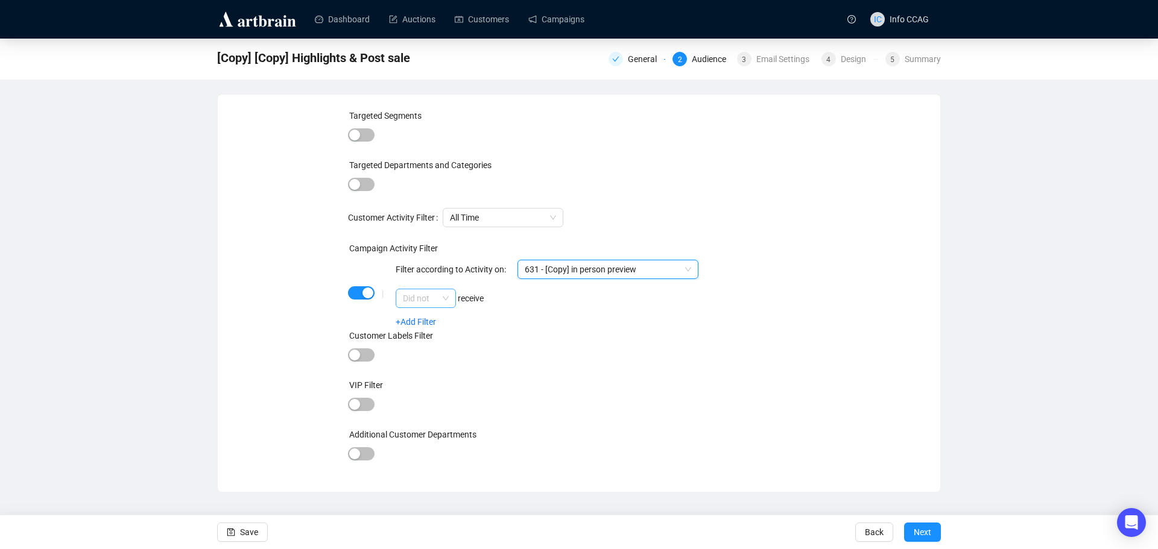
click at [437, 295] on span "Did not" at bounding box center [426, 298] width 46 height 18
click at [437, 321] on div "Did" at bounding box center [425, 322] width 41 height 13
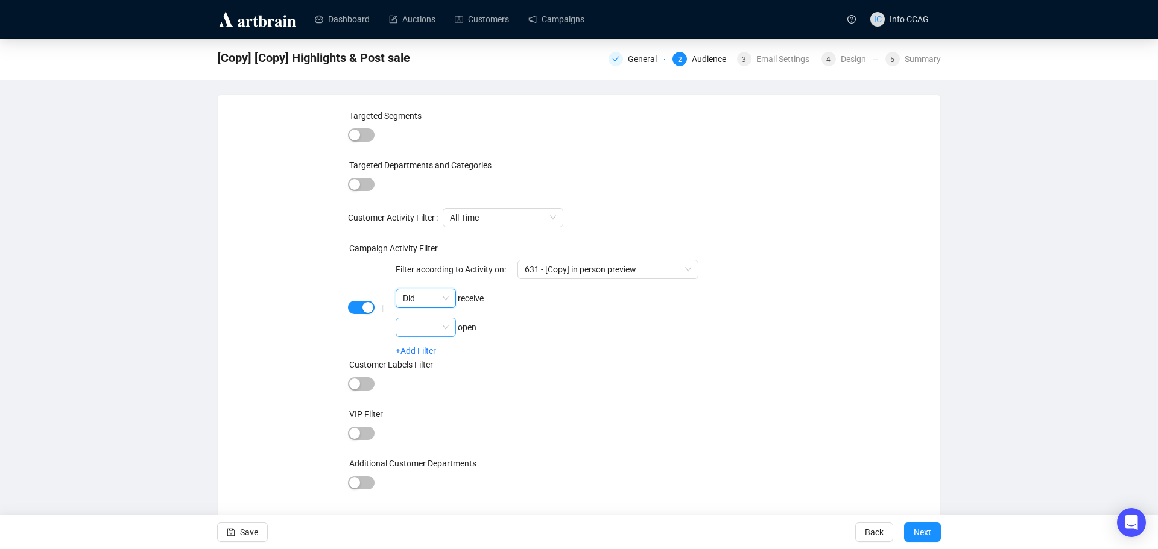
click at [438, 326] on span at bounding box center [426, 327] width 46 height 18
click at [437, 373] on div "Did not" at bounding box center [425, 370] width 41 height 13
click at [245, 532] on span "Save" at bounding box center [249, 533] width 18 height 34
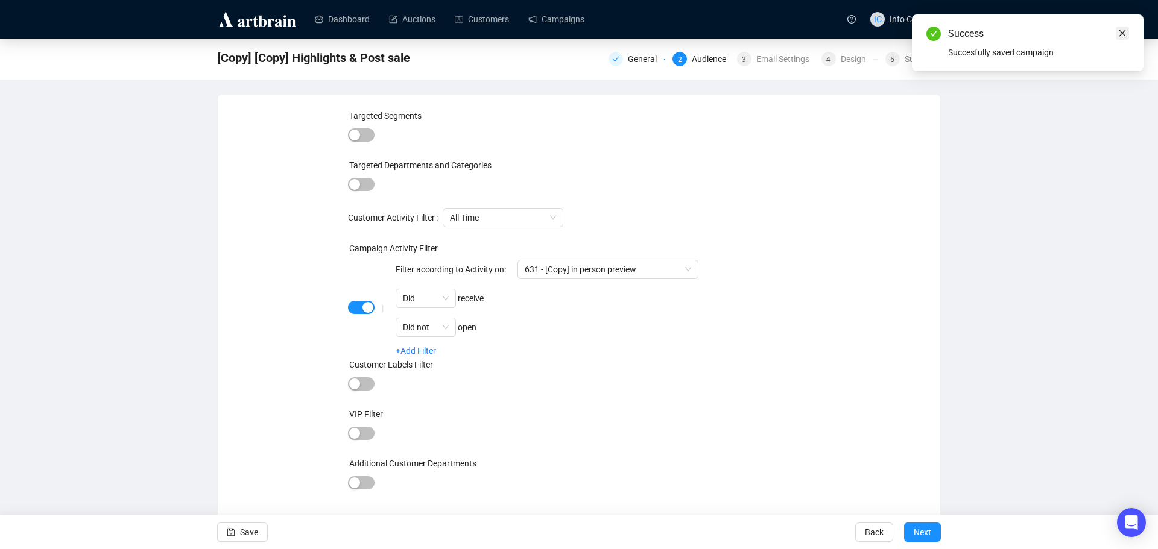
click at [1122, 36] on icon "close" at bounding box center [1122, 33] width 8 height 8
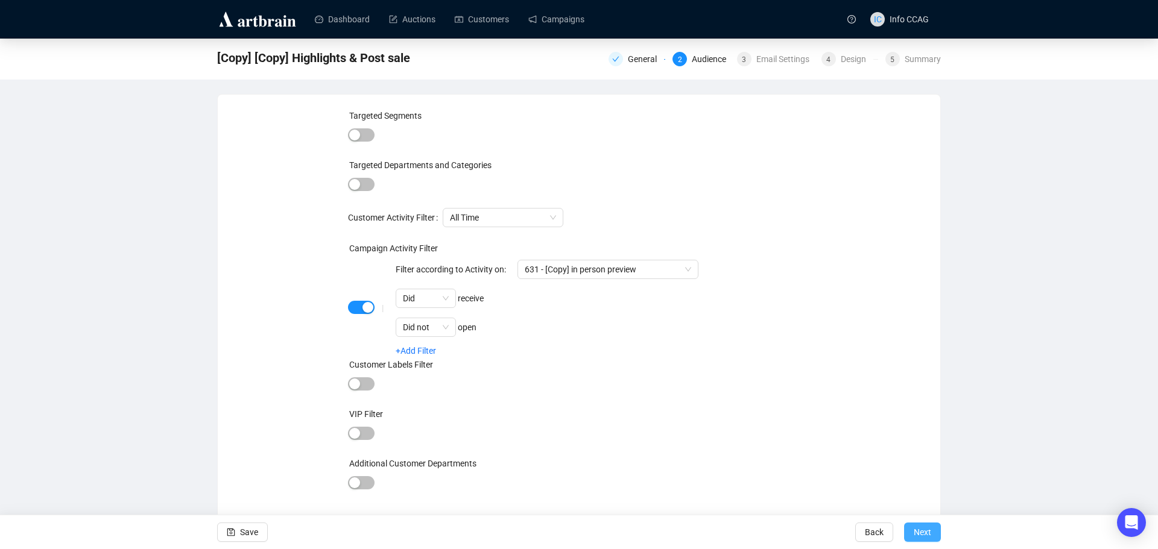
click at [914, 535] on span "Next" at bounding box center [922, 533] width 17 height 34
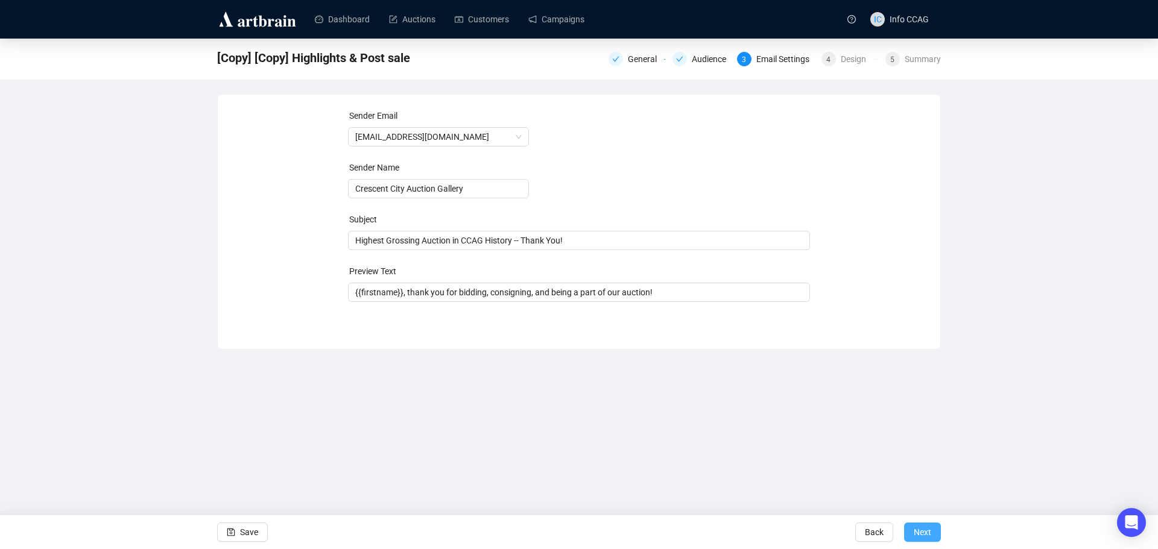
click at [926, 529] on span "Next" at bounding box center [922, 533] width 17 height 34
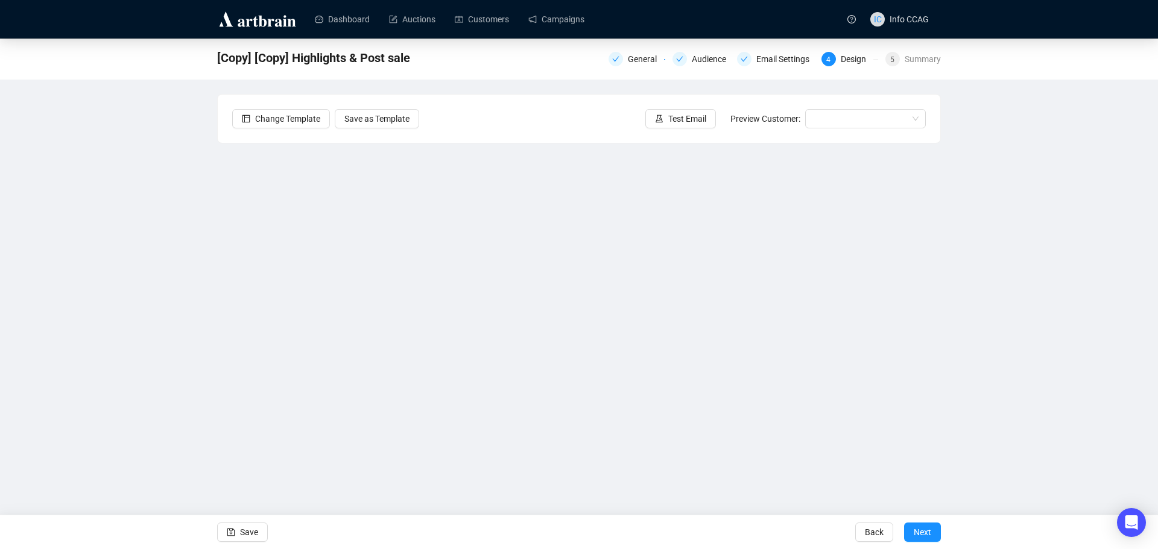
click at [926, 529] on span "Next" at bounding box center [922, 533] width 17 height 34
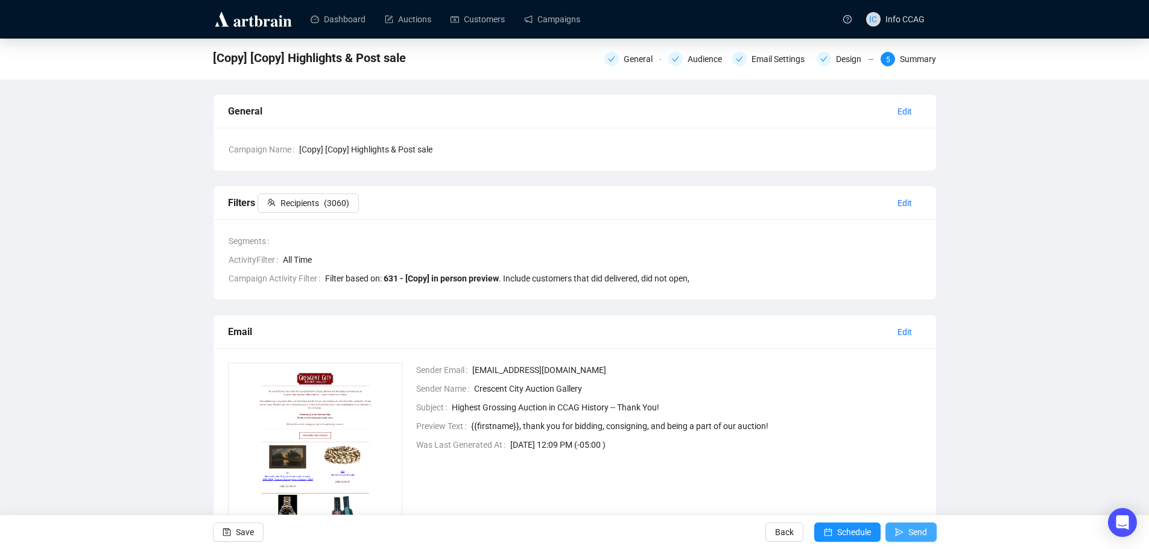
click at [901, 531] on icon "send" at bounding box center [899, 532] width 8 height 8
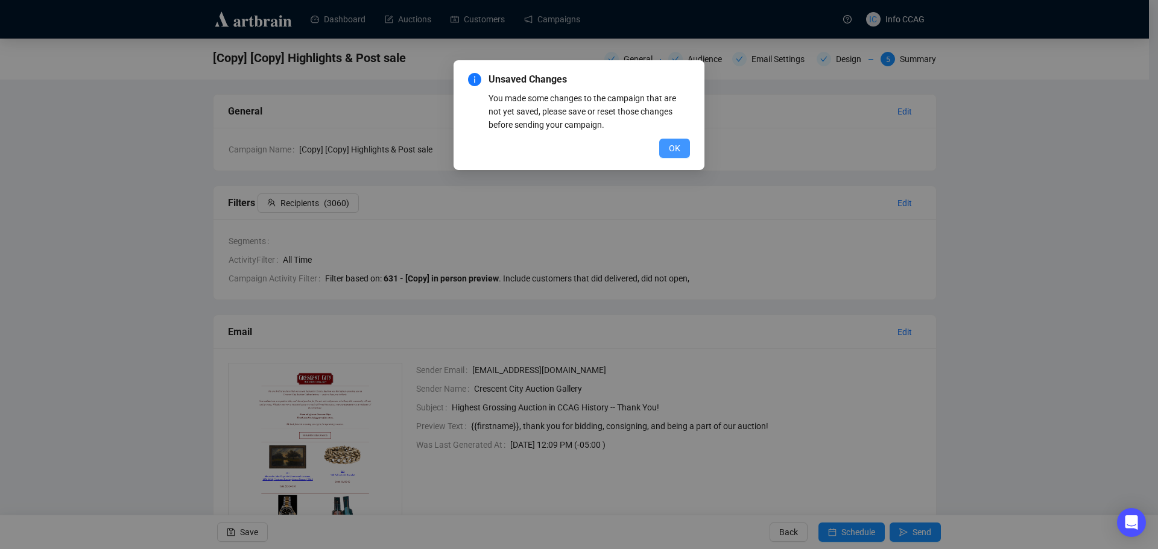
click at [672, 148] on span "OK" at bounding box center [674, 148] width 11 height 13
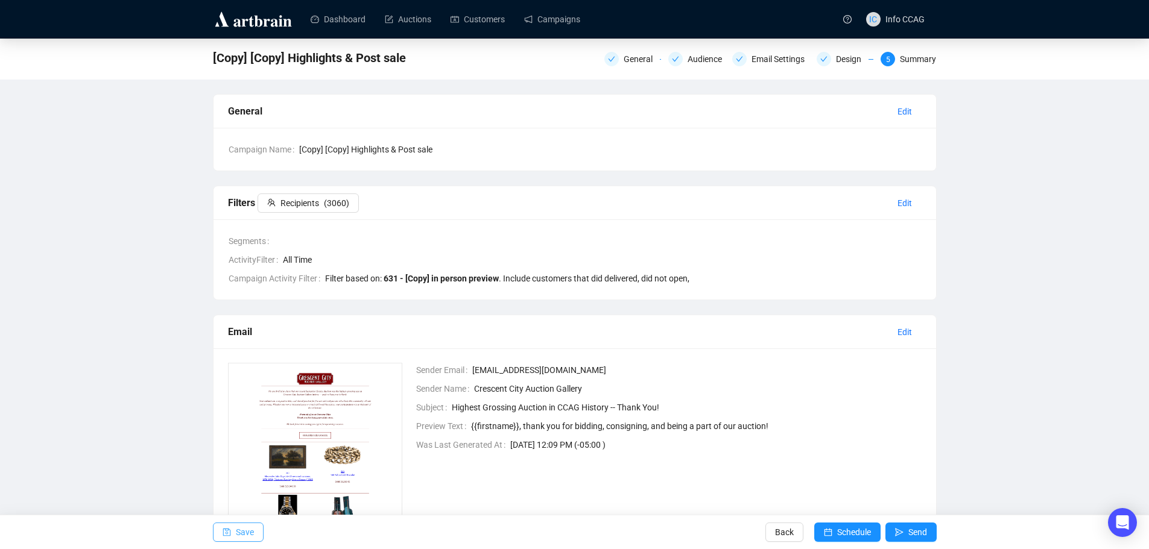
click at [247, 531] on span "Save" at bounding box center [245, 533] width 18 height 34
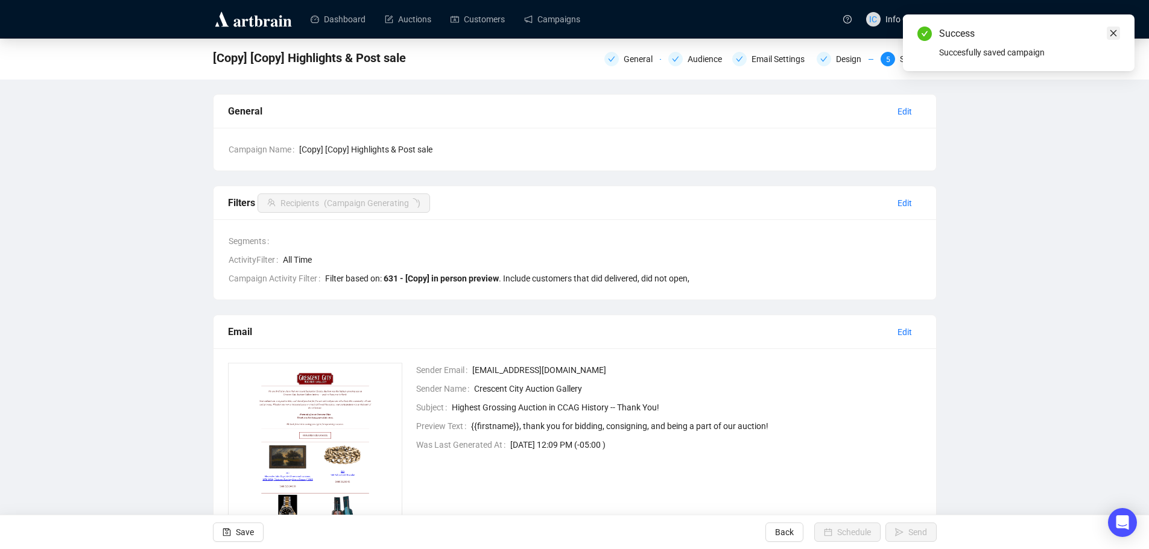
click at [1112, 36] on icon "close" at bounding box center [1113, 33] width 8 height 8
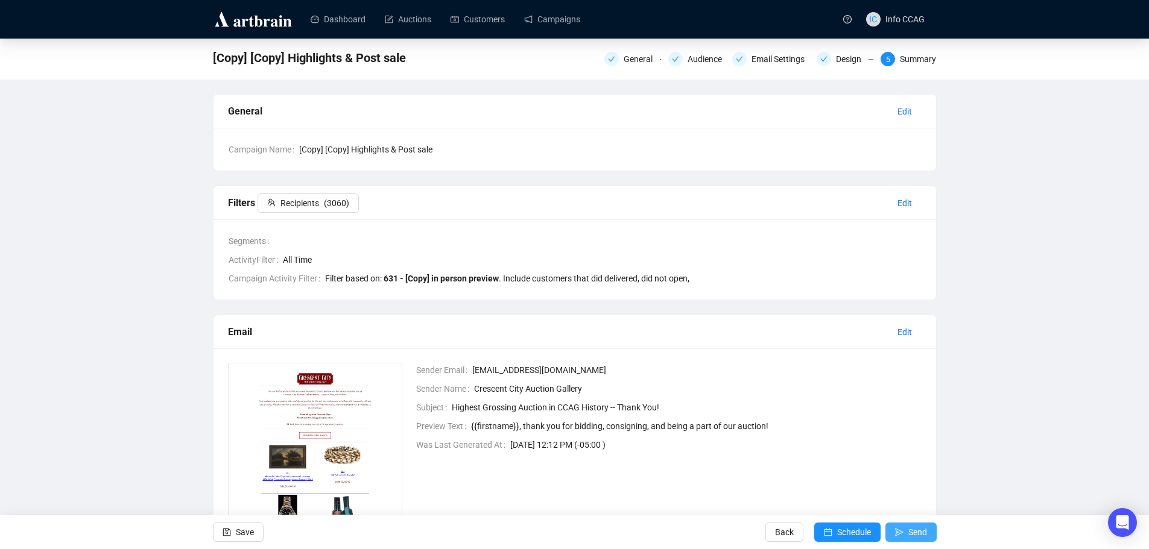
click at [911, 528] on span "Send" at bounding box center [917, 533] width 19 height 34
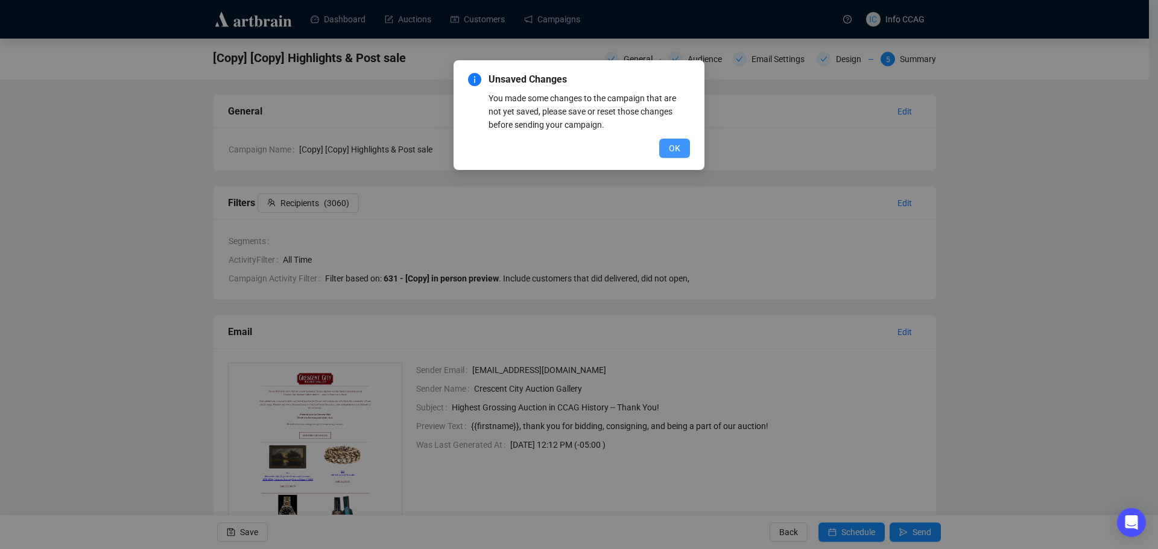
click at [679, 144] on span "OK" at bounding box center [674, 148] width 11 height 13
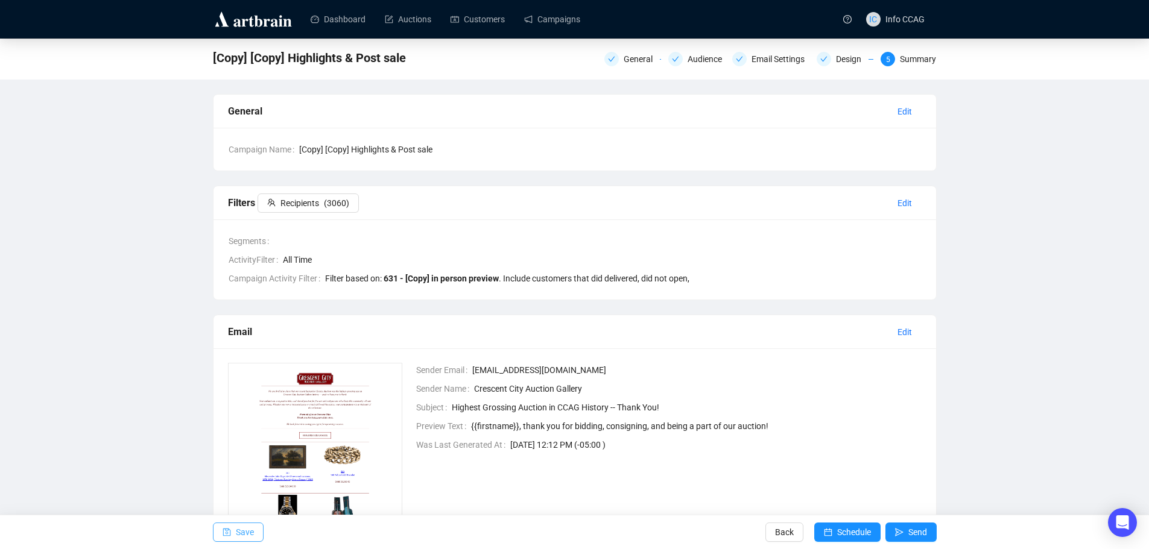
click at [236, 534] on span "Save" at bounding box center [245, 533] width 18 height 34
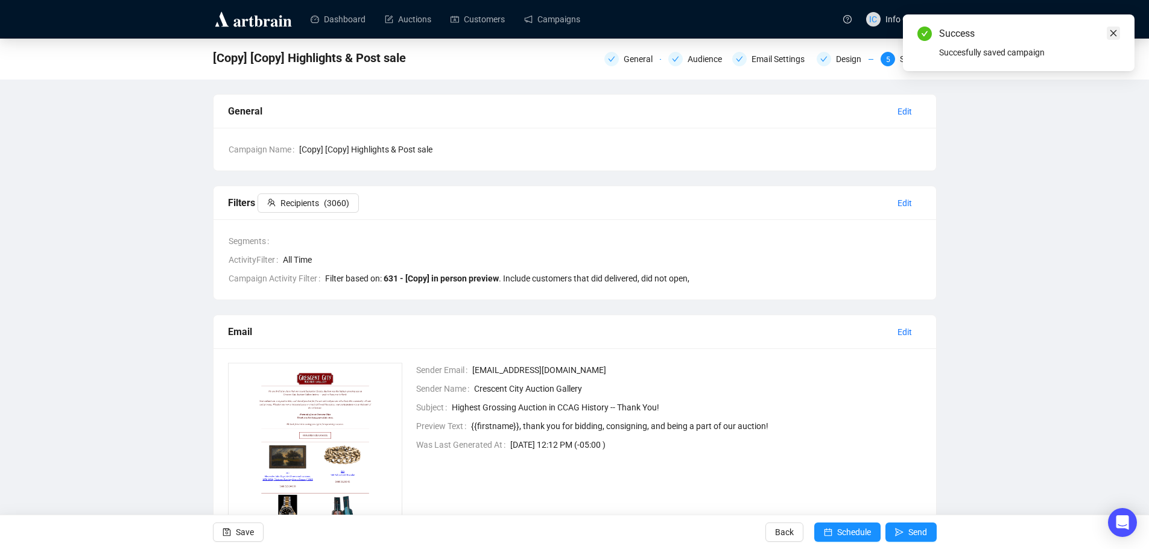
click at [1112, 35] on icon "close" at bounding box center [1113, 33] width 8 height 8
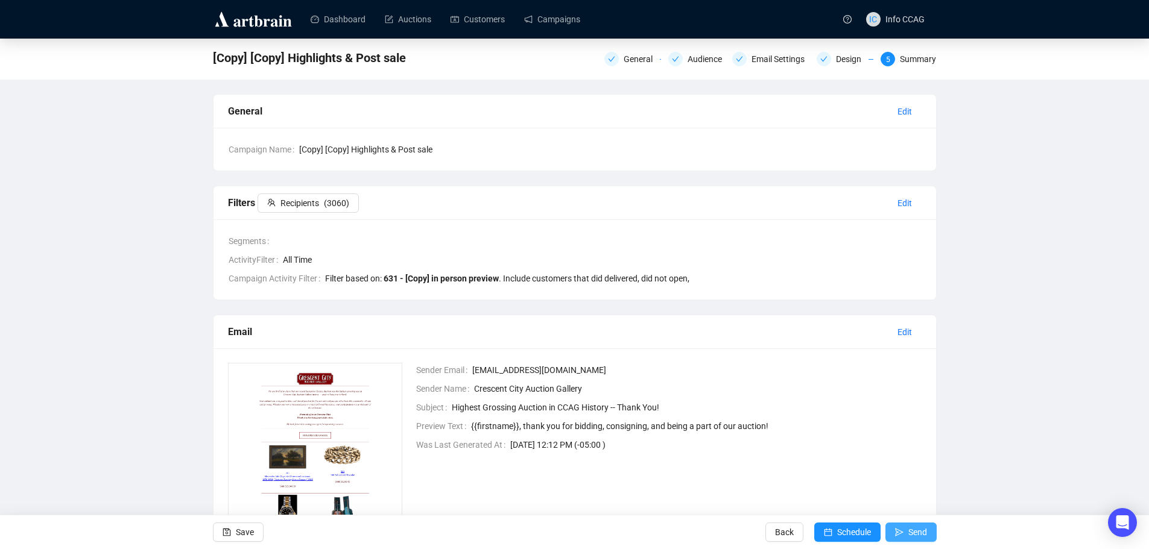
click at [901, 530] on icon "send" at bounding box center [899, 532] width 8 height 8
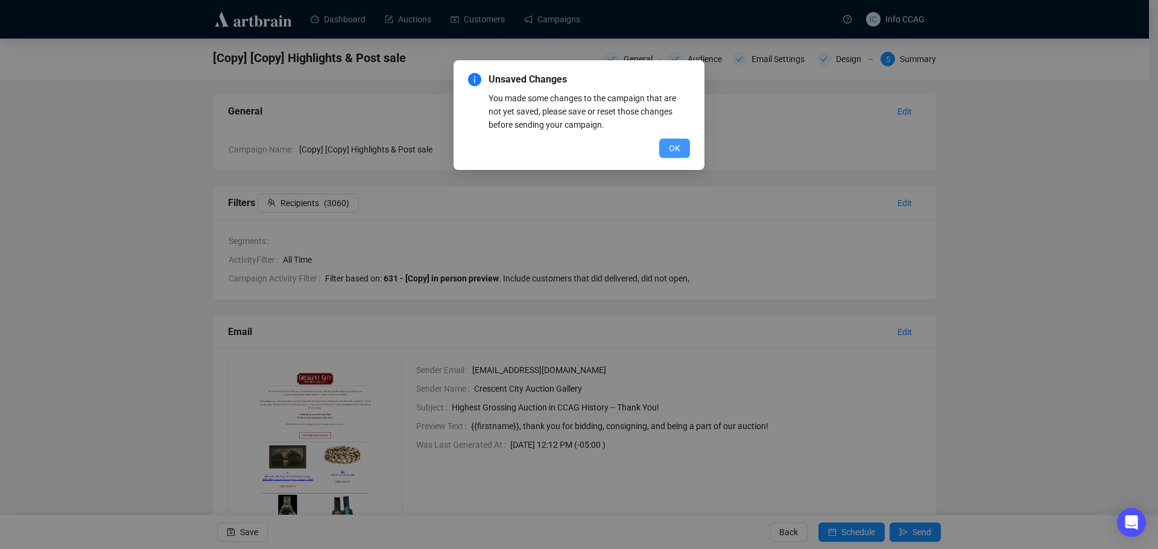
click at [674, 148] on span "OK" at bounding box center [674, 148] width 11 height 13
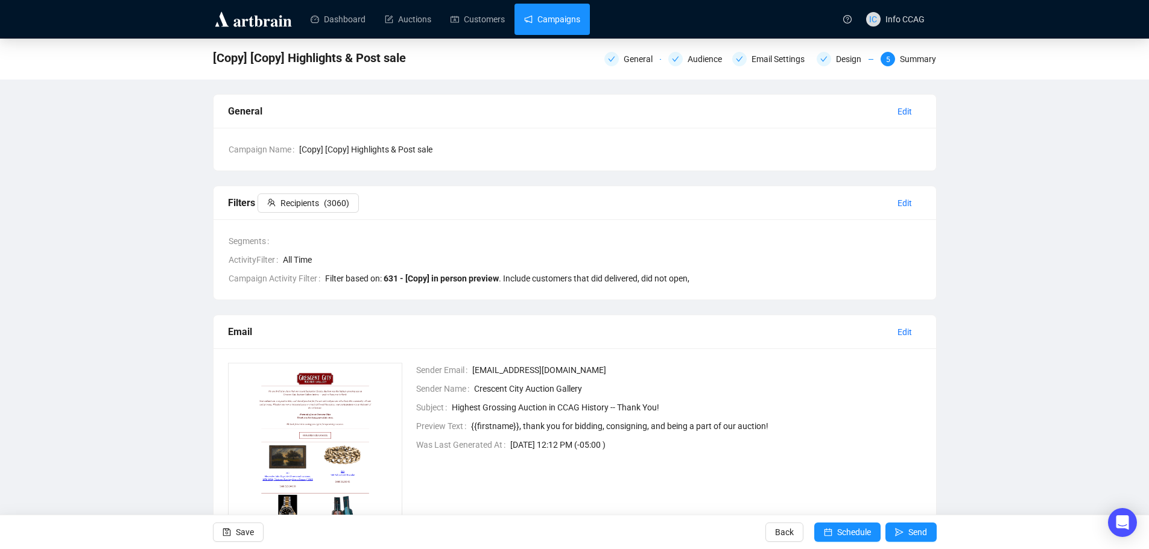
click at [561, 10] on link "Campaigns" at bounding box center [552, 19] width 56 height 31
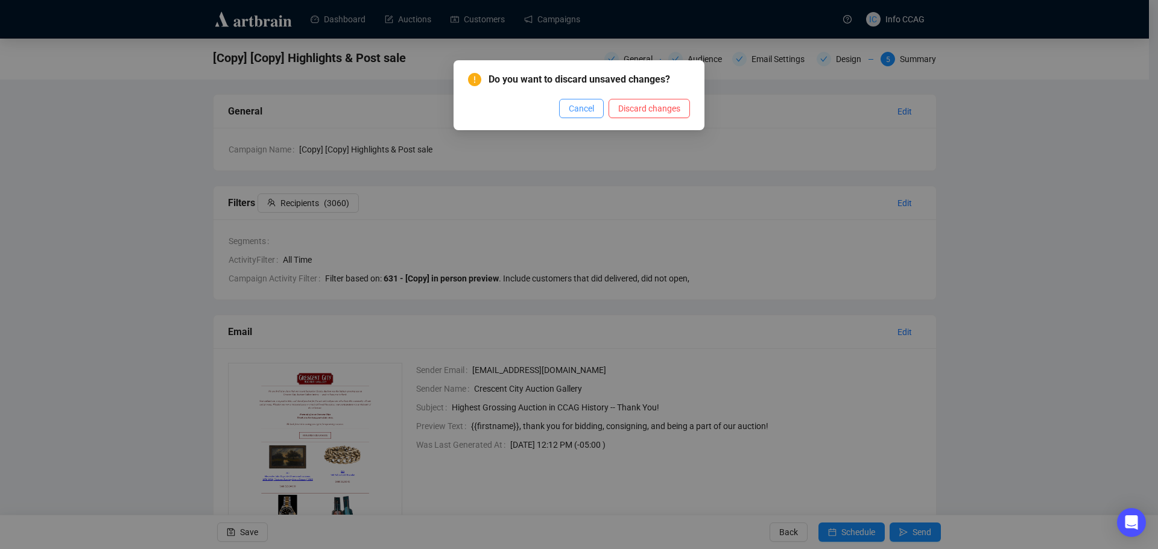
click at [583, 109] on span "Cancel" at bounding box center [581, 108] width 25 height 13
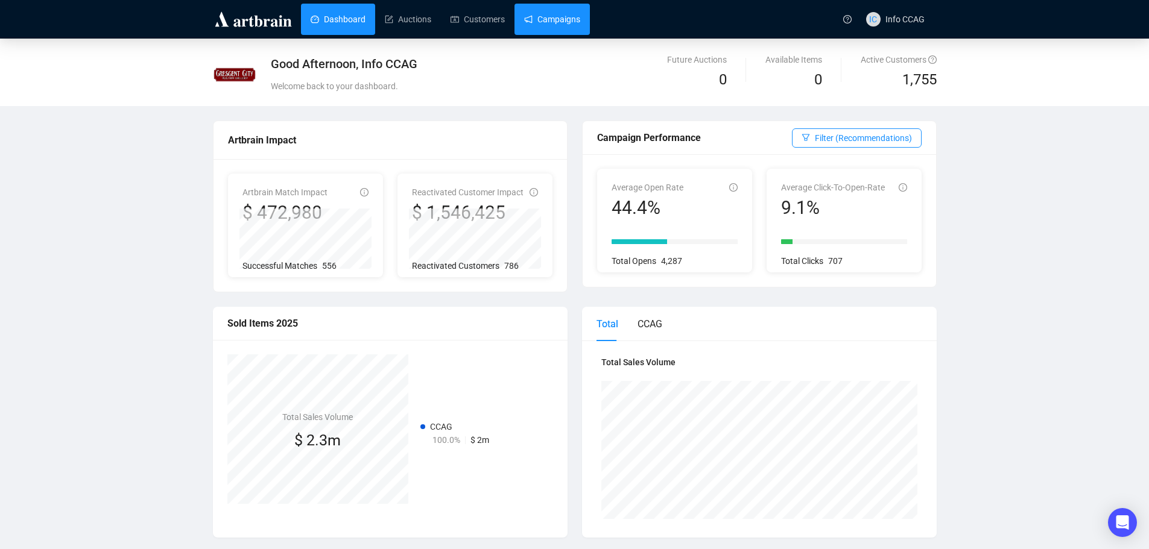
click at [550, 18] on link "Campaigns" at bounding box center [552, 19] width 56 height 31
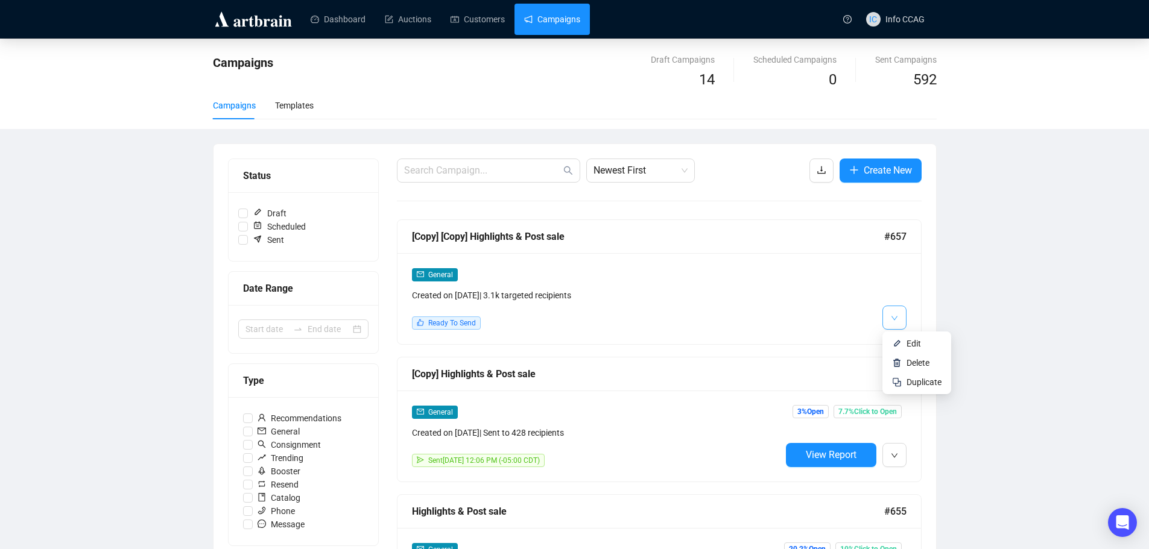
click at [897, 321] on icon "down" at bounding box center [894, 318] width 7 height 7
click at [904, 340] on li "Edit" at bounding box center [917, 343] width 64 height 19
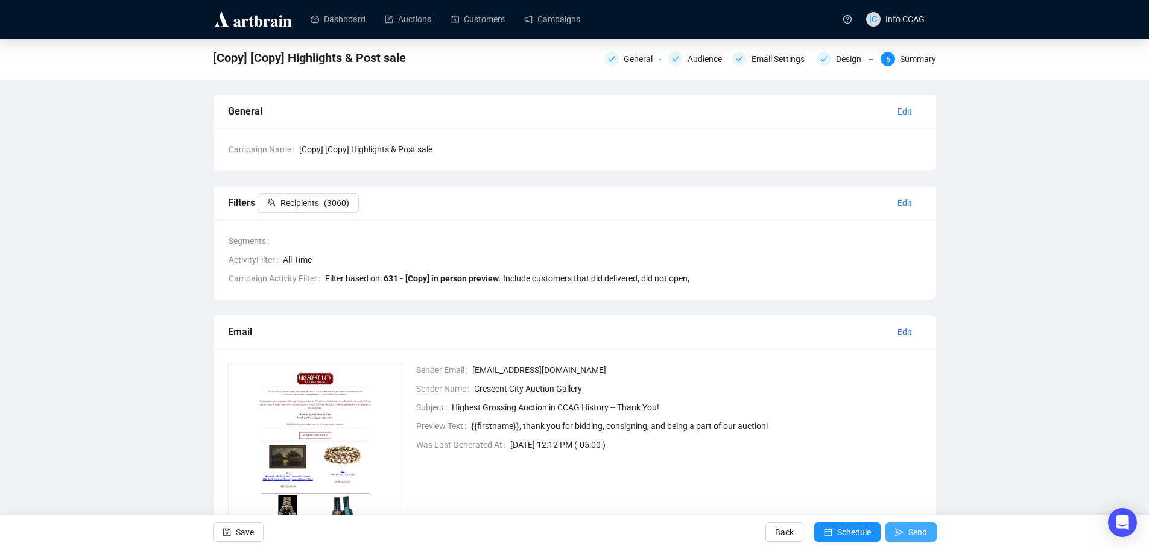
click at [912, 532] on span "Send" at bounding box center [917, 533] width 19 height 34
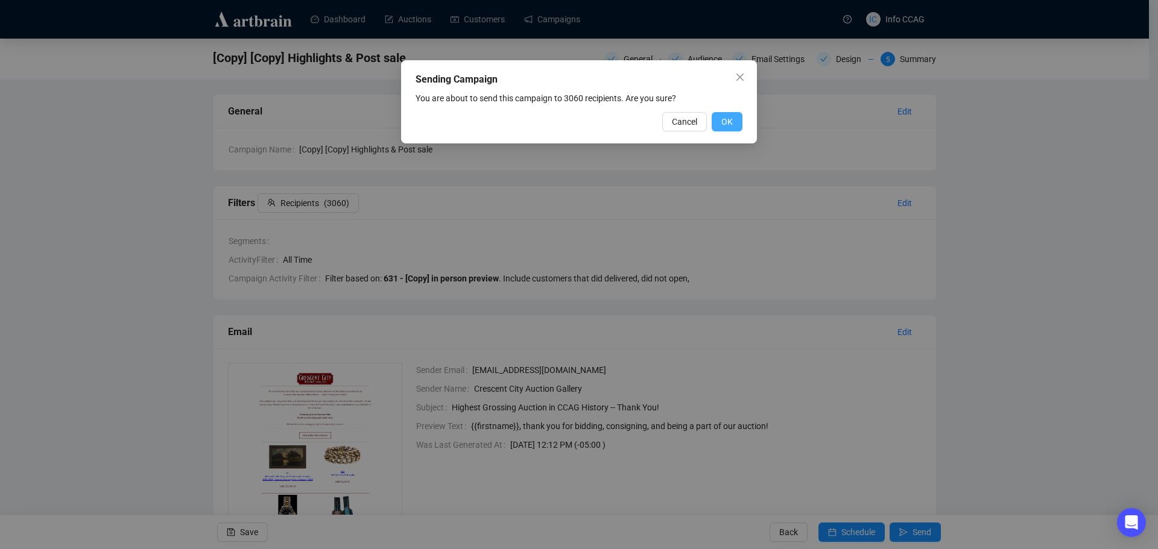
click at [727, 126] on span "OK" at bounding box center [726, 121] width 11 height 13
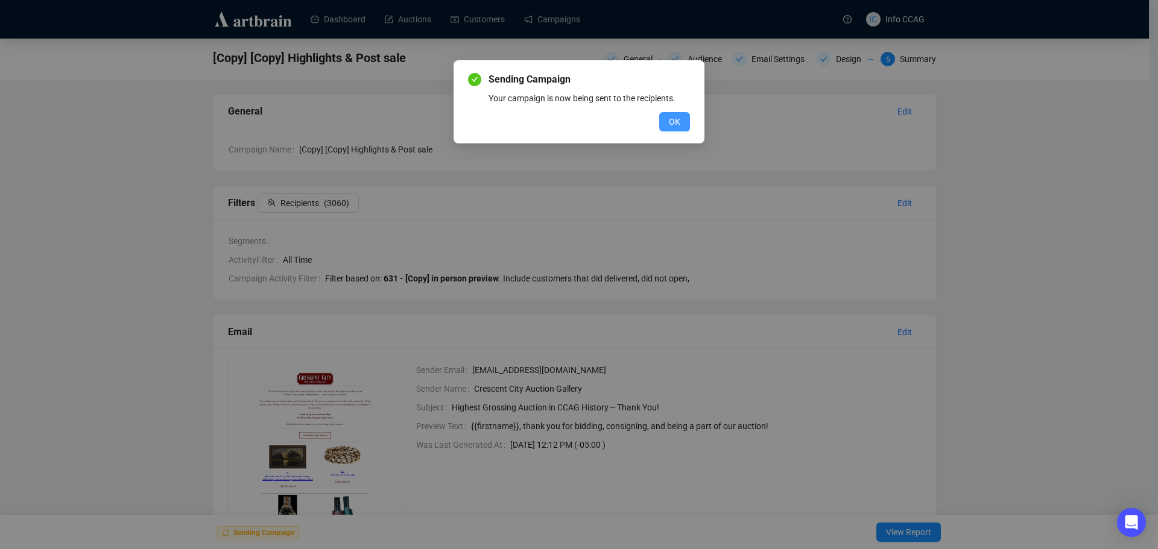
click at [671, 121] on span "OK" at bounding box center [674, 121] width 11 height 13
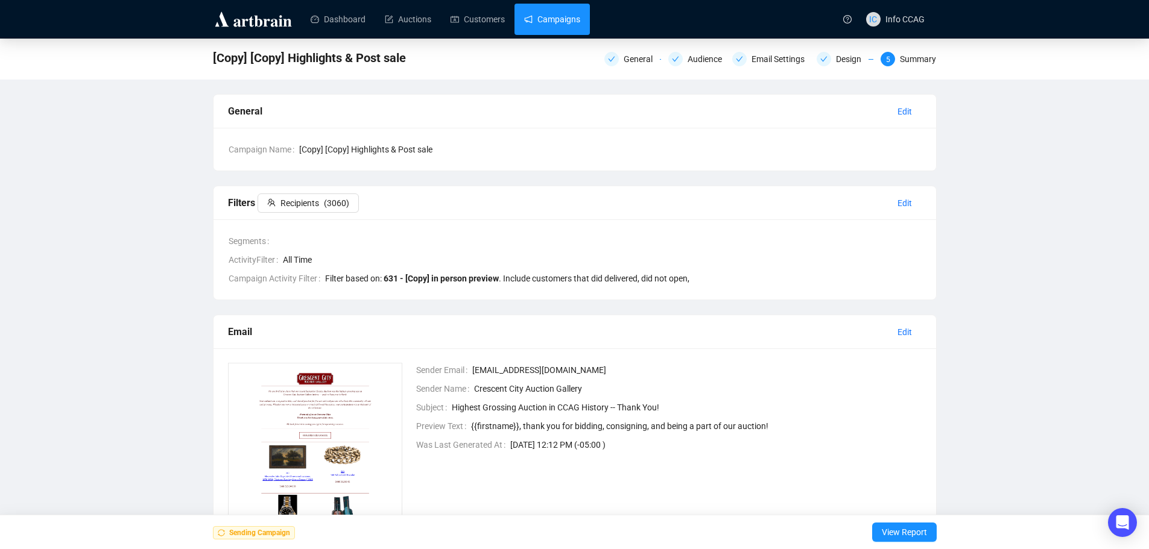
click at [572, 19] on link "Campaigns" at bounding box center [552, 19] width 56 height 31
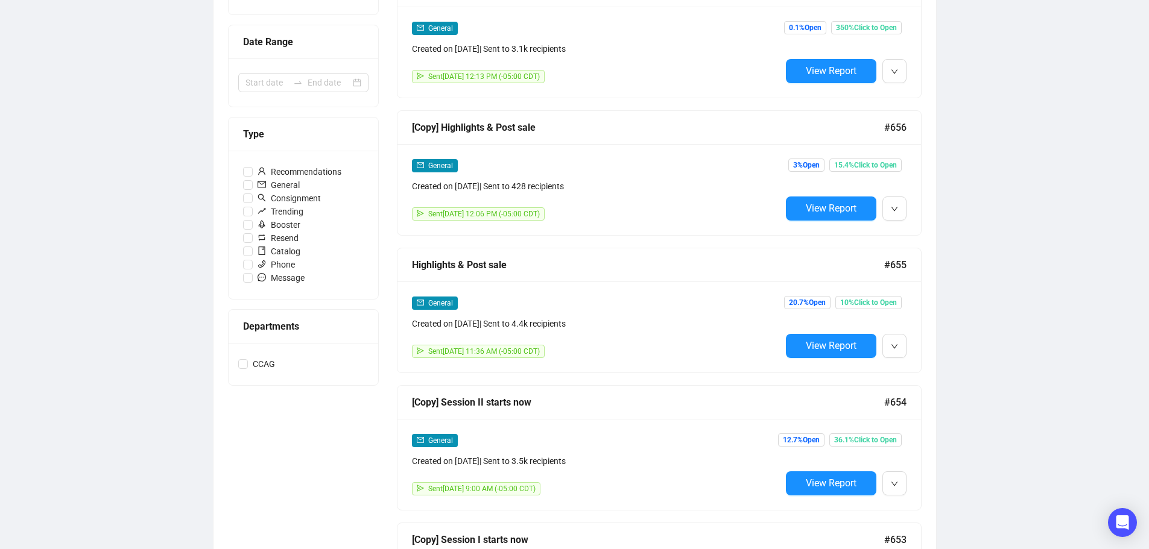
scroll to position [60, 0]
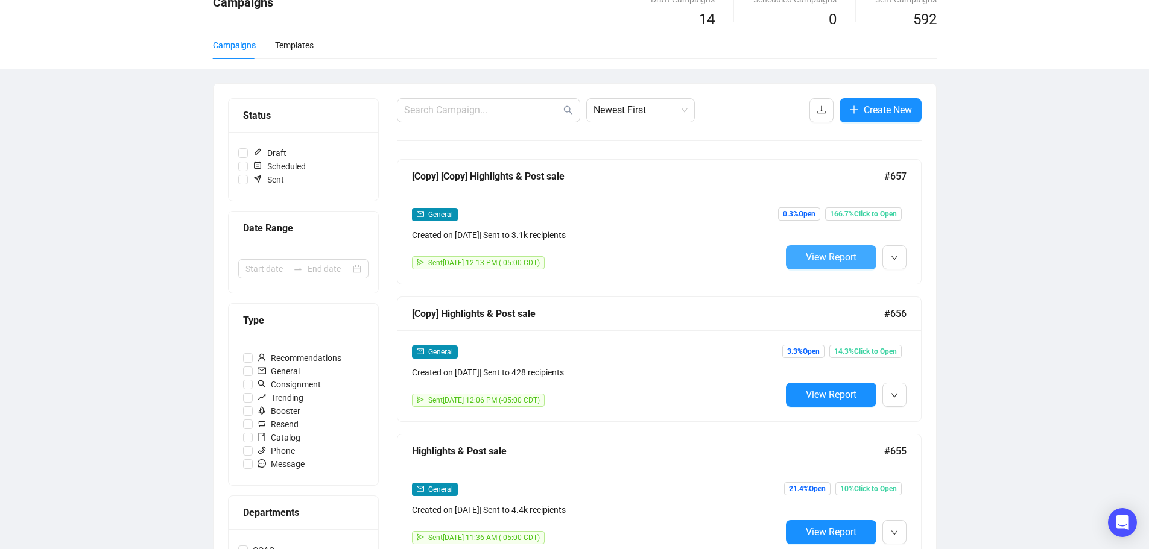
click at [833, 253] on span "View Report" at bounding box center [831, 256] width 51 height 11
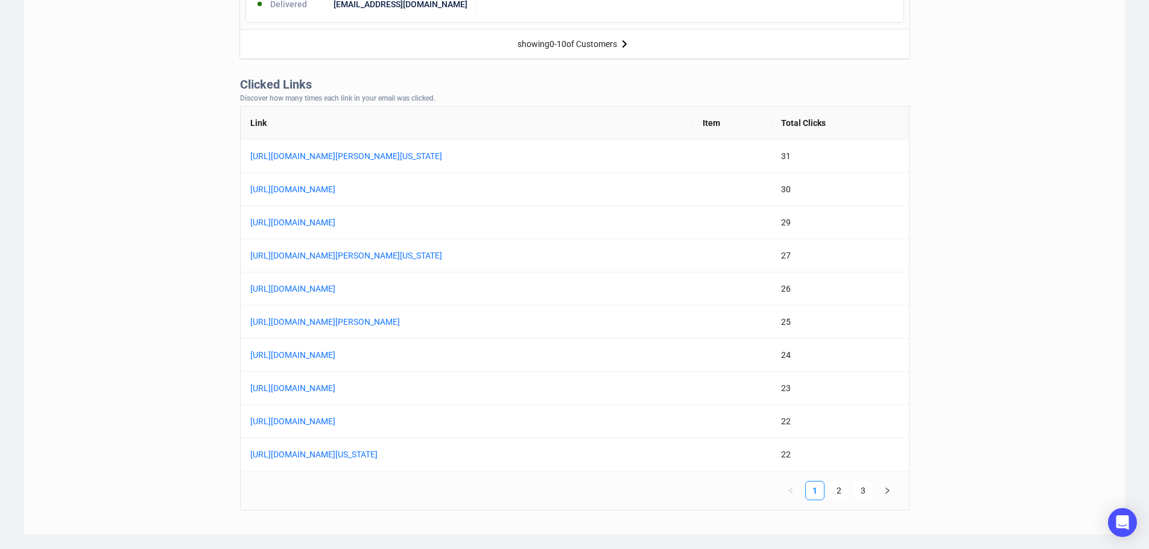
scroll to position [904, 0]
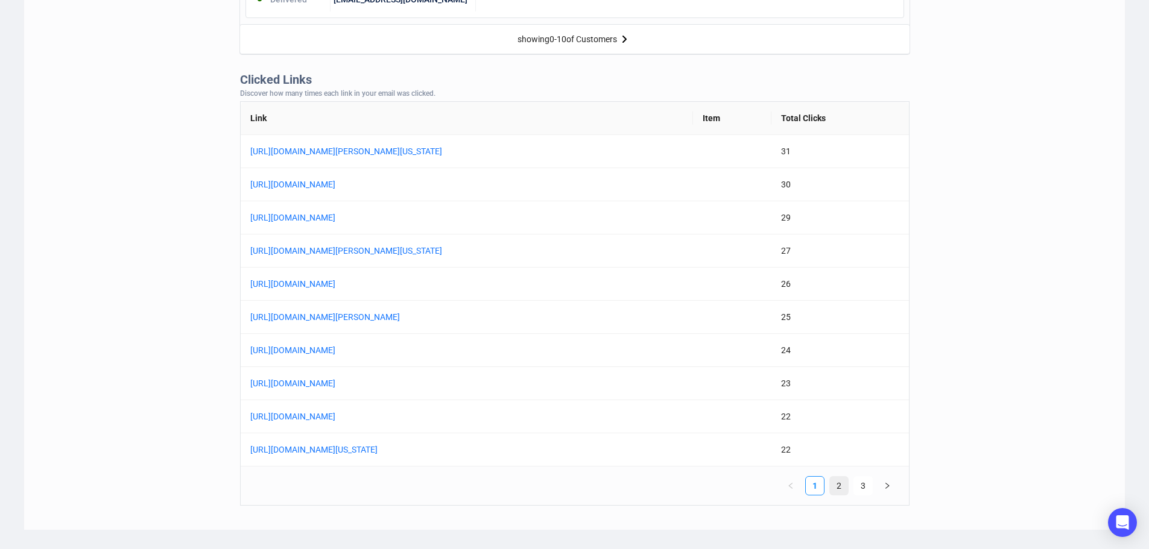
click at [841, 482] on link "2" at bounding box center [839, 486] width 18 height 18
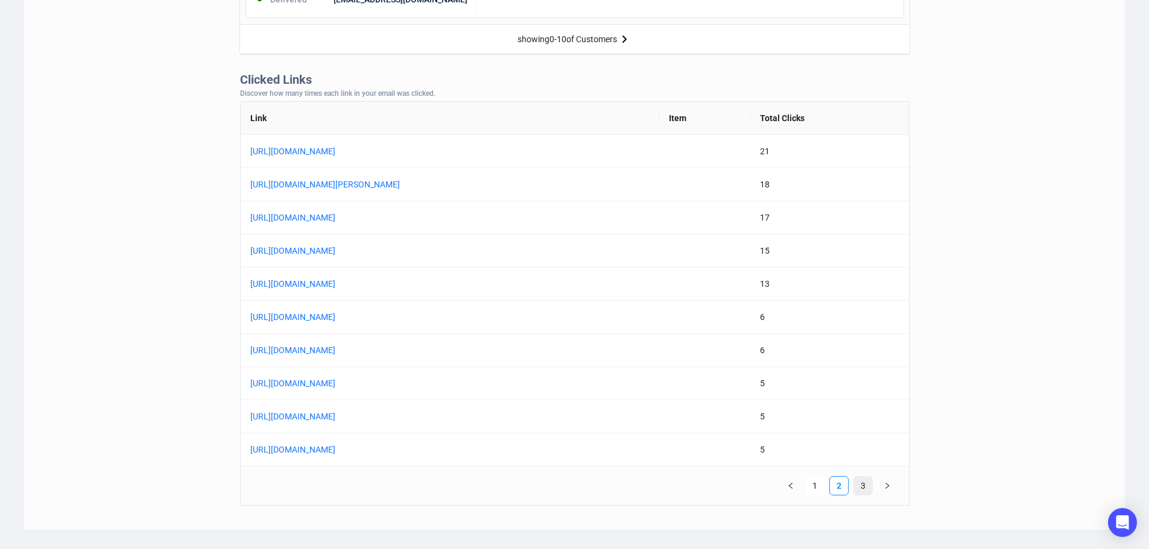
click at [860, 483] on link "3" at bounding box center [863, 486] width 18 height 18
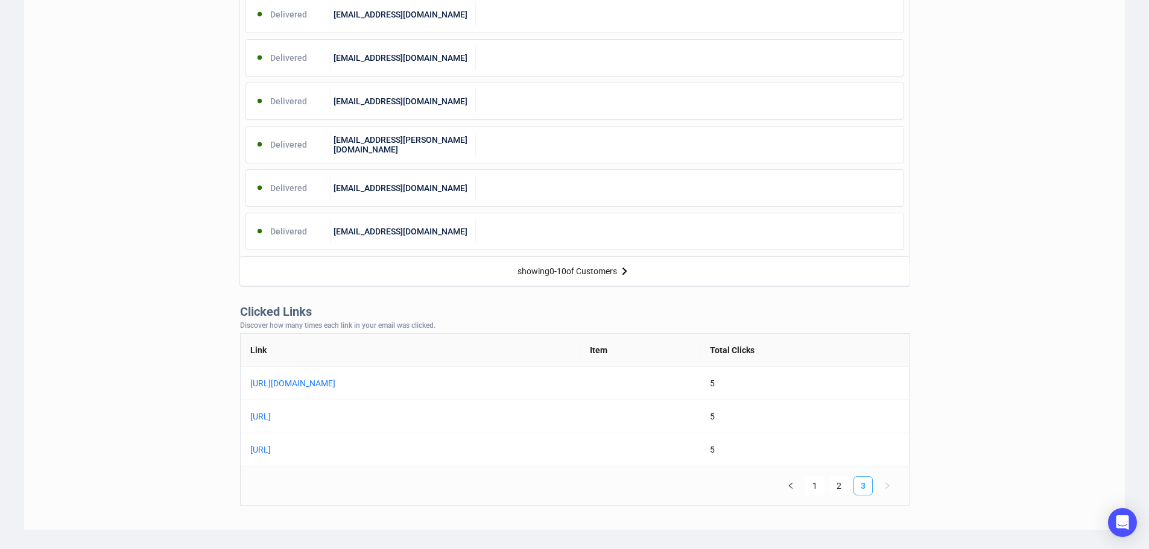
scroll to position [672, 0]
click at [818, 487] on link "1" at bounding box center [815, 486] width 18 height 18
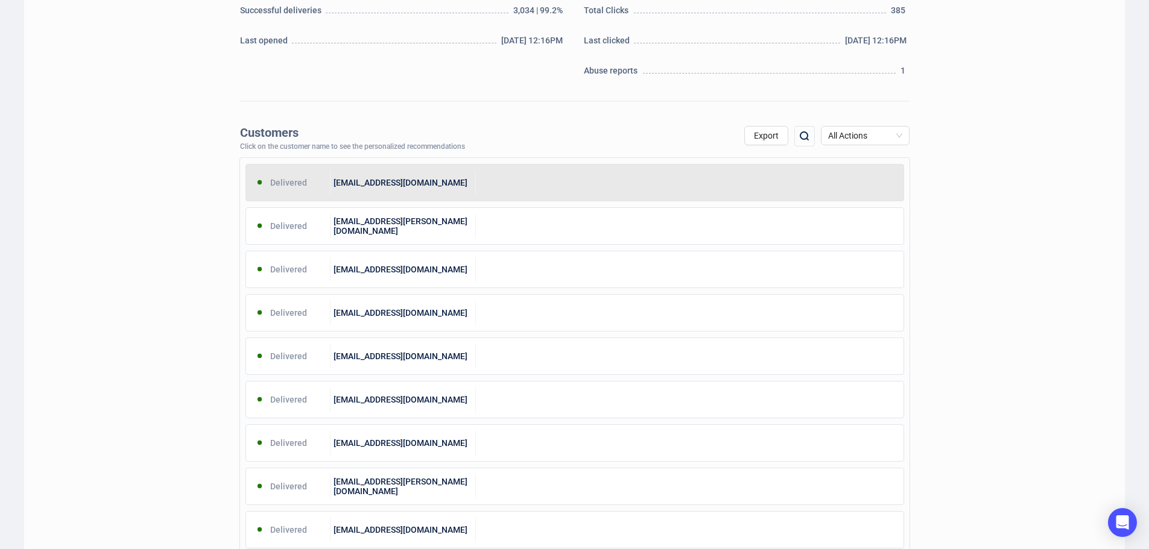
scroll to position [250, 0]
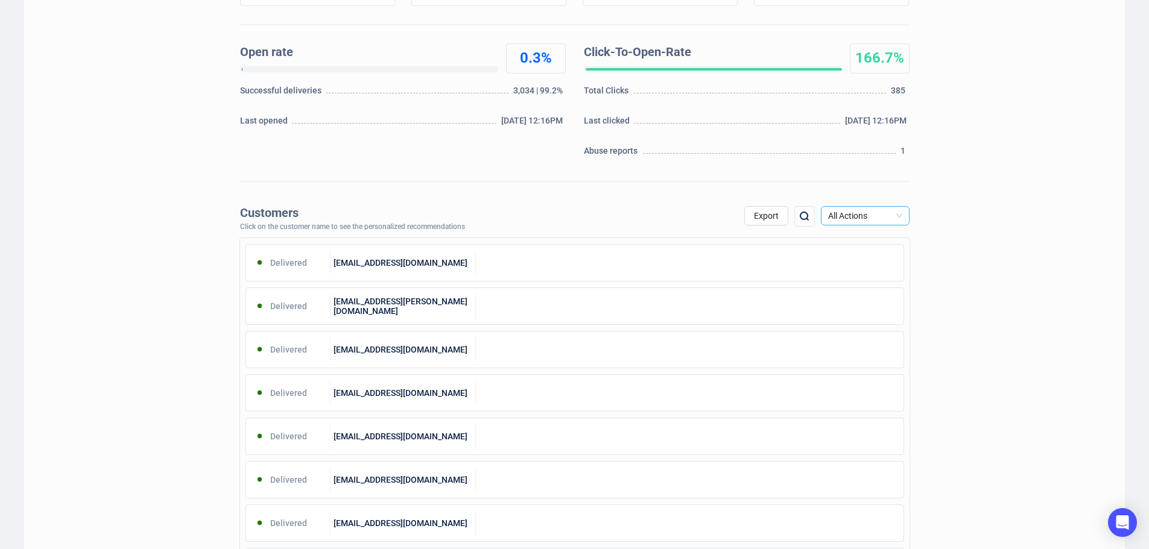
click at [882, 216] on span "All Actions" at bounding box center [865, 216] width 74 height 18
click at [848, 332] on div "Spam Report" at bounding box center [864, 336] width 69 height 13
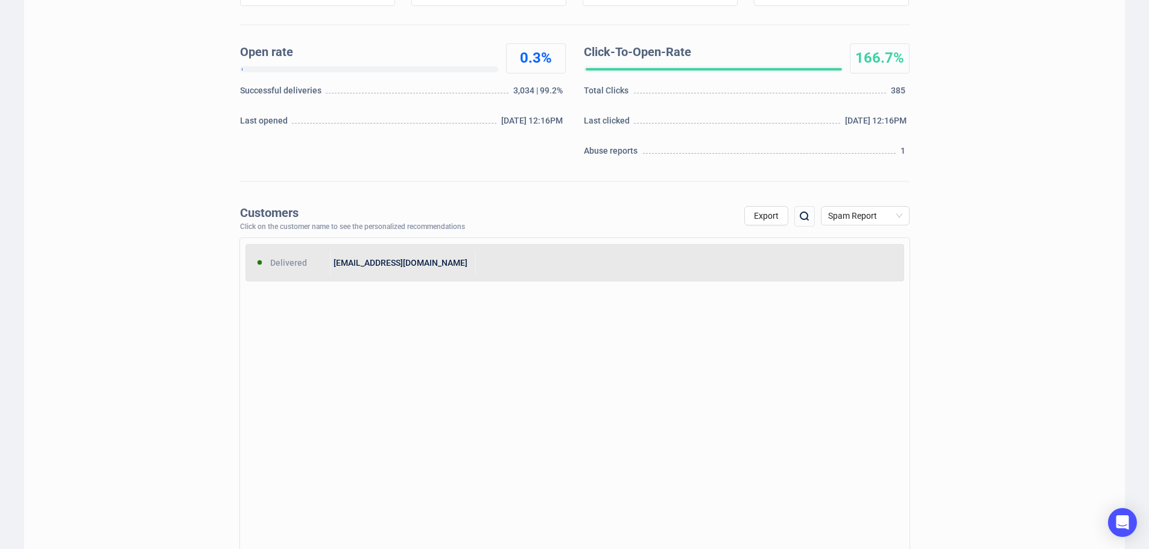
click at [397, 263] on div "[EMAIL_ADDRESS][DOMAIN_NAME]" at bounding box center [402, 263] width 145 height 24
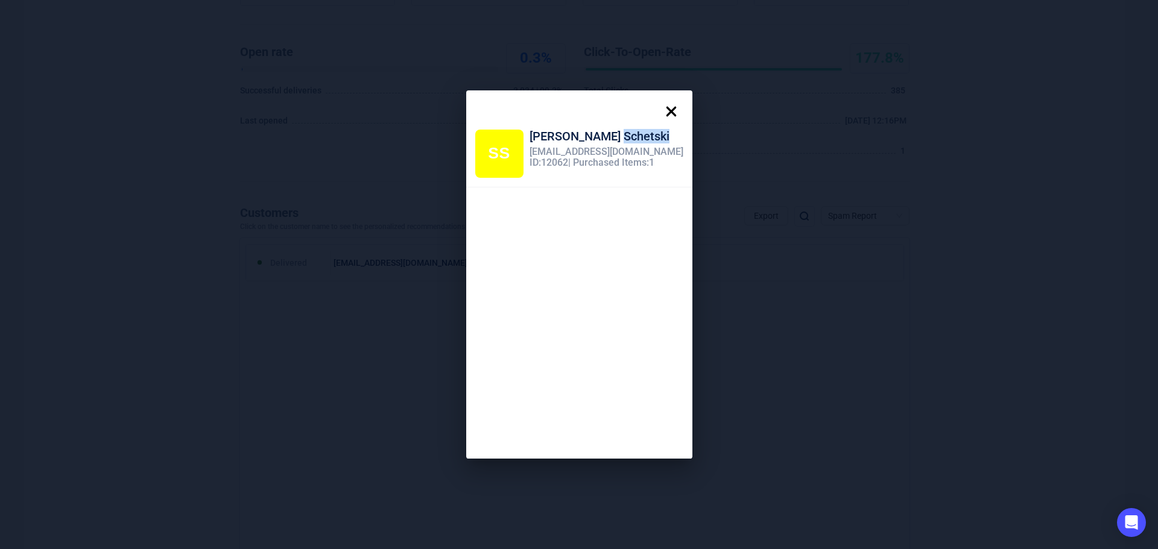
drag, startPoint x: 619, startPoint y: 136, endPoint x: 576, endPoint y: 136, distance: 42.8
click at [576, 136] on div "[PERSON_NAME]" at bounding box center [606, 138] width 154 height 17
copy div "Schetski"
click at [661, 108] on icon at bounding box center [671, 111] width 24 height 24
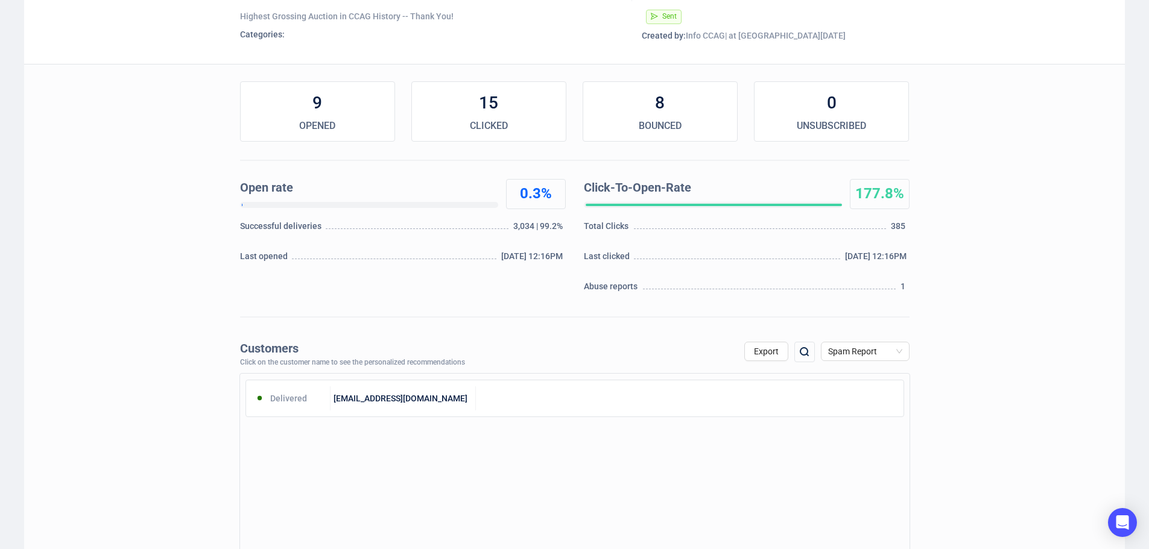
scroll to position [0, 0]
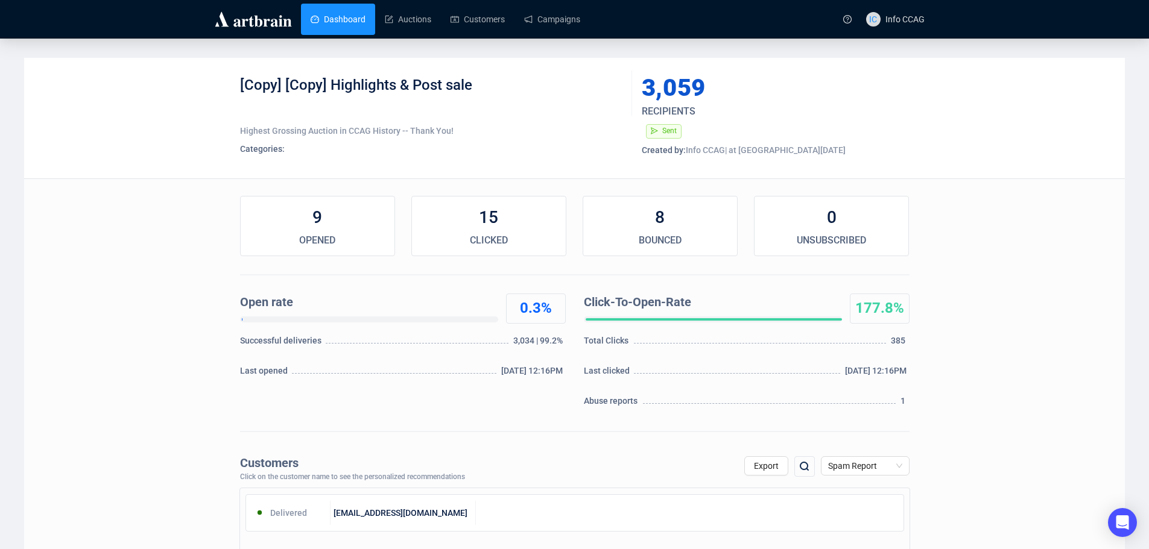
click at [325, 22] on link "Dashboard" at bounding box center [338, 19] width 55 height 31
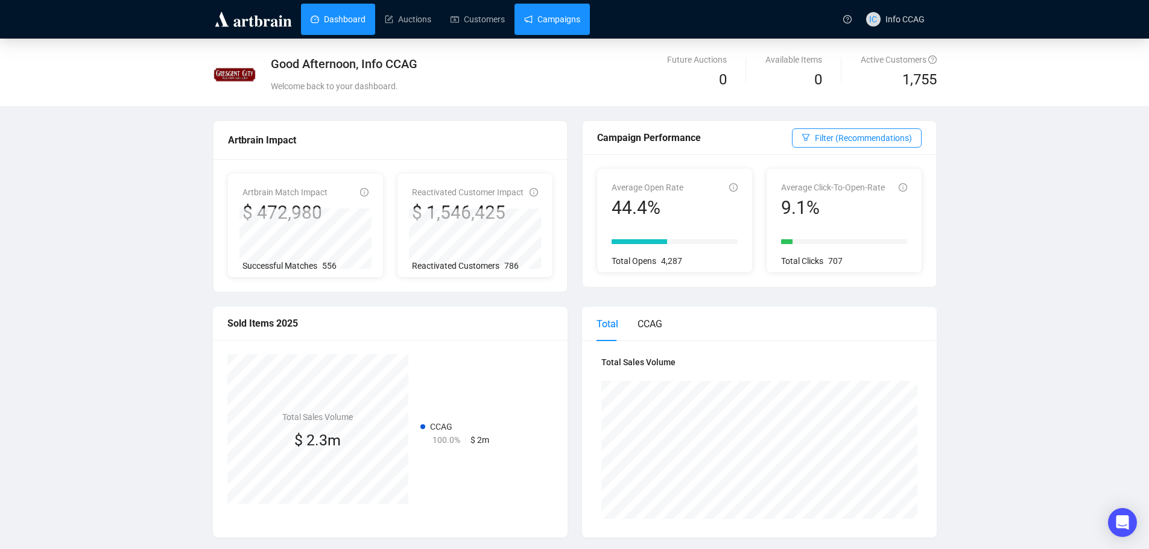
click at [558, 15] on link "Campaigns" at bounding box center [552, 19] width 56 height 31
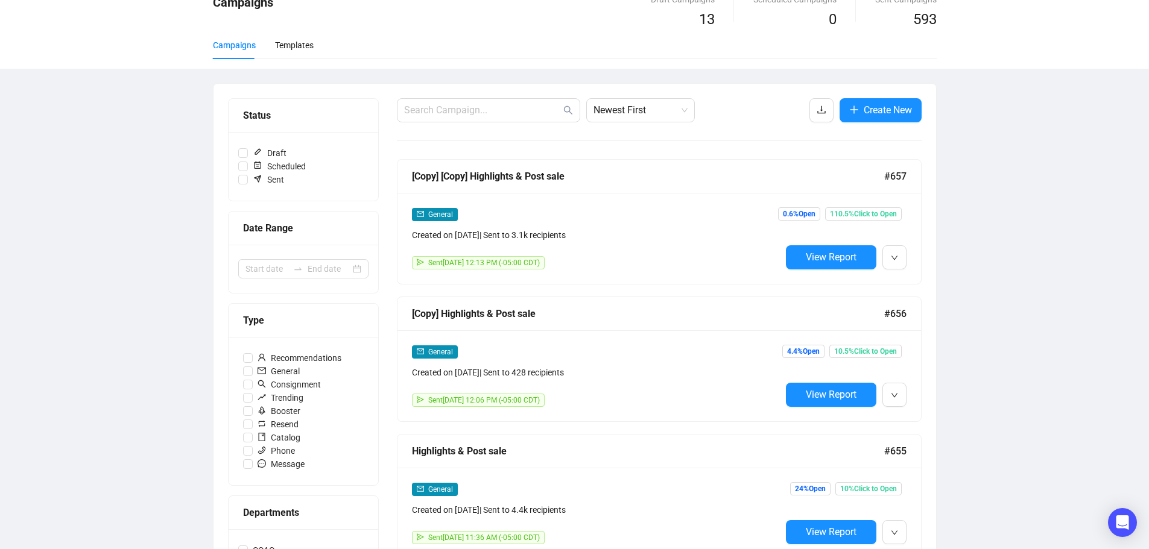
scroll to position [121, 0]
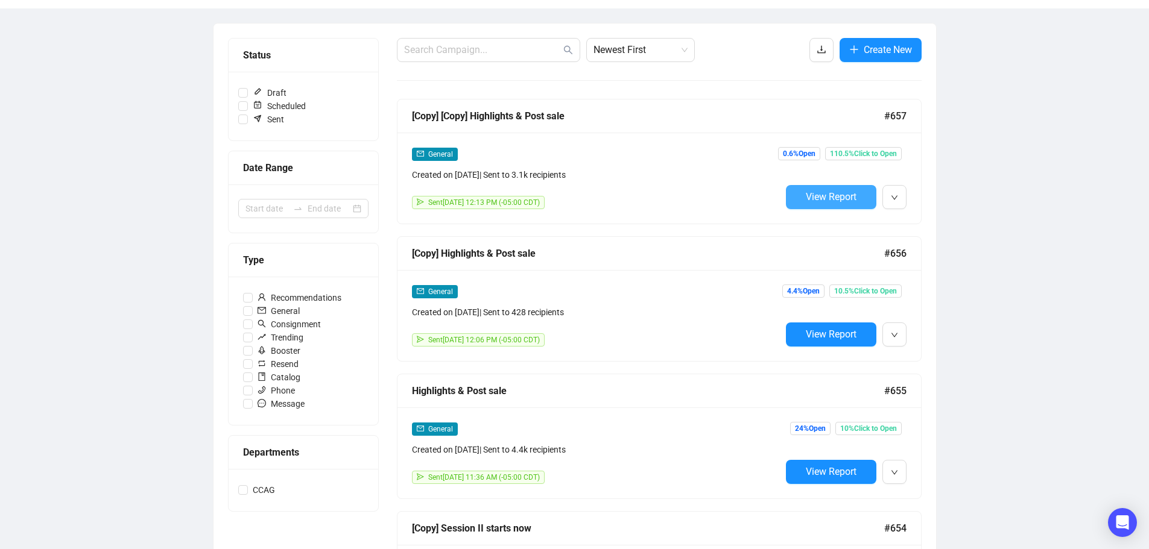
click at [806, 197] on span "View Report" at bounding box center [831, 196] width 51 height 11
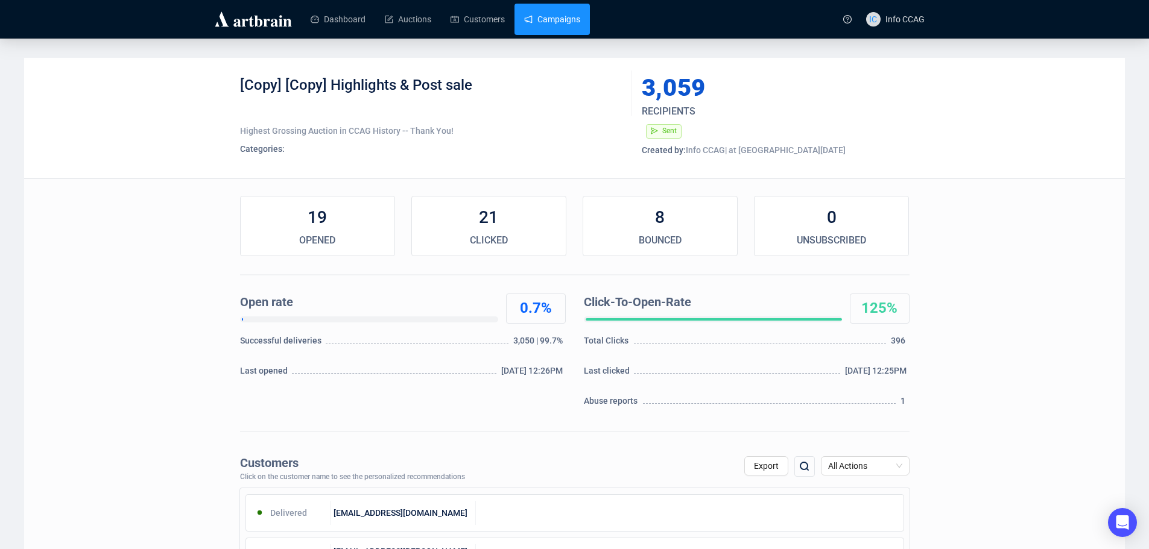
click at [540, 16] on link "Campaigns" at bounding box center [552, 19] width 56 height 31
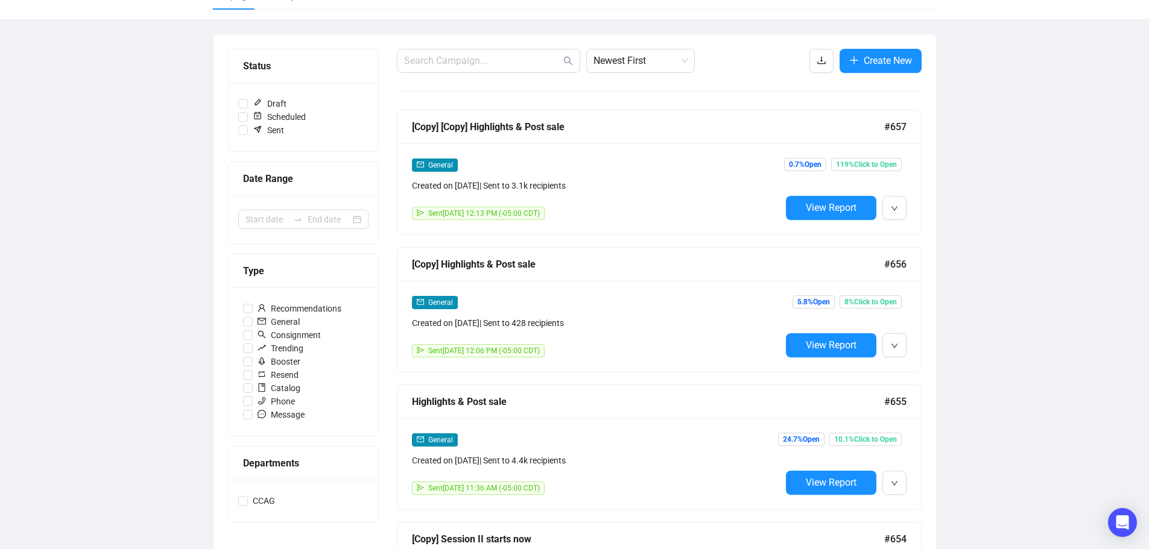
scroll to position [121, 0]
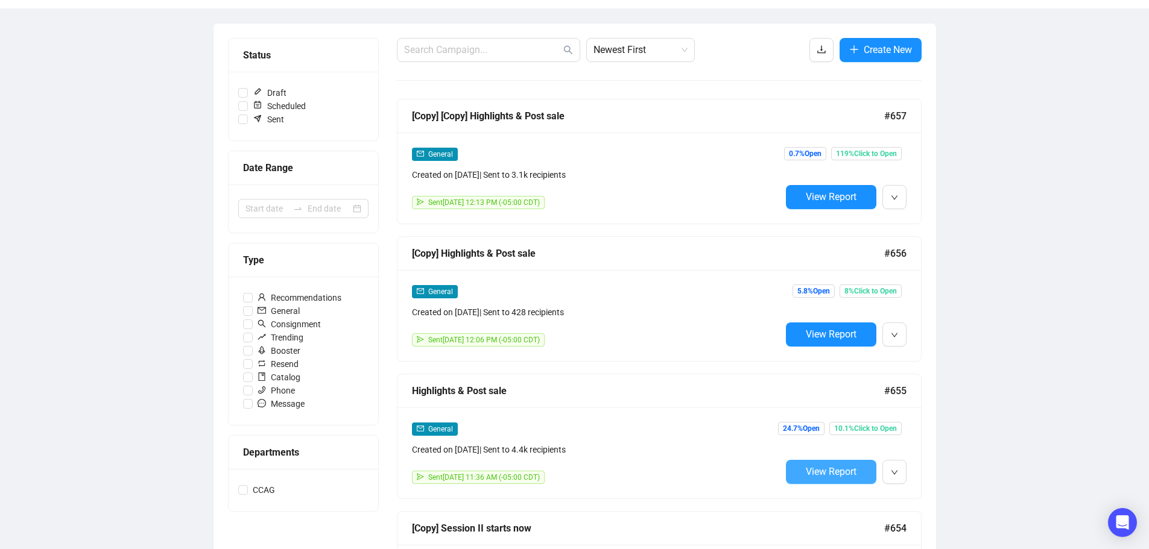
click at [850, 472] on span "View Report" at bounding box center [831, 471] width 51 height 11
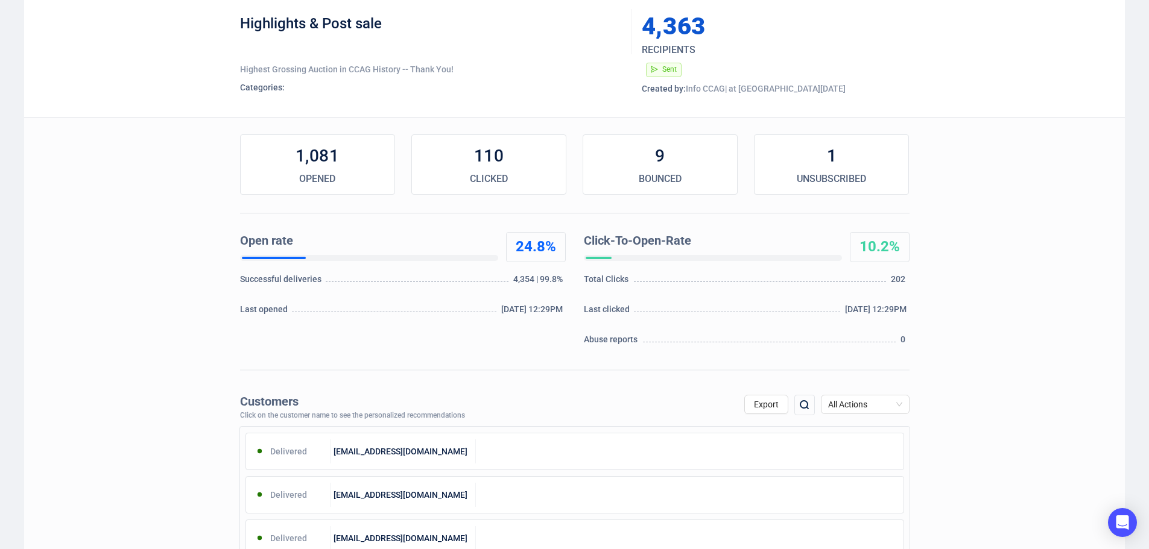
scroll to position [121, 0]
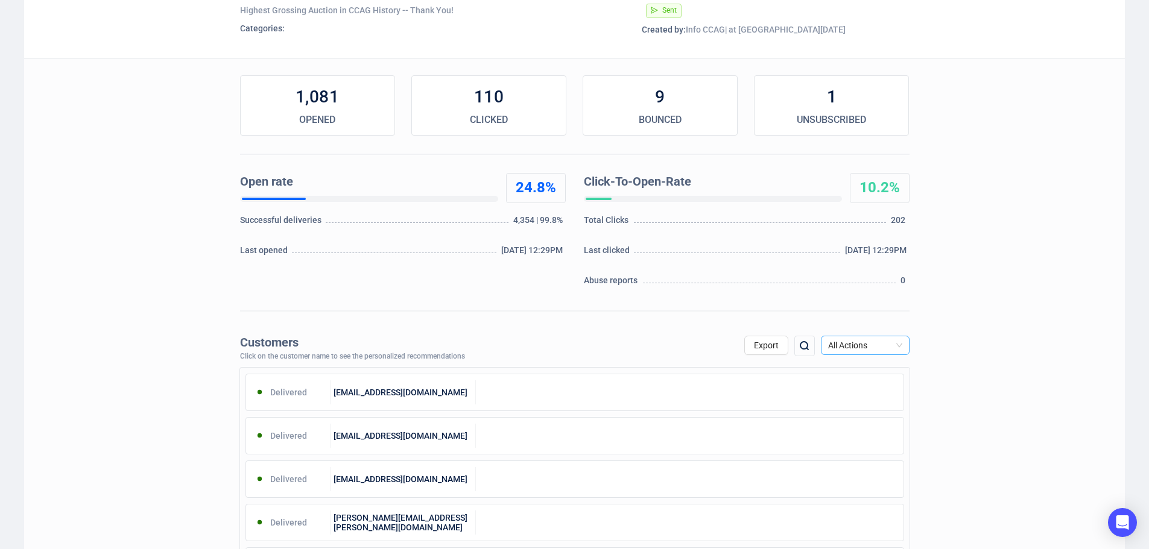
click at [894, 343] on span "All Actions" at bounding box center [865, 345] width 74 height 18
click at [860, 445] on div "Unsubscribe" at bounding box center [864, 446] width 69 height 13
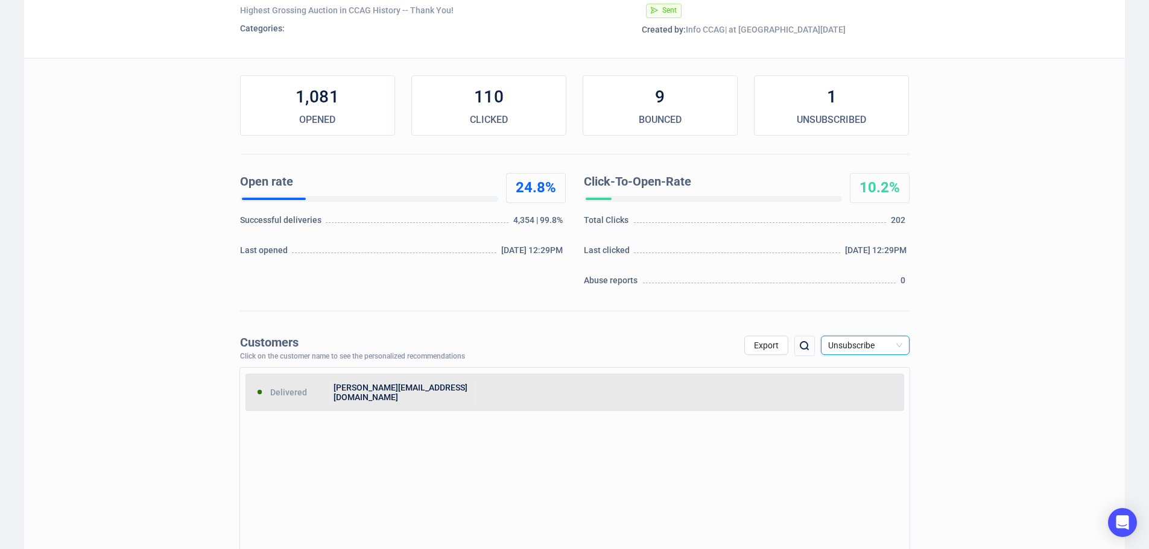
click at [619, 389] on div at bounding box center [690, 392] width 428 height 24
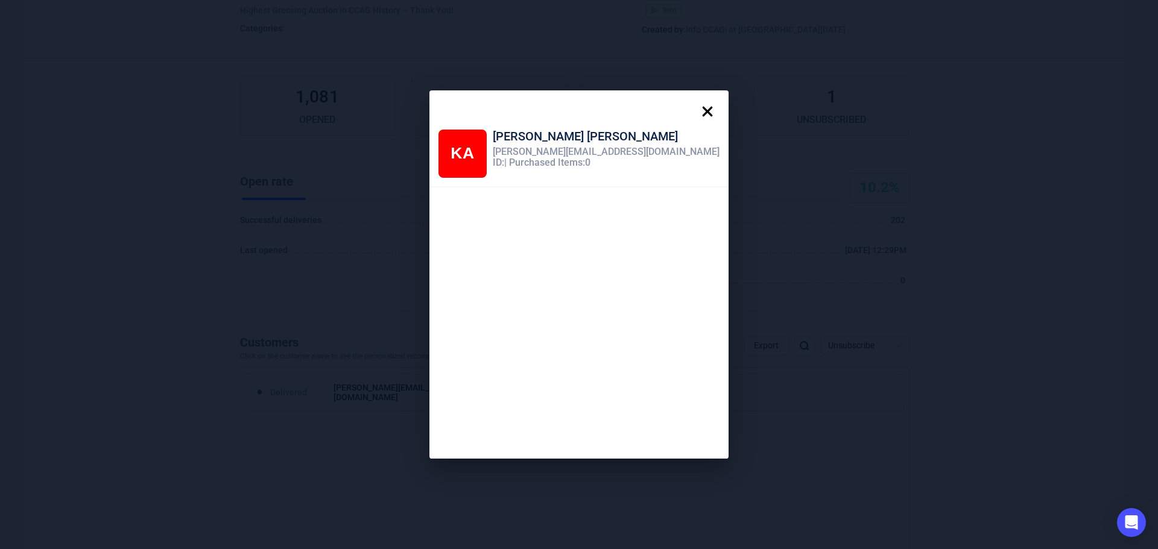
click at [702, 114] on icon at bounding box center [707, 112] width 10 height 10
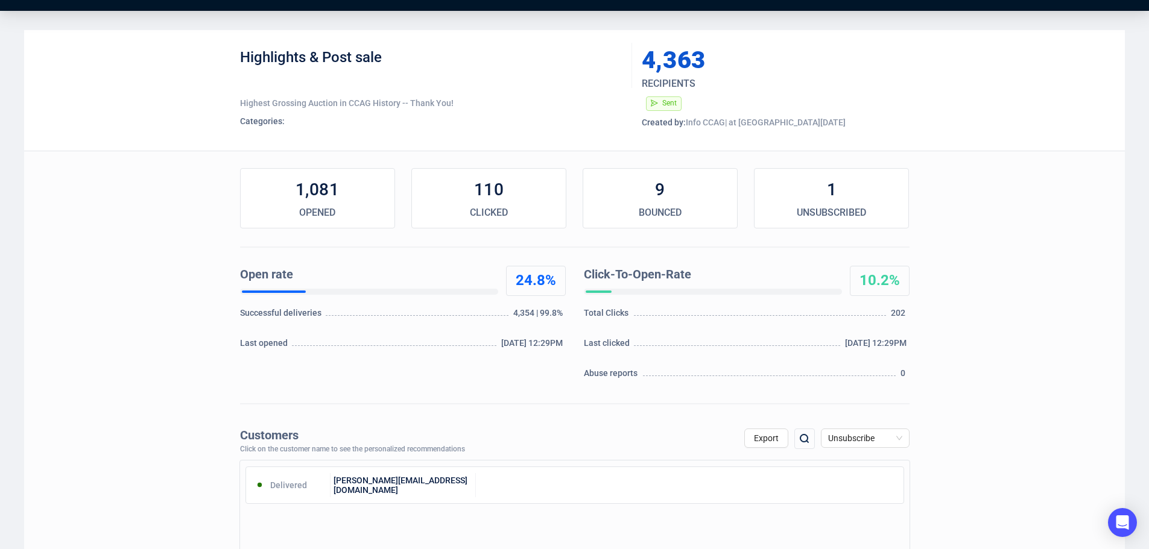
scroll to position [0, 0]
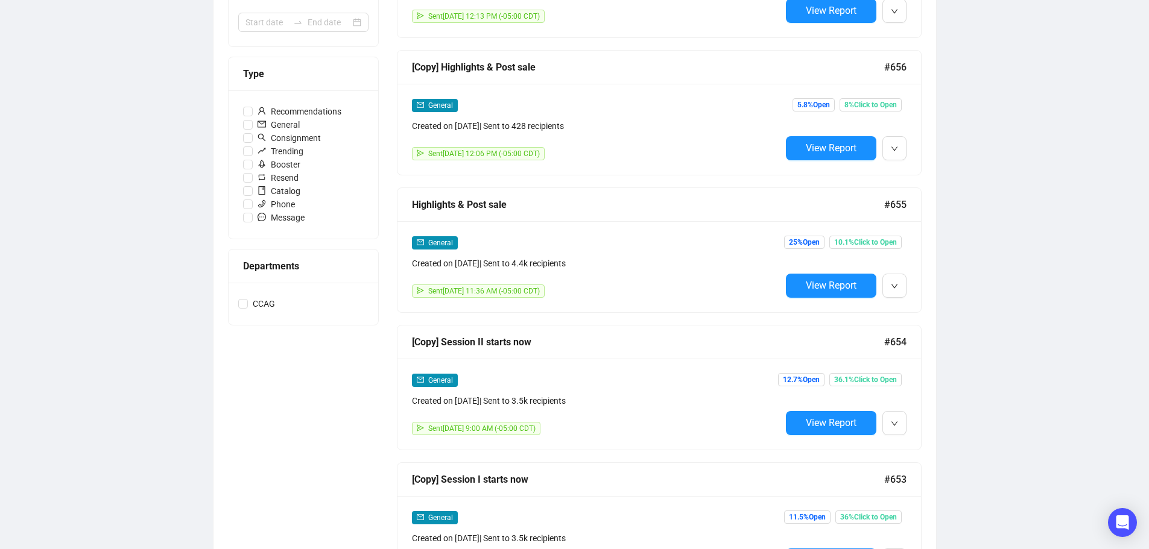
scroll to position [303, 0]
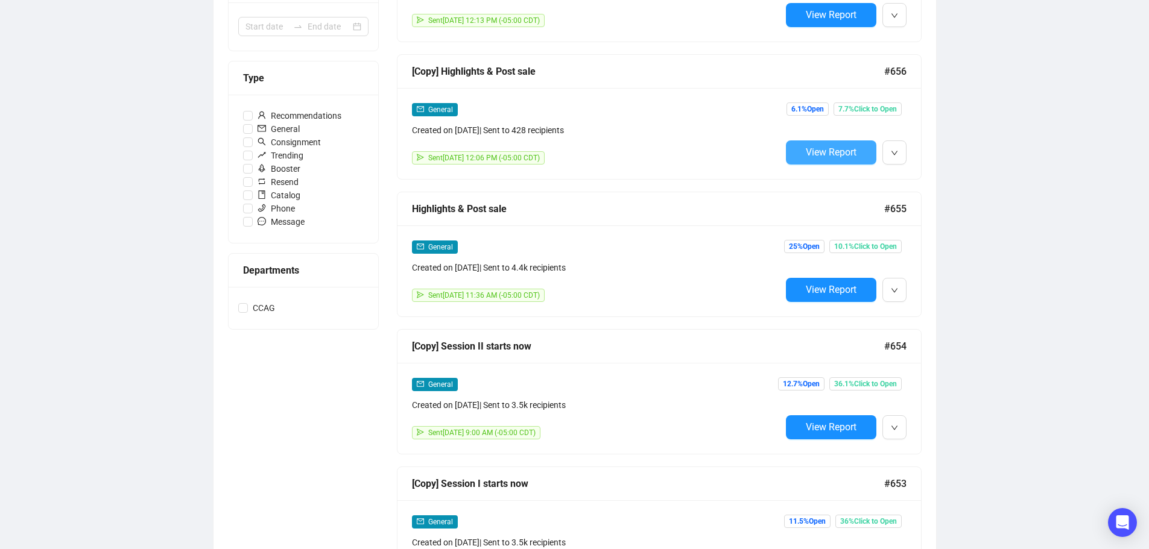
click at [839, 156] on span "View Report" at bounding box center [831, 152] width 51 height 11
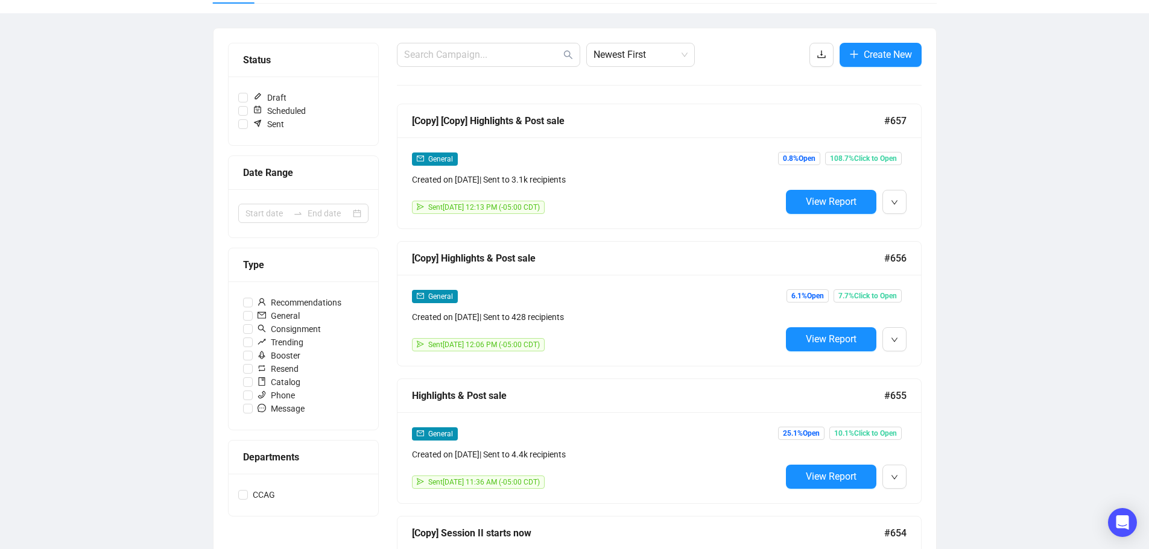
scroll to position [95, 0]
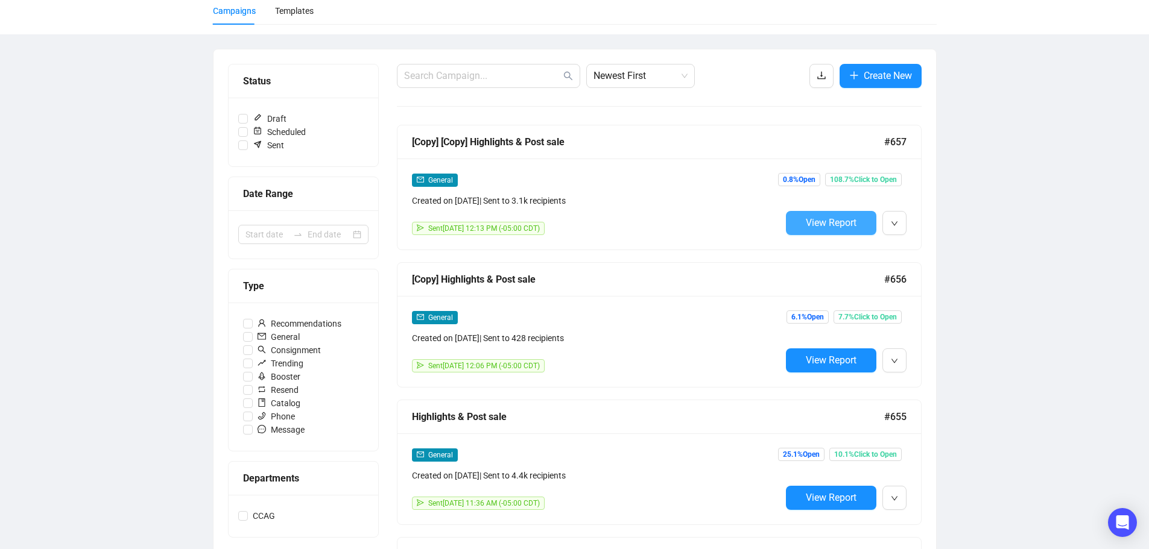
click at [842, 219] on span "View Report" at bounding box center [831, 222] width 51 height 11
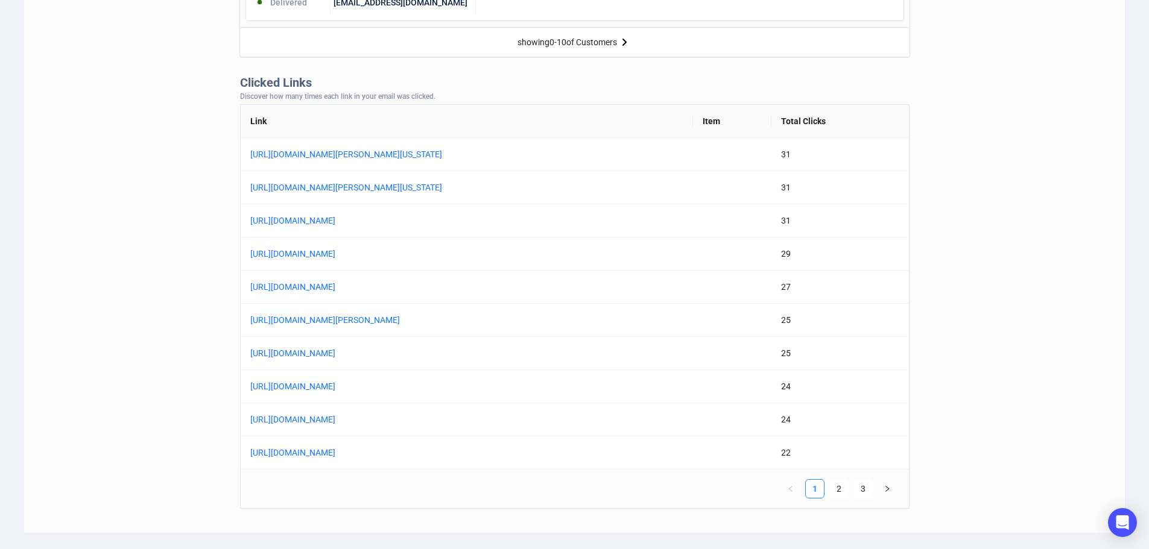
scroll to position [904, 0]
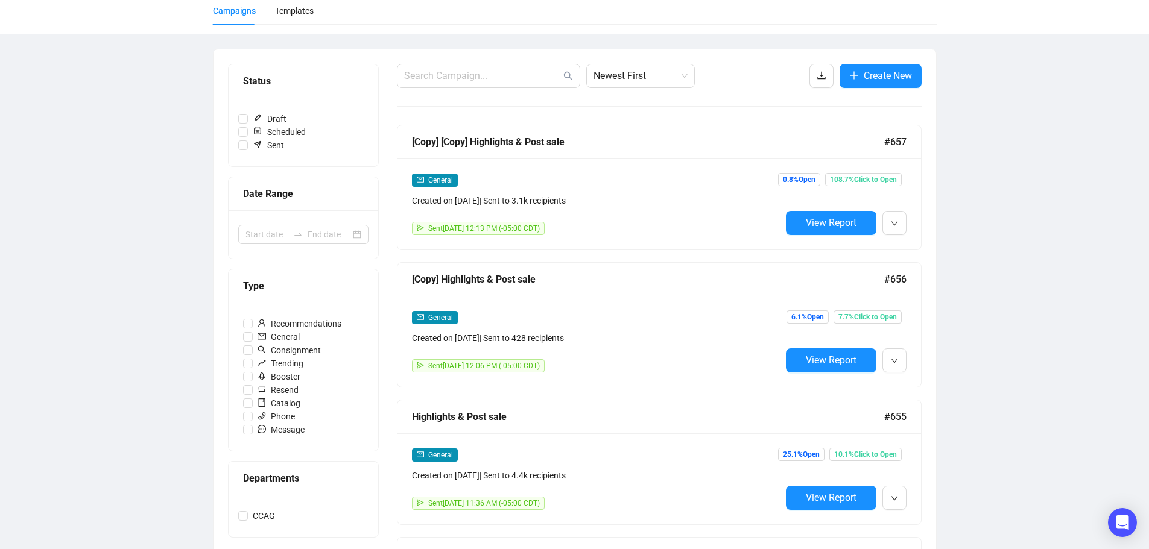
scroll to position [96, 0]
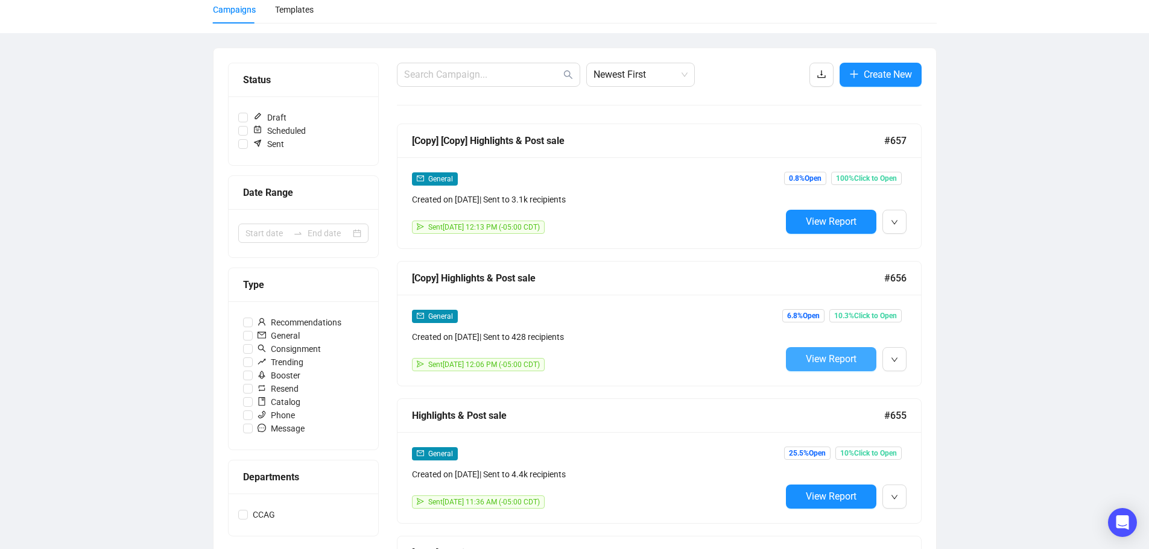
click at [829, 362] on span "View Report" at bounding box center [831, 358] width 51 height 11
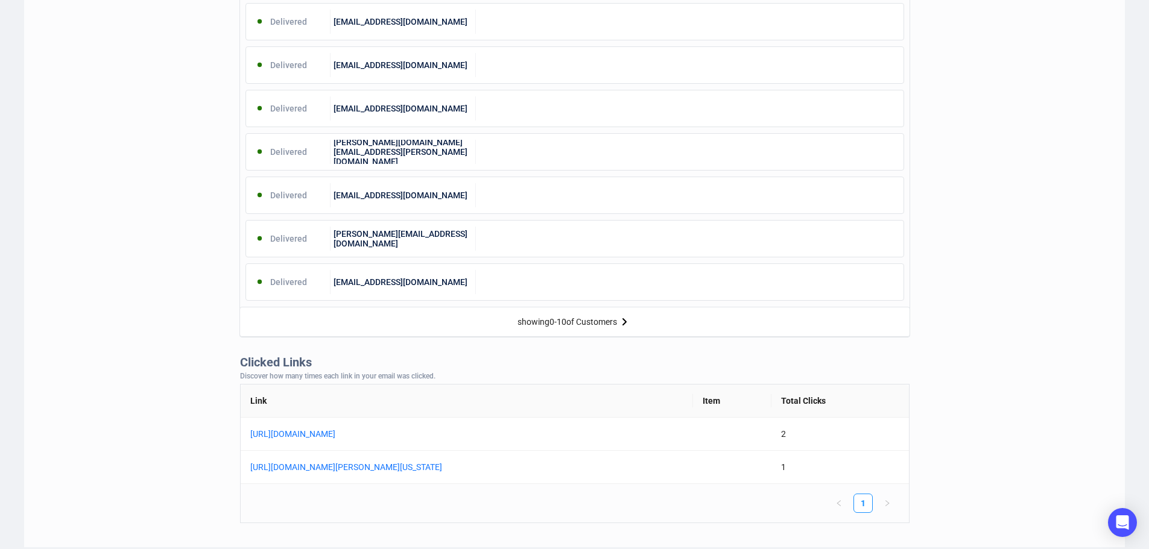
scroll to position [639, 0]
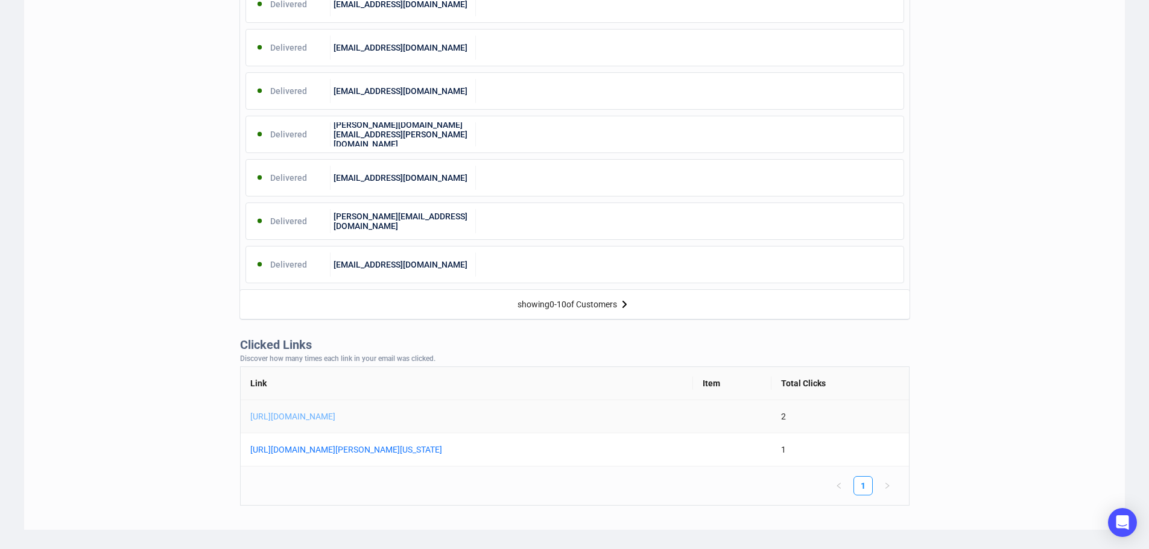
click at [404, 417] on link "[URL][DOMAIN_NAME]" at bounding box center [400, 416] width 301 height 13
